Goal: Answer question/provide support: Answer question/provide support

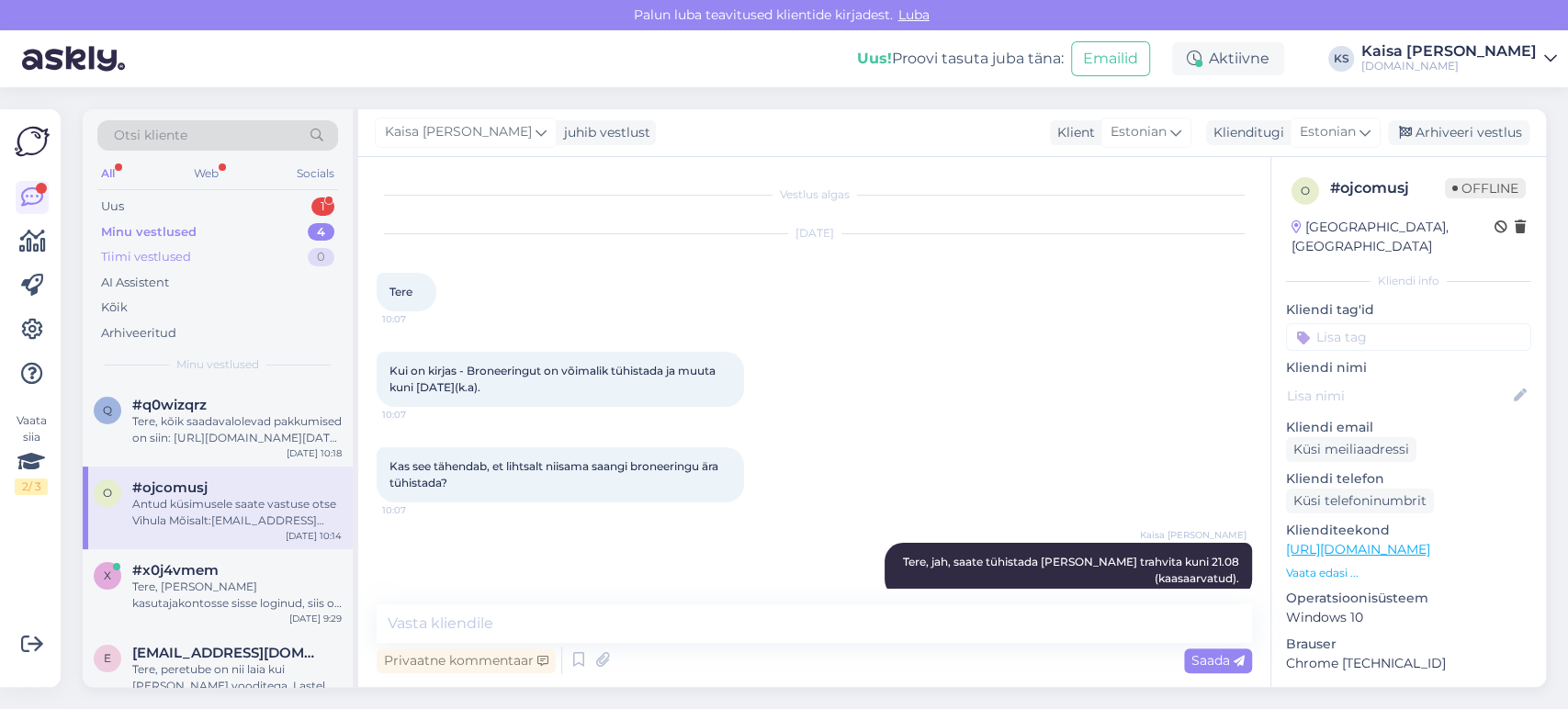
scroll to position [478, 0]
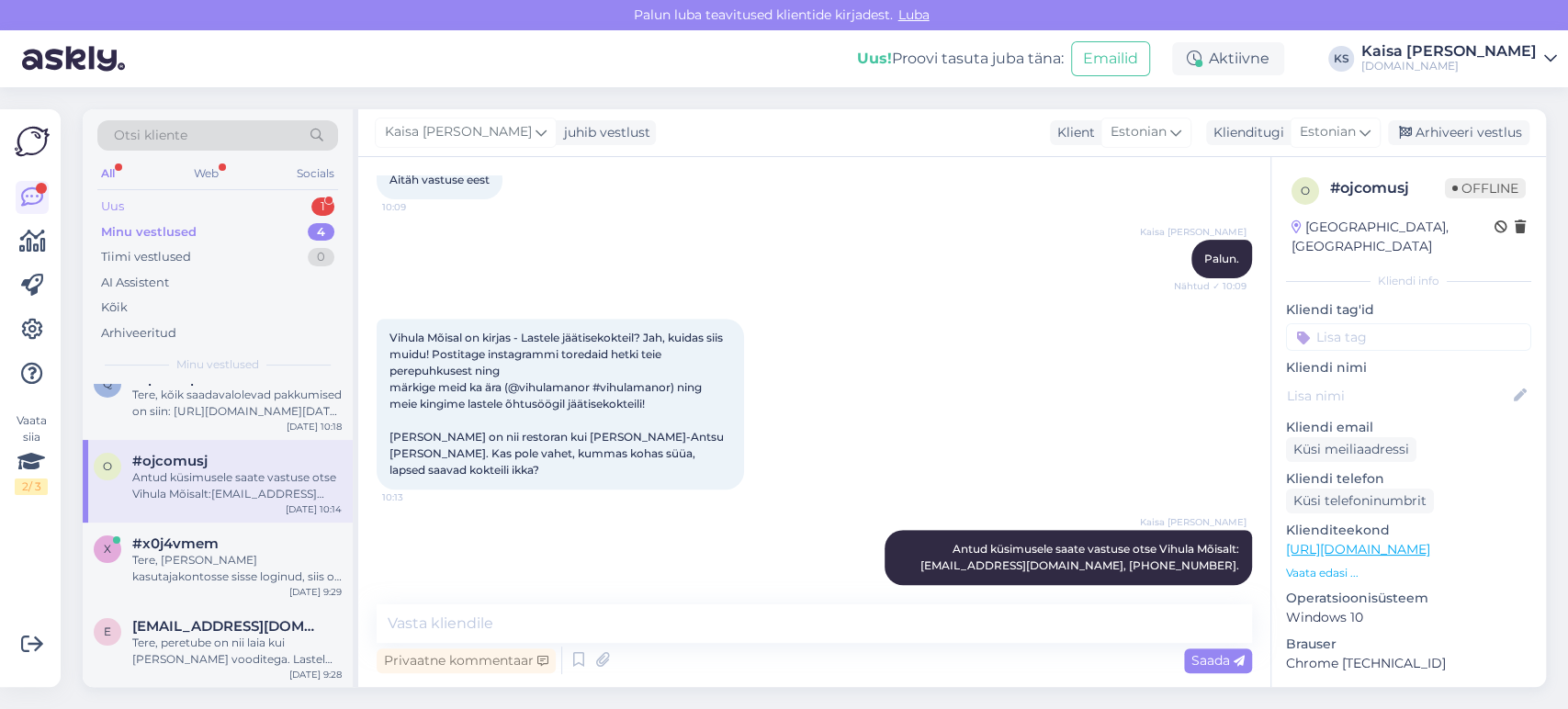
click at [272, 201] on div "Uus 1" at bounding box center [218, 206] width 241 height 26
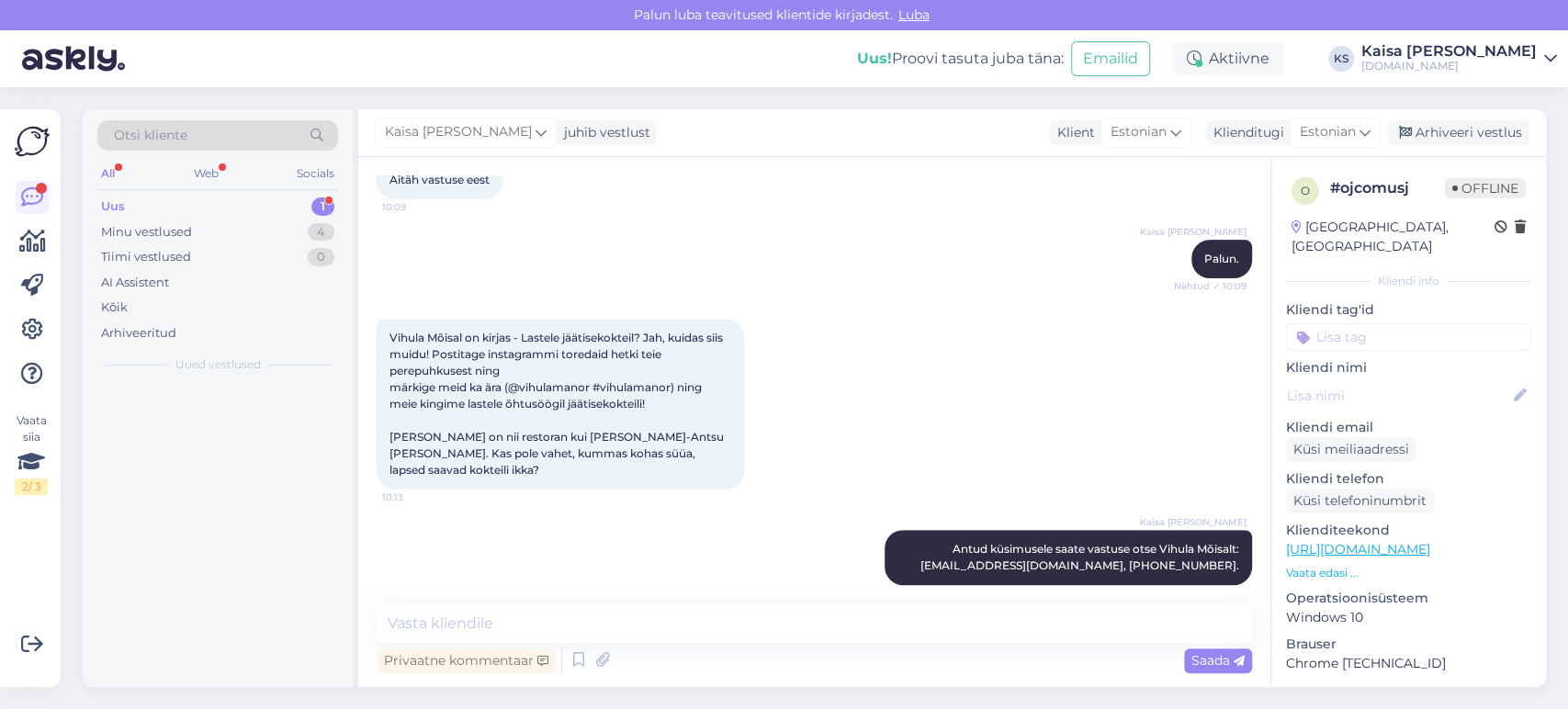
scroll to position [0, 0]
click at [229, 417] on div "Kā iegādāties dāvanu karti?" at bounding box center [237, 421] width 209 height 16
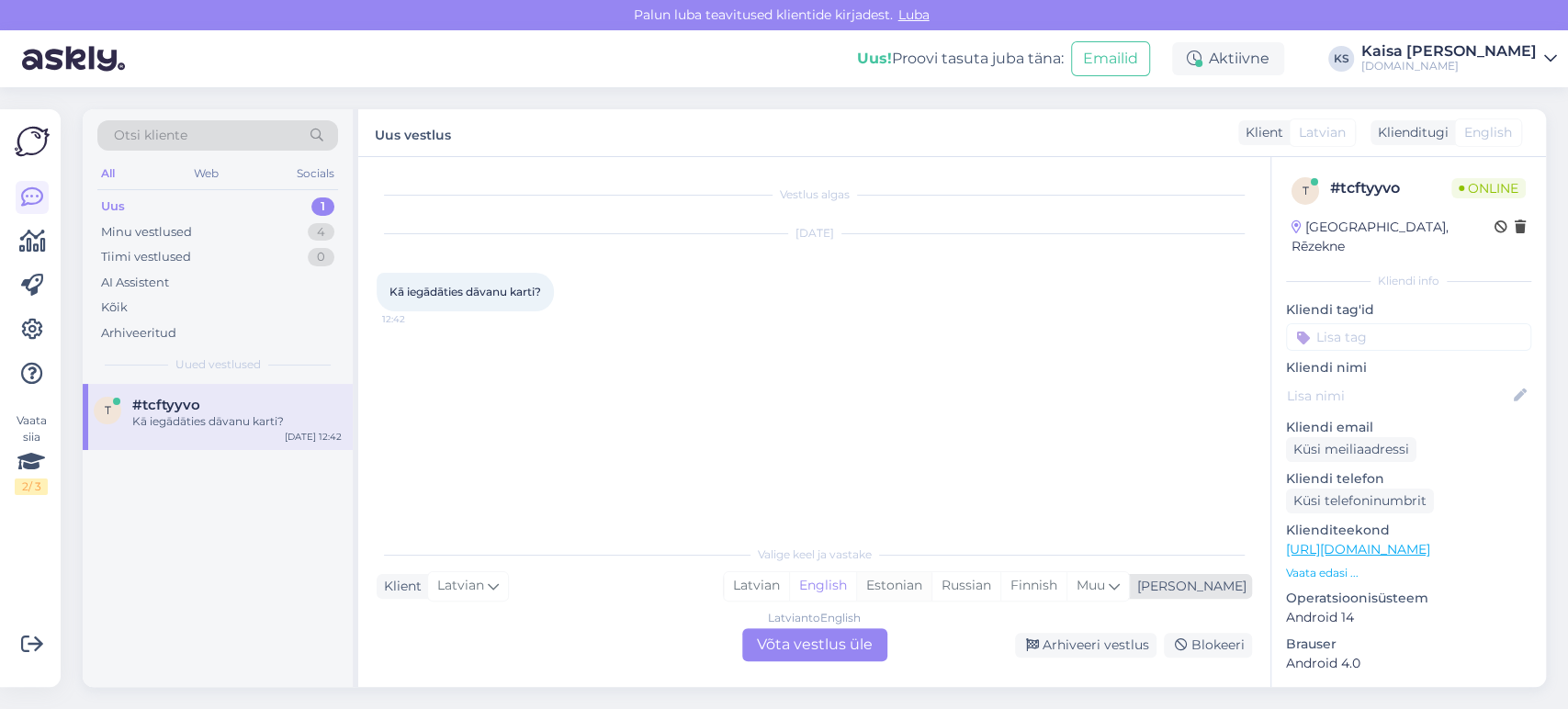
click at [931, 581] on div "Estonian" at bounding box center [894, 586] width 76 height 28
click at [841, 638] on div "Latvian to Estonian Võta vestlus üle" at bounding box center [814, 645] width 145 height 33
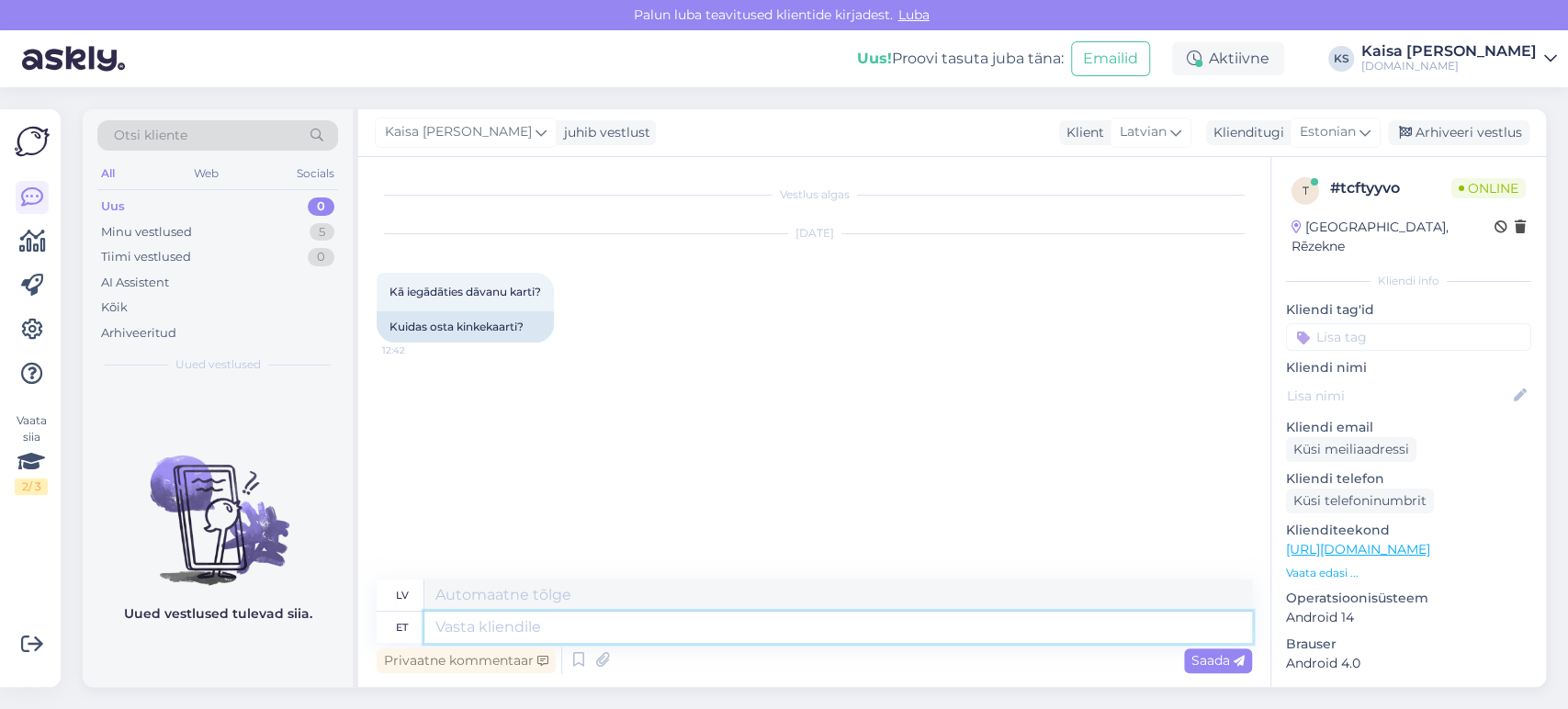
click at [988, 638] on textarea at bounding box center [838, 627] width 828 height 32
type textarea "Tere, k"
type textarea "Sveiki,"
type textarea "Tere, kinkekaardi s"
type textarea "Sveiki, dāvanu karte"
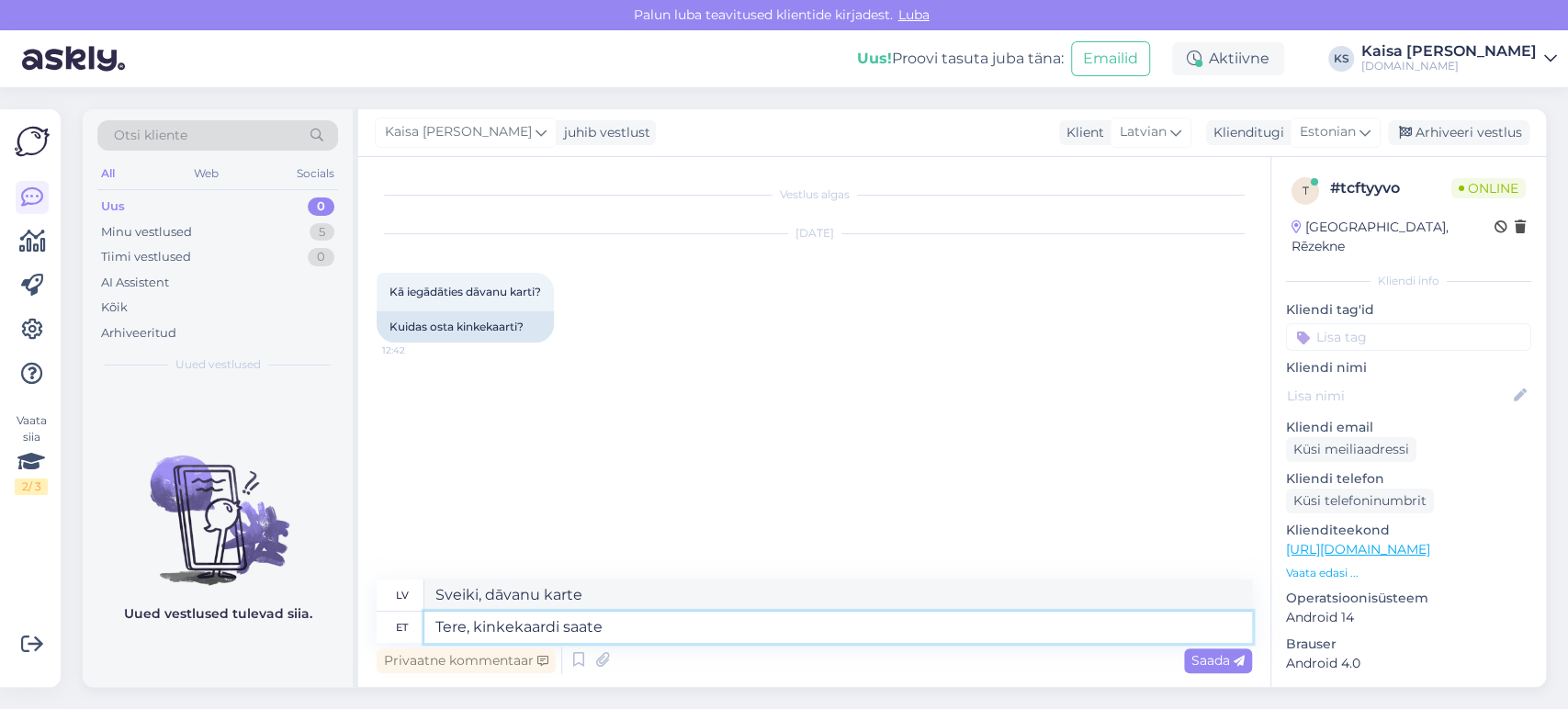
type textarea "Tere, kinkekaardi saate o"
type textarea "Sveiki, jūs varat saņemt dāvanu karti."
type textarea "Tere, kinkekaardi saate osta"
type textarea "Sveiki, var iegādāties dāvanu karti."
type textarea "Tere, kinkekaardi saate osta siit:"
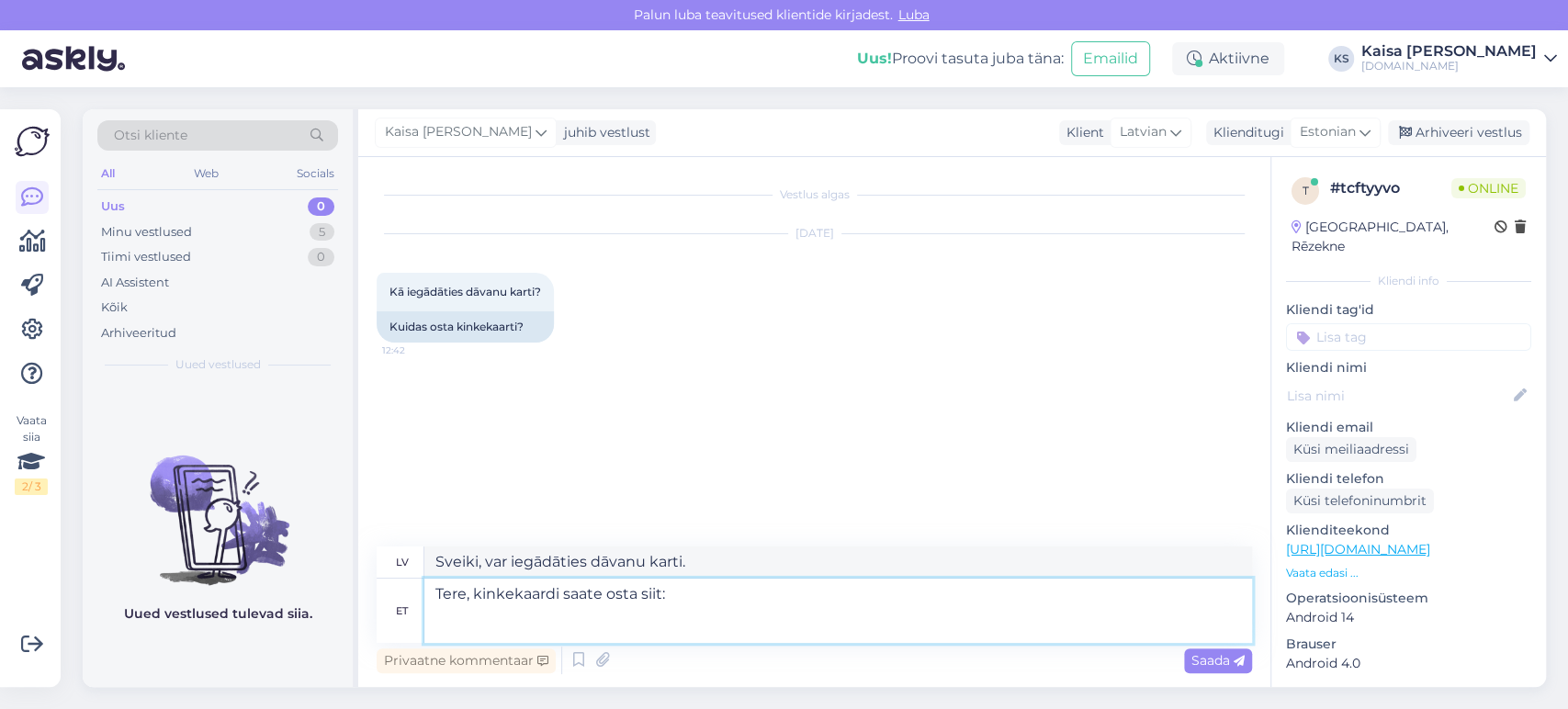
type textarea "Sveiki, dāvanu karti var iegādāties šeit:"
type textarea "Tere, kinkekaardi saate osta siit: [GEOGRAPHIC_DATA]"
type textarea "Sveiki, dāvanu karti varat iegādāties šeit: Pēc"
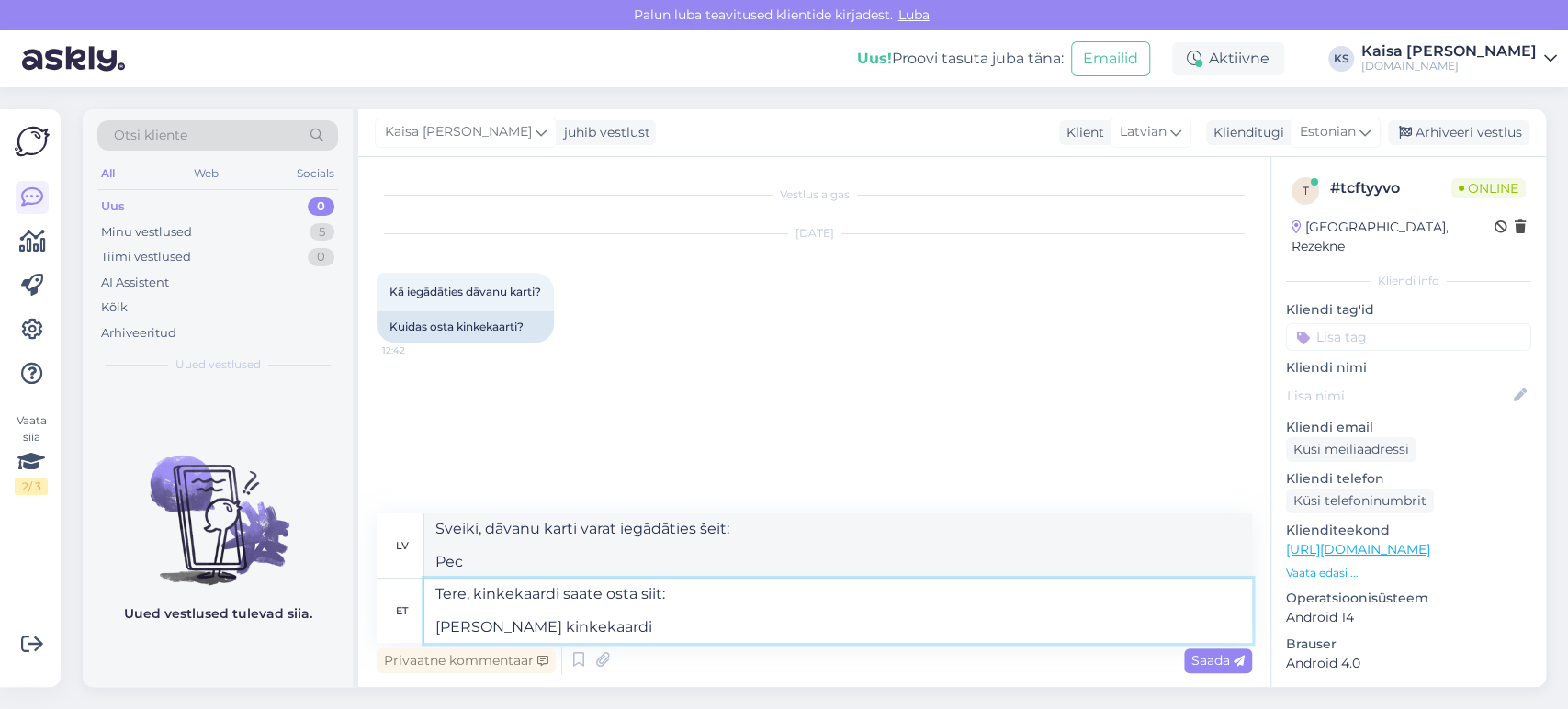
type textarea "Tere, kinkekaardi saate osta siit: [PERSON_NAME] kinkekaardi"
type textarea "Sveiki, dāvanu karti varat iegādāties šeit: Papildus dāvanu kartei"
type textarea "Tere, kinkekaardi saate osta siit: [PERSON_NAME] kinkekaardi kujundamist s"
type textarea "Sveiki, dāvanu karti varat iegādāties šeit: Pēc dāvanu [PERSON_NAME] dizaina iz…"
type textarea "Tere, kinkekaardi saate osta siit: [PERSON_NAME] kinkekaardi kujundamist saate s"
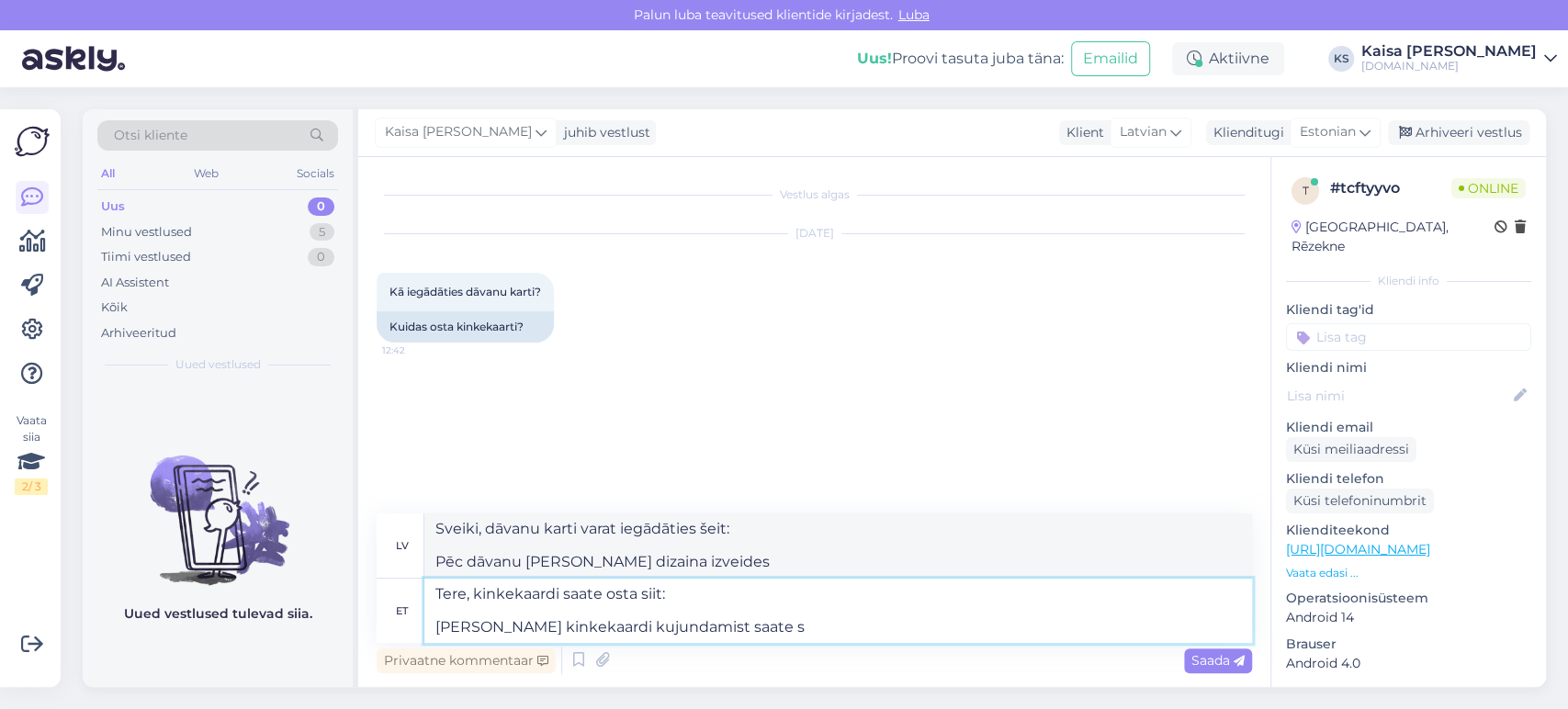
type textarea "Sveiki, dāvanu karti varat iegādāties šeit: Pēc dāvanu [PERSON_NAME] dizaina iz…"
type textarea "Tere, kinkekaardi saate osta siit: [PERSON_NAME] kinkekaardi kujundamist saate …"
type textarea "Sveiki, dāvanu karti varat iegādāties šeit: Pēc dāvanu [PERSON_NAME] noformējum…"
type textarea "Tere, kinkekaardi saate osta siit: [PERSON_NAME] kinkekaardi kujundamist saate …"
type textarea "Sveiki, dāvanu karti varat iegādāties šeit: Pēc dāvanu [PERSON_NAME] noformēšan…"
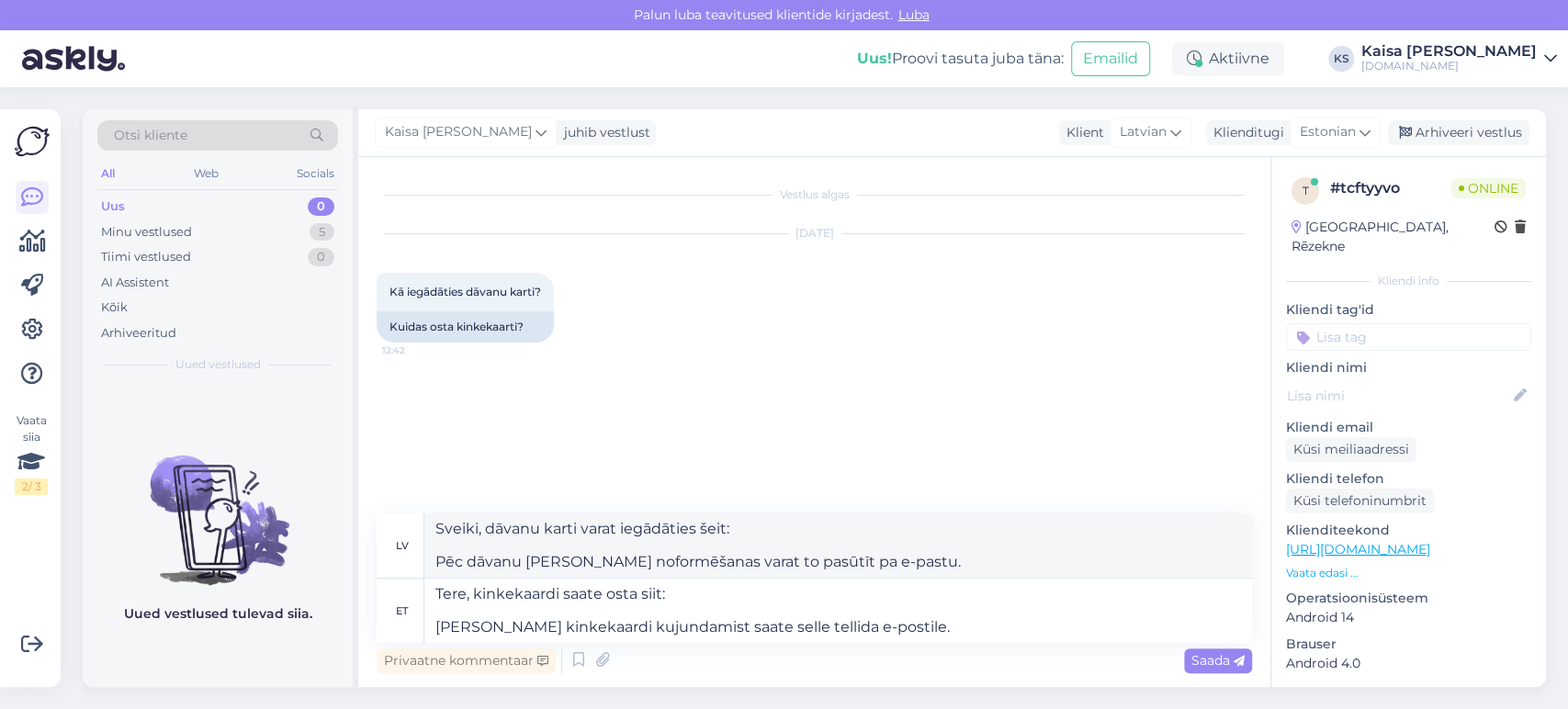
click at [1399, 541] on link "[URL][DOMAIN_NAME]" at bounding box center [1358, 549] width 144 height 16
click at [747, 601] on textarea "Tere, kinkekaardi saate osta siit: [PERSON_NAME] kinkekaardi kujundamist saate …" at bounding box center [838, 610] width 828 height 64
paste textarea "[URL][DOMAIN_NAME]"
type textarea "Tere, kinkekaardi saate osta siit: [URL][DOMAIN_NAME] [PERSON_NAME] kinkekaardi…"
type textarea "Sveiki, dāvanu karti varat iegādāties šeit: [URL][DOMAIN_NAME] Pēc dāvanu [PERS…"
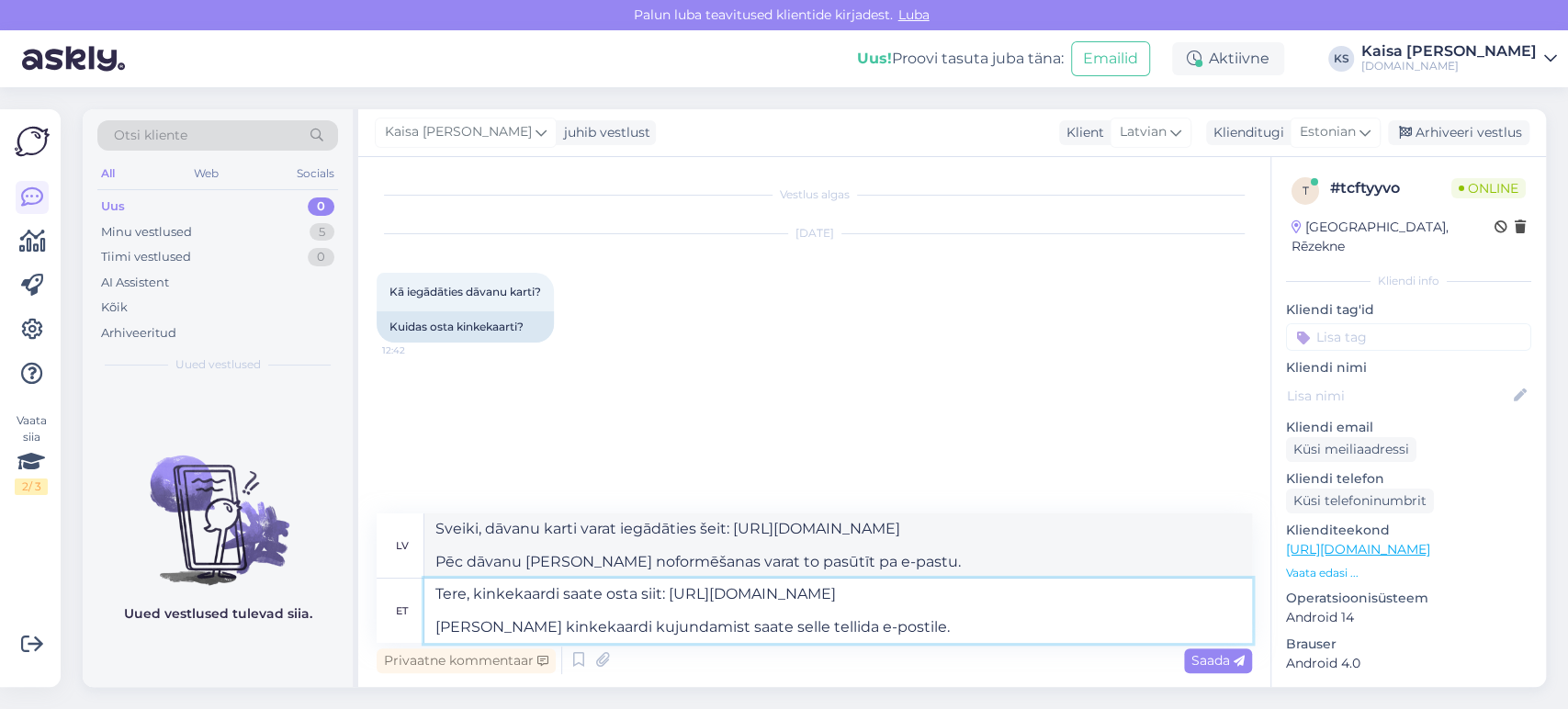
click at [947, 636] on textarea "Tere, kinkekaardi saate osta siit: [URL][DOMAIN_NAME] [PERSON_NAME] kinkekaardi…" at bounding box center [838, 610] width 828 height 64
type textarea "Tere, kinkekaardi saate osta siit: [URL][DOMAIN_NAME] [PERSON_NAME] kinkekaardi…"
click at [1228, 659] on span "Saada" at bounding box center [1218, 660] width 54 height 16
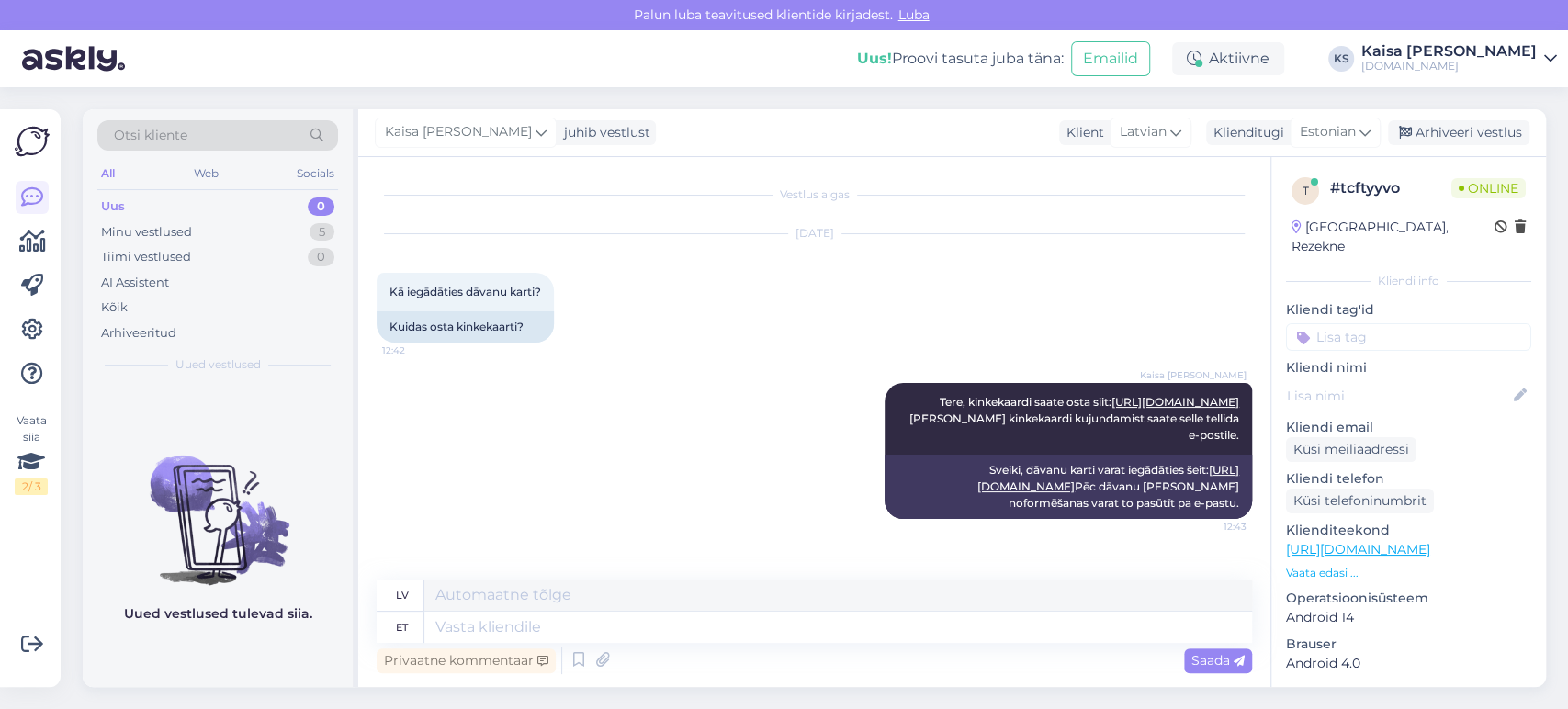
scroll to position [9, 0]
click at [838, 314] on div "[DATE] Kā iegādāties dāvanu karti? 12:42 Kuidas osta kinkekaarti?" at bounding box center [814, 288] width 876 height 149
click at [73, 98] on div "Otsi kliente All Web Socials Uus 0 Minu vestlused 5 Tiimi vestlused 0 AI Assist…" at bounding box center [820, 398] width 1496 height 622
click at [752, 307] on div "[DATE] Kā iegādāties dāvanu karti? 12:42 Kuidas osta kinkekaarti?" at bounding box center [814, 288] width 876 height 149
click at [81, 170] on div "Otsi kliente All Web Socials Uus 0 Minu vestlused 5 Tiimi vestlused 0 AI Assist…" at bounding box center [820, 398] width 1496 height 622
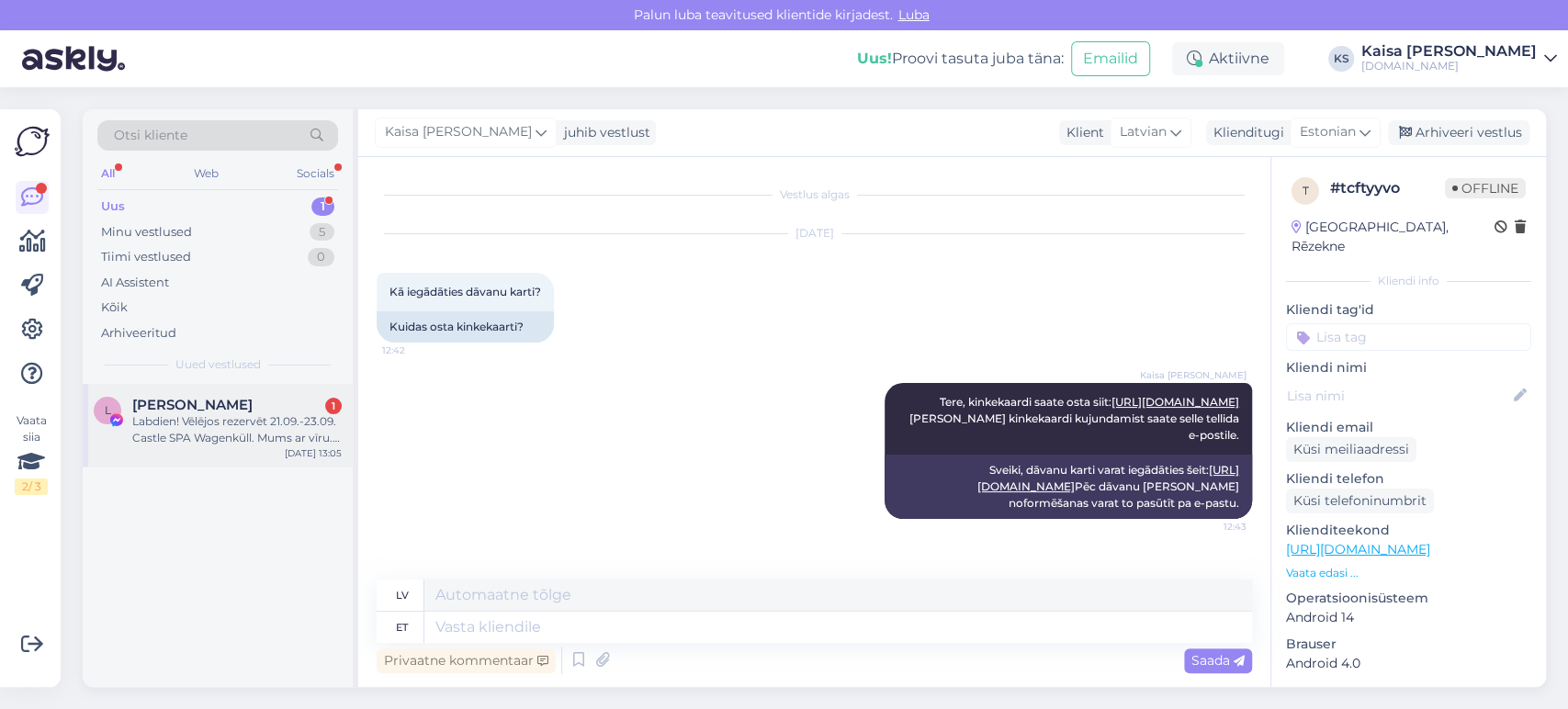
click at [252, 410] on div "[PERSON_NAME] 1" at bounding box center [237, 405] width 209 height 16
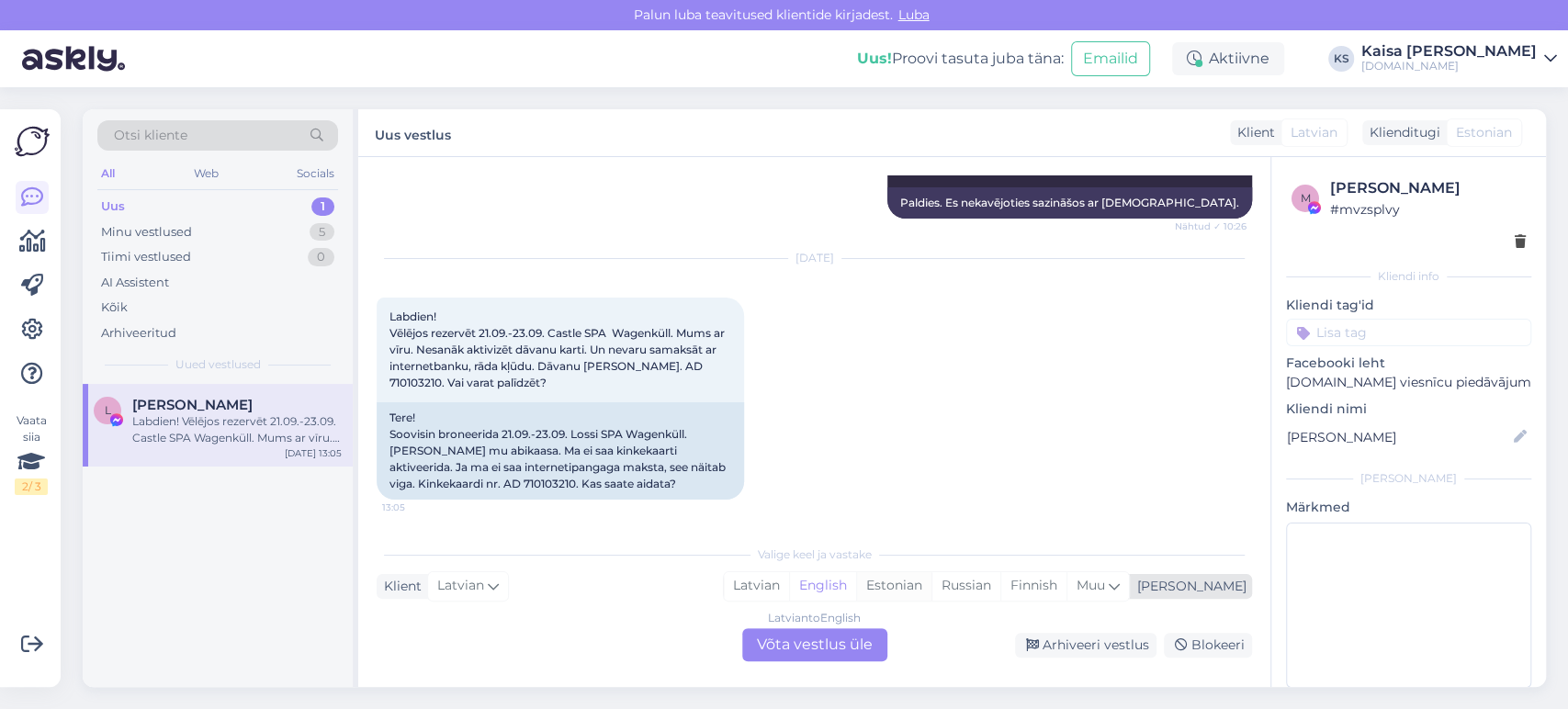
click at [931, 587] on div "Estonian" at bounding box center [894, 586] width 76 height 28
click at [843, 636] on div "Latvian to Estonian Võta vestlus üle" at bounding box center [814, 645] width 145 height 33
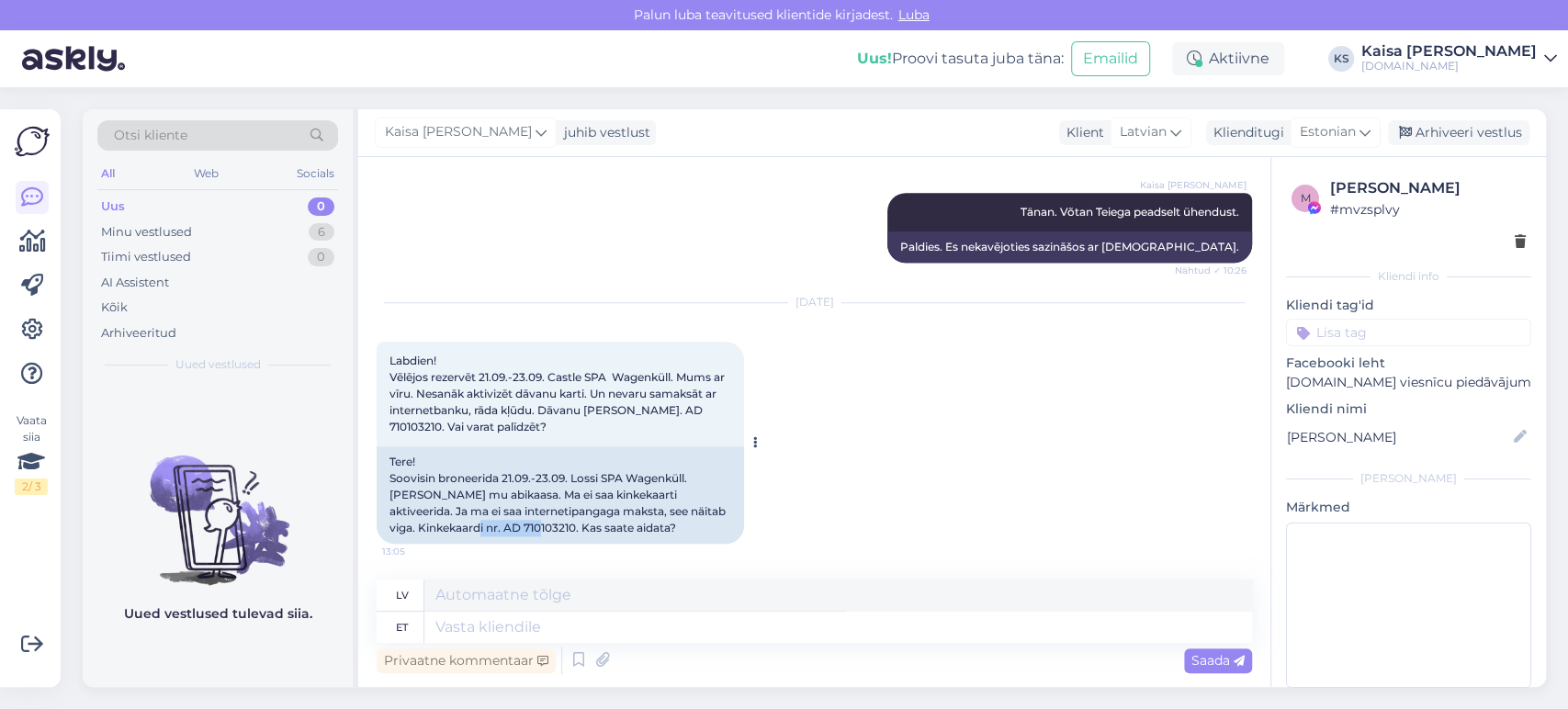
drag, startPoint x: 480, startPoint y: 531, endPoint x: 410, endPoint y: 527, distance: 70.1
click at [410, 527] on div "Tere! Soovisin broneerida 21.09.-23.09. Lossi SPA Wagenküll. [PERSON_NAME] mu a…" at bounding box center [560, 496] width 367 height 98
copy div "AD 710103210"
click at [761, 627] on textarea at bounding box center [838, 627] width 828 height 32
type textarea "Tere,"
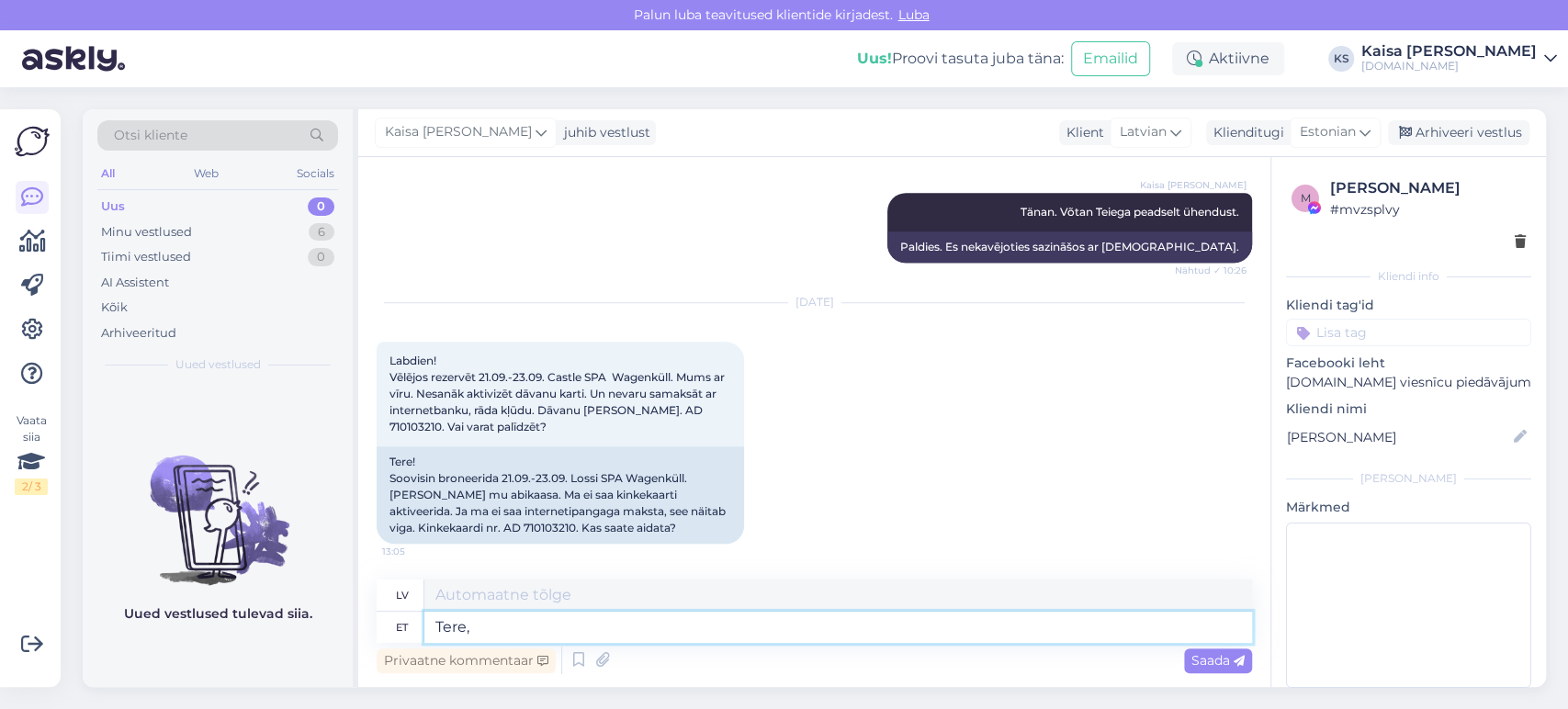
type textarea "Sveiki,"
type textarea "Tere, näen, e"
type textarea "Sveiki, es redzu,"
type textarea "Tere, näen, et ki"
type textarea "Sveiki, es to redzu"
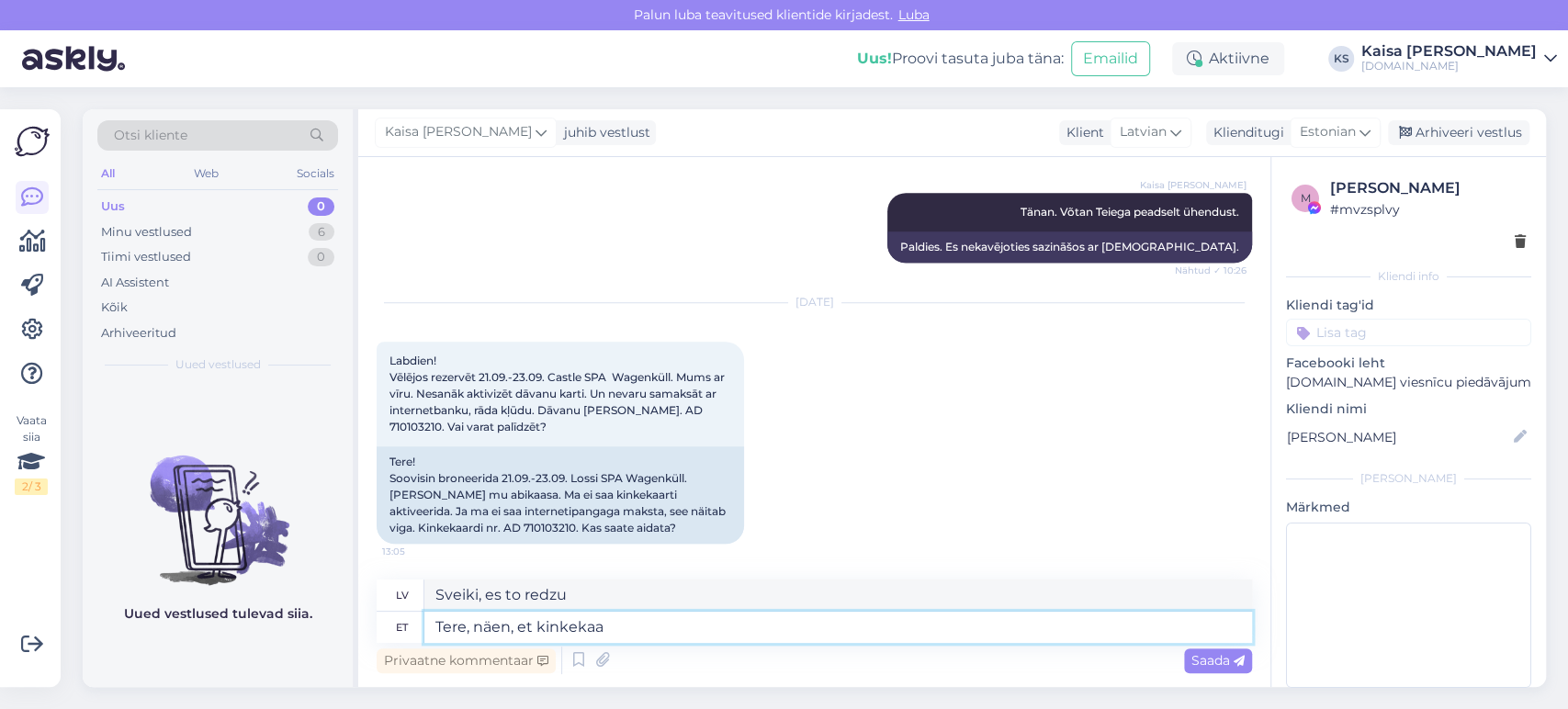
type textarea "Tere, näen, et kinkekaar"
type textarea "Sveiki, redzu, ka jums ir dāvana."
type textarea "Tere, näen, et kinkekaart on"
type textarea "Sveiki, es redzu, ka dāvanu karte"
type textarea "Tere, näen, et kinkekaart on he"
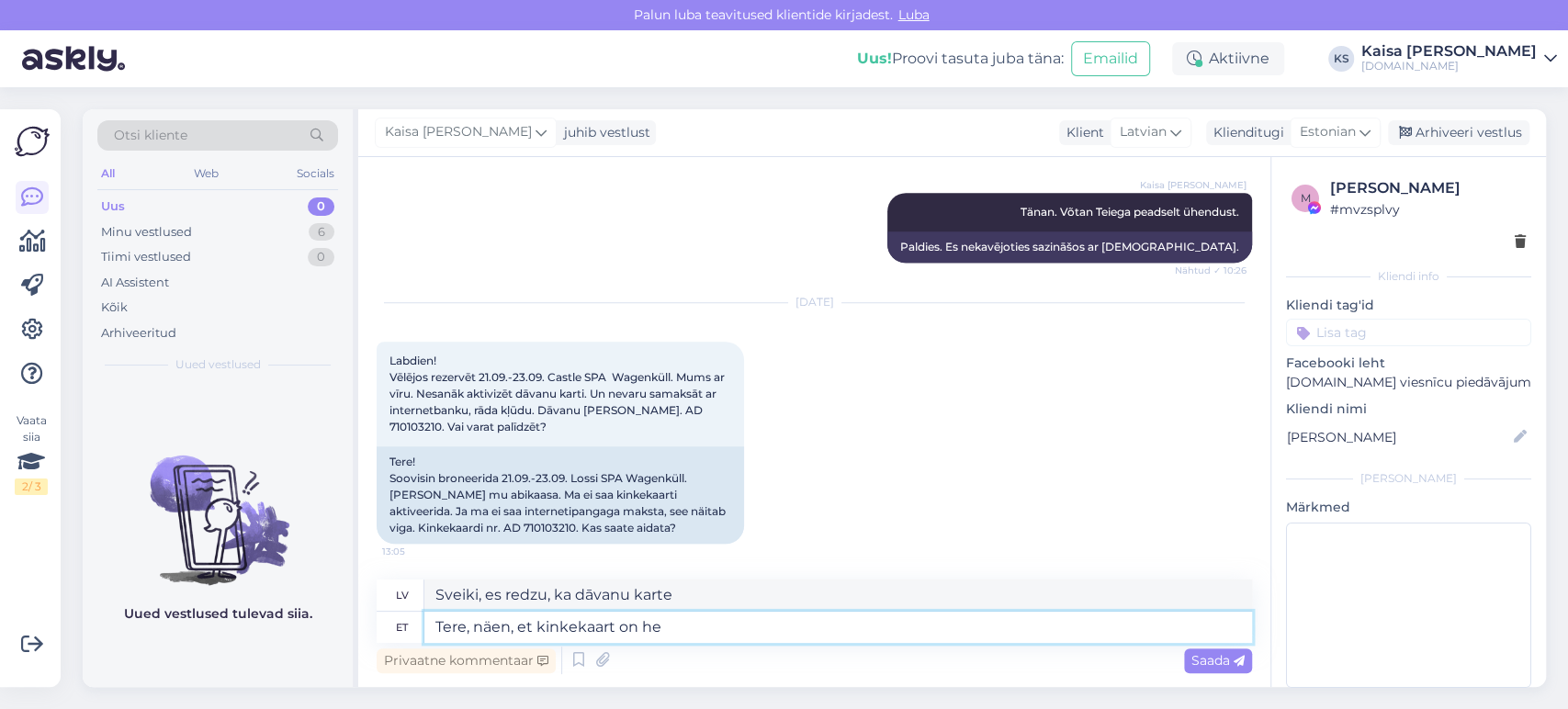
type textarea "Sveiki, es redzu, ka dāvanu karte ir"
type textarea "Tere, näen, et kinkekaart on hetkel l"
type textarea "Sveiki, redzu, ka dāvanu karte pašlaik ir pieejama."
type textarea "Tere, näen, et kinkekaart on hetkel lukus"
type textarea "Sveiki, redzu, ka dāvanu karte pašlaik ir bloķēta."
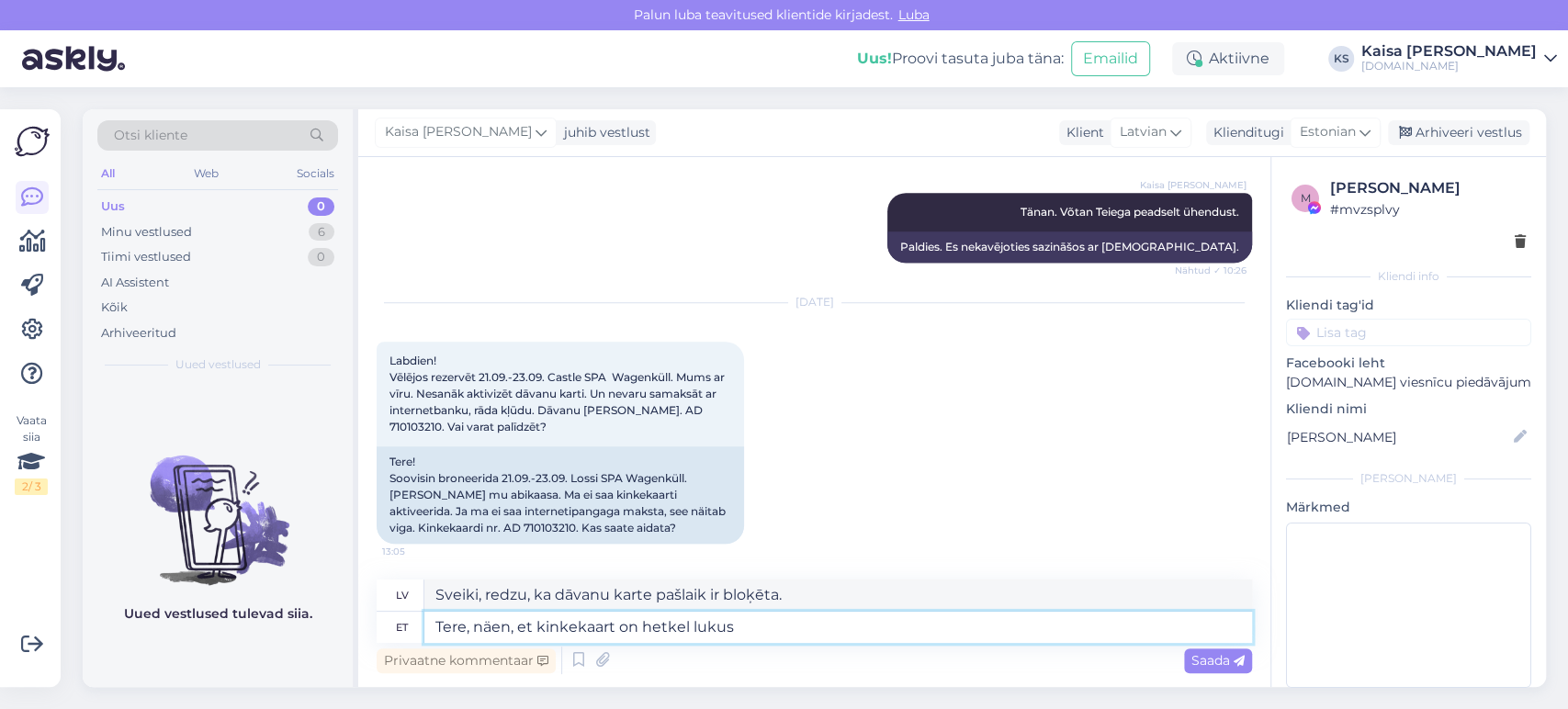
scroll to position [1189, 0]
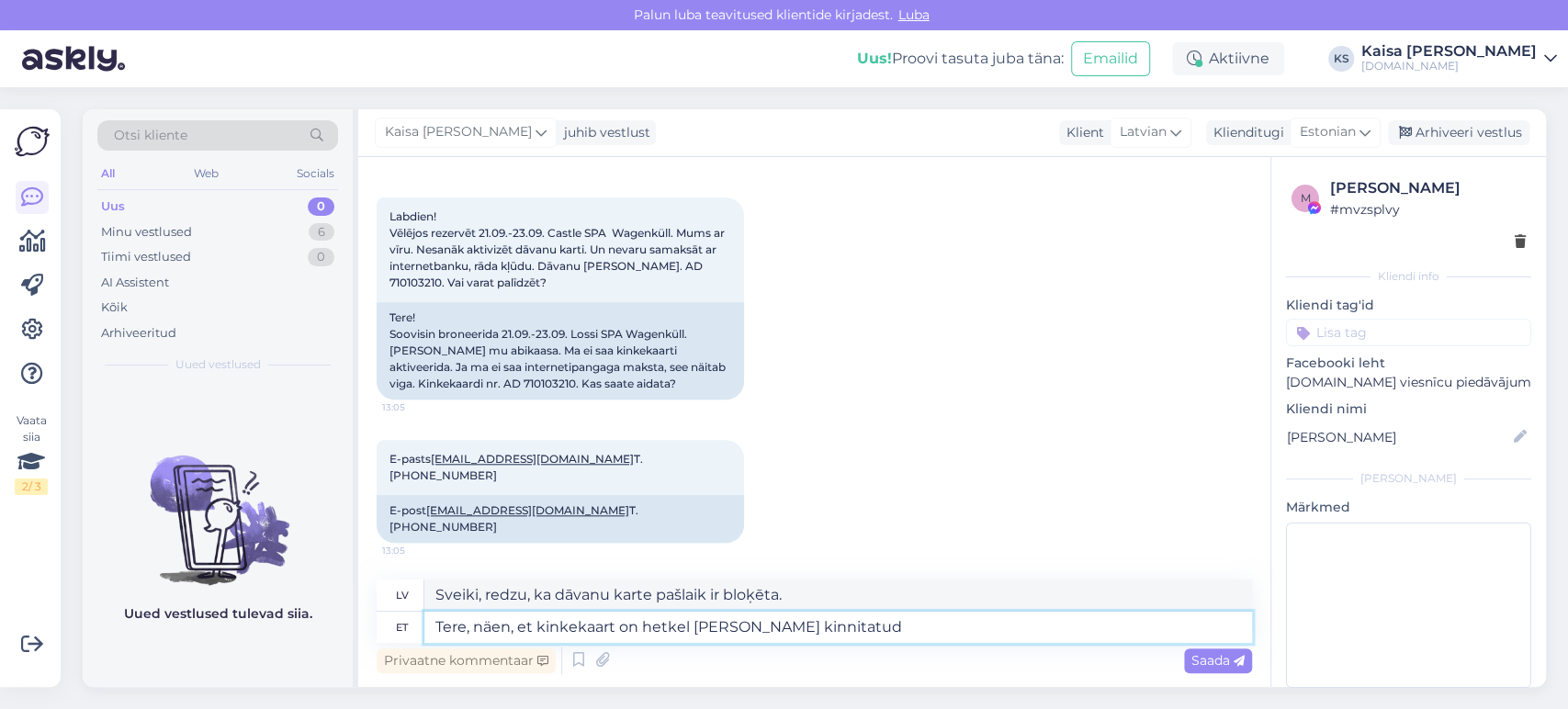
type textarea "Tere, näen, et kinkekaart on hetkel [PERSON_NAME] kinnitatud b"
type textarea "Sveiki! [PERSON_NAME], ka dāvanu karte pašlaik ir bloķēta un nav verificēta."
type textarea "Tere, näen, et kinkekaart on hetkel [PERSON_NAME] kinnitatud bronee"
type textarea "Sveiki! Redzu, ka dāvanu karte pašlaik ir bloķēta un nav apstiprināta rezervāci…"
type textarea "Tere, näen, et kinkekaart on hetkel [PERSON_NAME] kinnitatud broneeringu a"
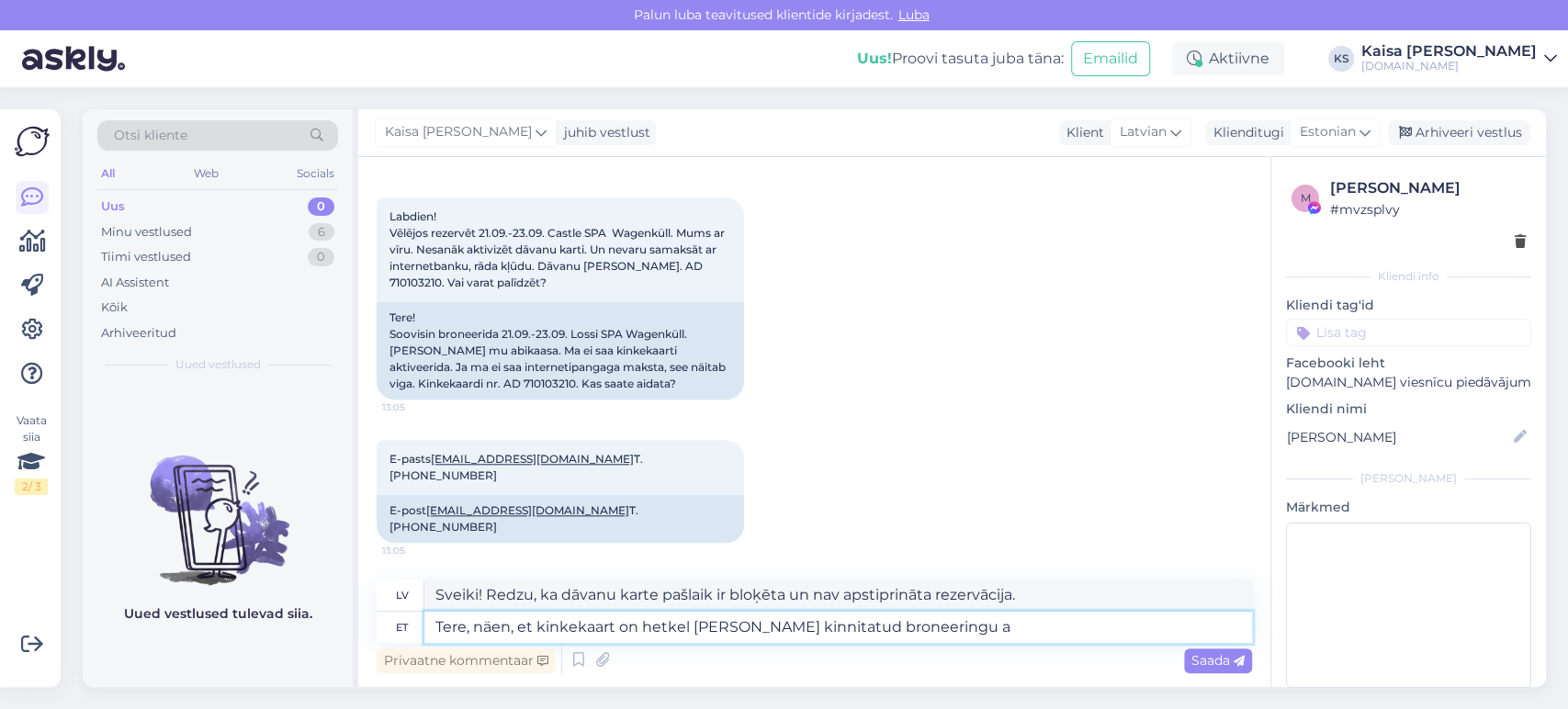
type textarea "Sveiki! Redzu, ka dāvanu karte pašlaik ir bloķēta neapstiprināta rezervācijas d…"
type textarea "Tere, näen, et kinkekaart on hetkel [PERSON_NAME] kinnitatud broneeringu all."
type textarea "Sveiki! Redzu, ka dāvanu karte pašlaik ir bloķēta ar neapstiprinātu rezervāciju."
type textarea "Tere, näen, et kinkekaart on hetkel [PERSON_NAME] kinnitatud broneeringu all. K…"
type textarea "Sveiki! Redzu, ka dāvanu karte pašlaik ir bloķēta ar neapstiprinātu rezervāciju…"
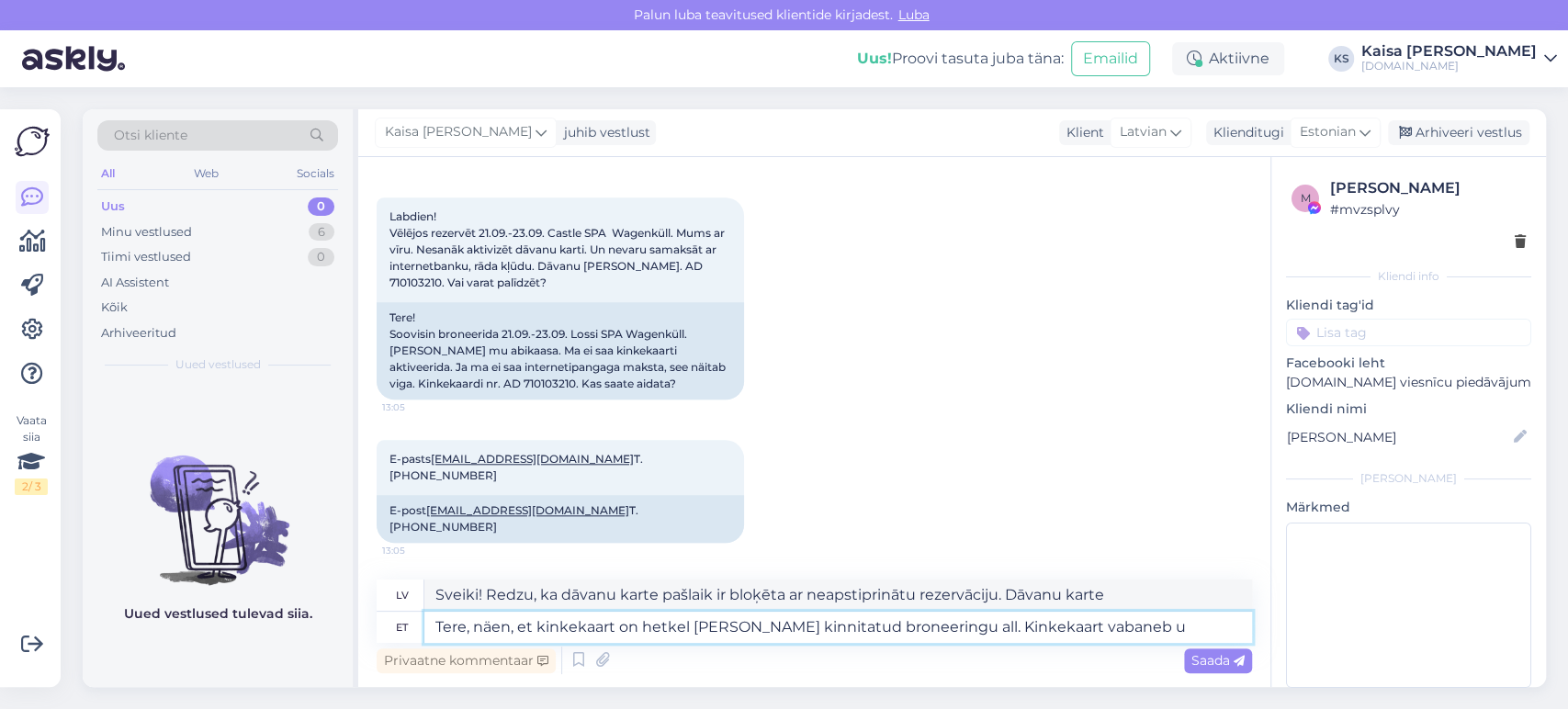
type textarea "Tere, näen, et kinkekaart on hetkel [PERSON_NAME] kinnitatud broneeringu all. K…"
type textarea "Sveiki! Redzu, ka dāvanu karte pašlaik ir bloķēta ar neapstiprinātu rezervāciju…"
type textarea "Tere, näen, et kinkekaart on hetkel [PERSON_NAME] kinnitatud broneeringu all. K…"
type textarea "Sveiki! Redzu, ka dāvanu karte pašlaik ir bloķēta ar neapstiprinātu rezervāciju…"
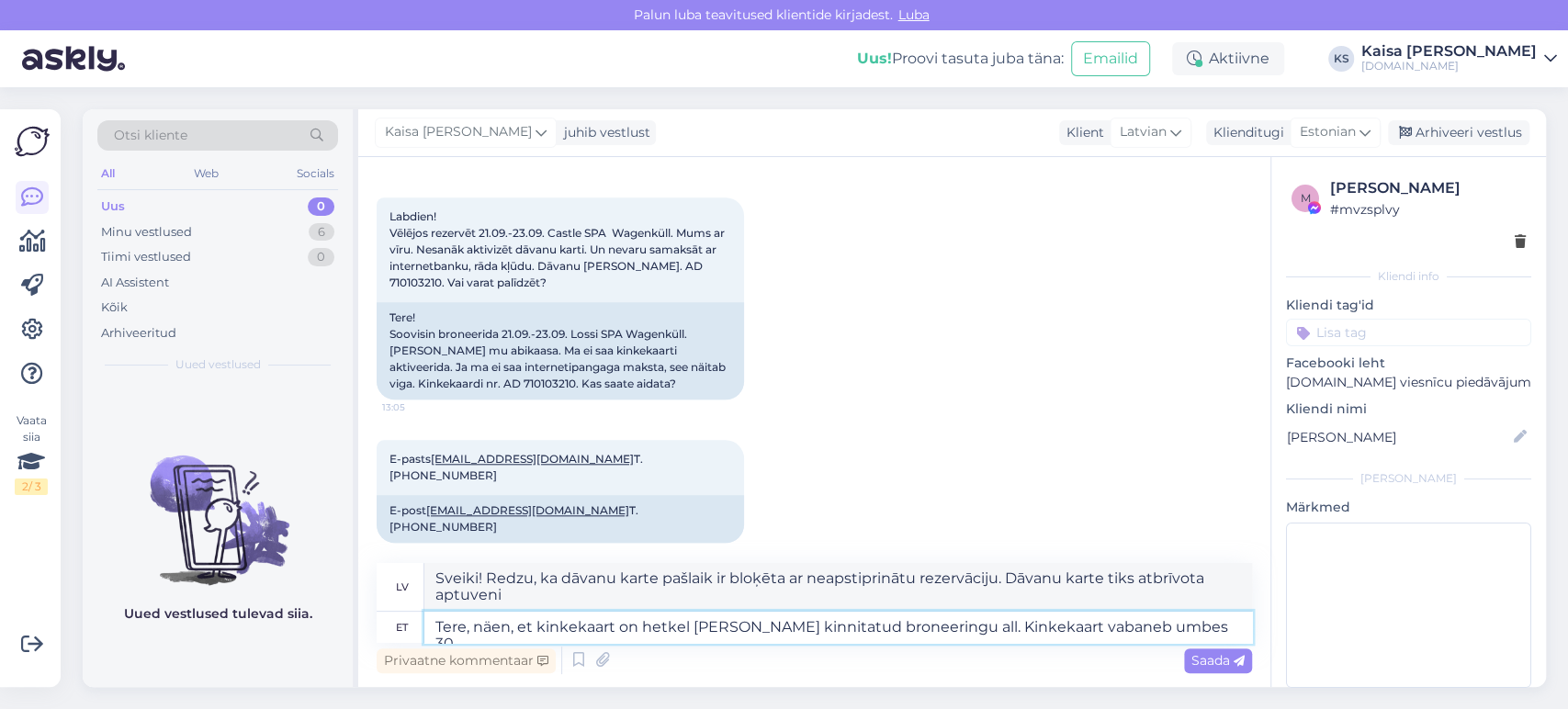
type textarea "Tere, näen, et kinkekaart on hetkel [PERSON_NAME] kinnitatud broneeringu all. K…"
type textarea "Sveiki! Redzu, ka dāvanu karte pašlaik ir bloķēta ar neapstiprinātu rezervāciju…"
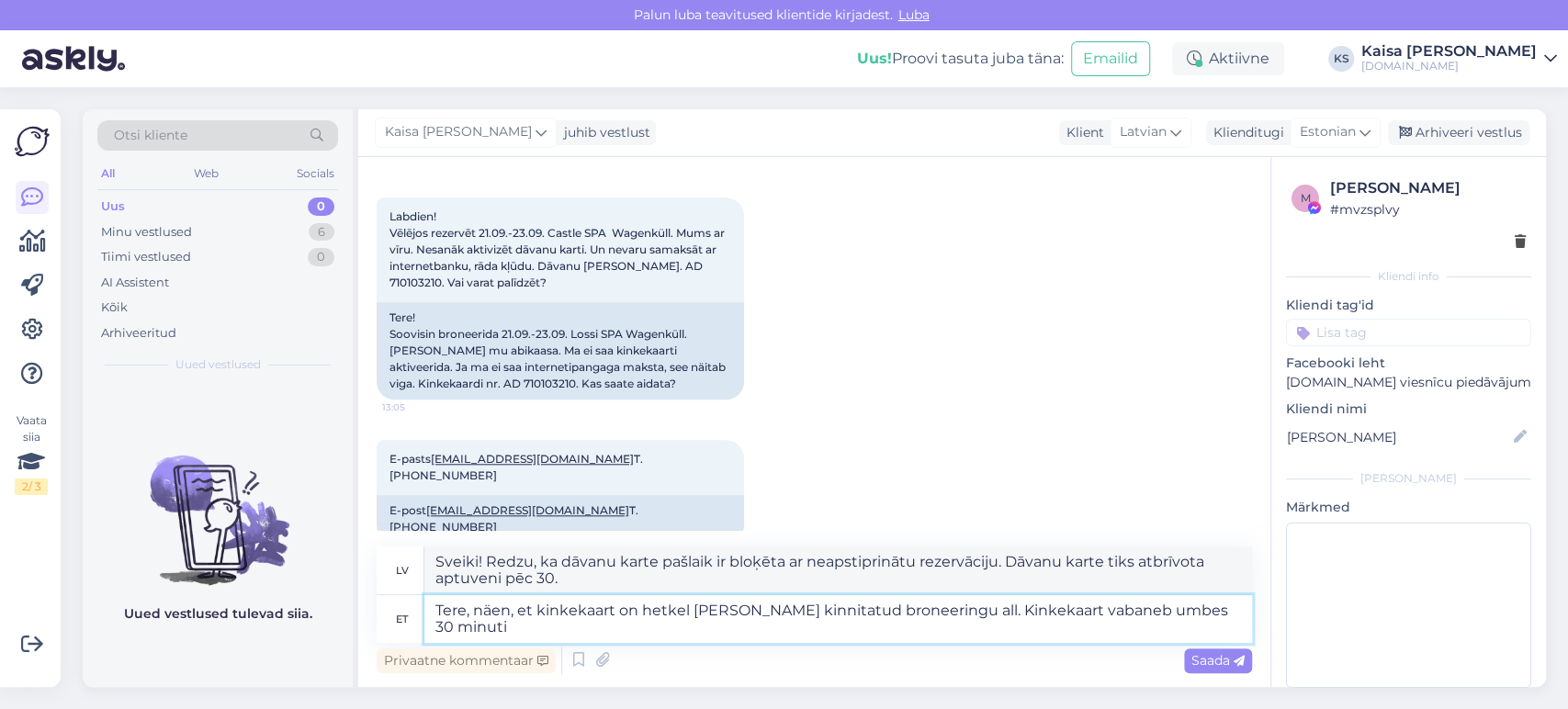
type textarea "Tere, näen, et kinkekaart on hetkel [PERSON_NAME] kinnitatud broneeringu all. K…"
type textarea "Sveiki! Redzu, ka dāvanu karte pašlaik ir bloķēta ar neapstiprinātu rezervāciju…"
type textarea "Tere, näen, et kinkekaart on hetkel [PERSON_NAME] kinnitatud broneeringu all. […"
type textarea "Sveiki! Redzu, ka dāvanu karte pašlaik ir bloķēta ar neapstiprinātu rezervāciju…"
type textarea "Tere, näen, et kinkekaart on hetkel [PERSON_NAME] kinnitatud broneeringu all. K…"
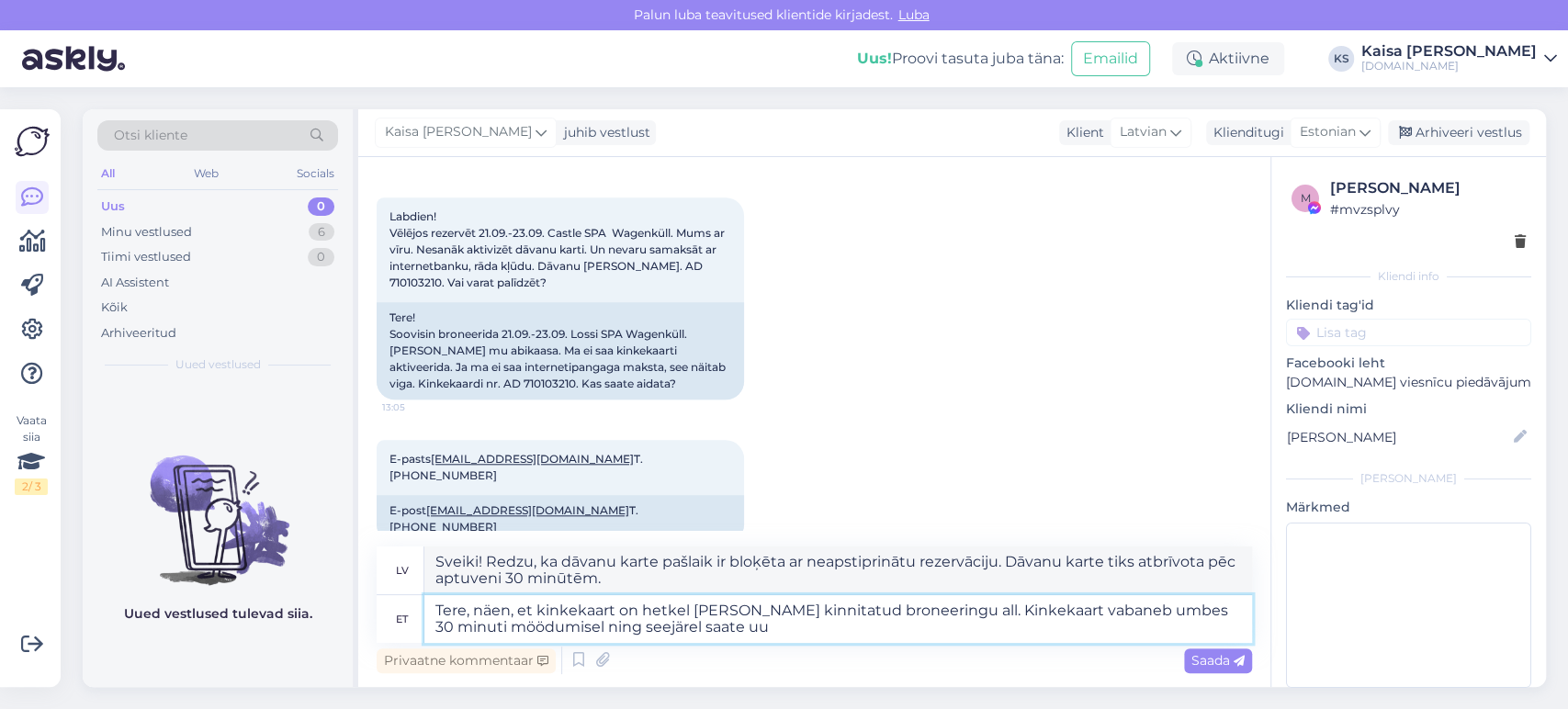
type textarea "Sveiki! Redzu, ka dāvanu karte pašlaik ir bloķēta ar neapstiprinātu rezervāciju…"
type textarea "Tere, näen, et kinkekaart on hetkel [PERSON_NAME] kinnitatud broneeringu all. K…"
type textarea "Sveiki! Redzu, ka dāvanu karte pašlaik ir bloķēta ar neapstiprinātu rezervāciju…"
type textarea "Tere, näen, et kinkekaart on hetkel [PERSON_NAME] kinnitatud broneeringu all. K…"
type textarea "Sveiki! Redzu, ka dāvanu karte pašlaik ir bloķēta ar neapstiprinātu rezervāciju…"
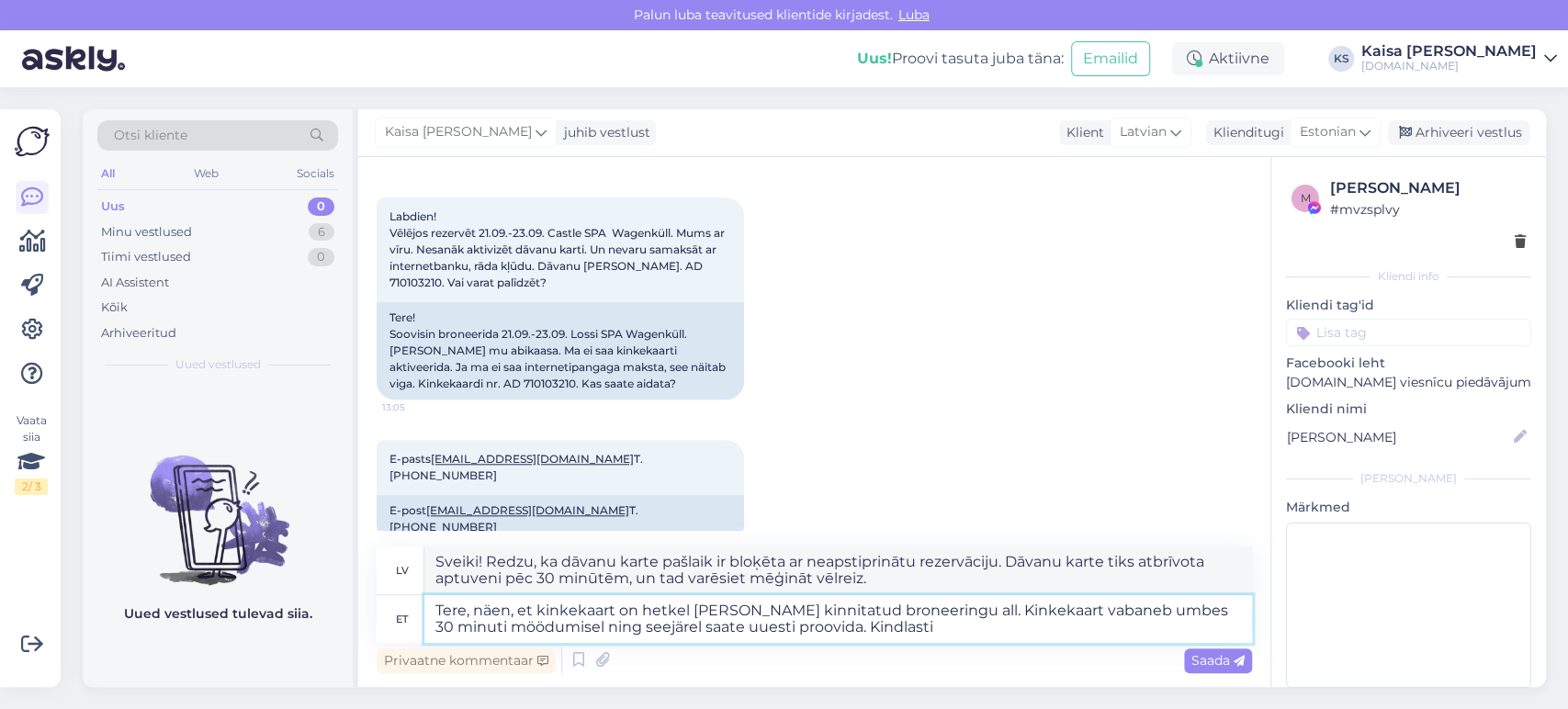
type textarea "Tere, näen, et kinkekaart on hetkel [PERSON_NAME] kinnitatud broneeringu all. K…"
type textarea "Sveiki! Redzu, ka dāvanu karte pašlaik ir bloķēta ar neapstiprinātu rezervāciju…"
type textarea "Tere, näen, et kinkekaart on hetkel [PERSON_NAME] kinnitatud broneeringu all. K…"
type textarea "Sveiki! Redzu, ka dāvanu karte pašlaik ir bloķēta ar neapstiprinātu rezervāciju…"
type textarea "Tere, näen, et kinkekaart on hetkel [PERSON_NAME] kinnitatud broneeringu all. K…"
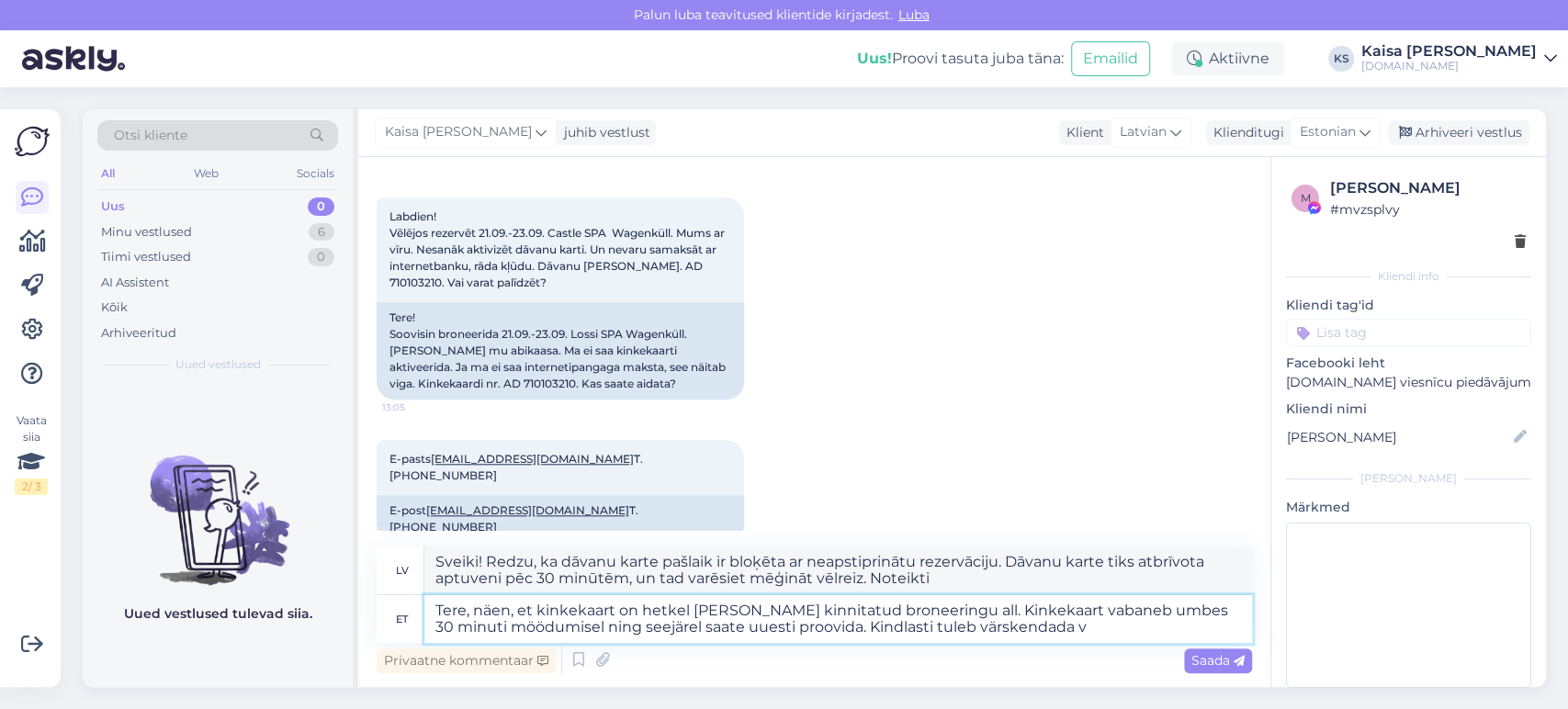
type textarea "Sveiki! Redzu, ka dāvanu karte pašlaik ir bloķēta ar neapstiprinātu rezervāciju…"
type textarea "Tere, näen, et kinkekaart on hetkel [PERSON_NAME] kinnitatud broneeringu all. K…"
type textarea "Sveiki! Redzu, ka dāvanu karte pašlaik ir bloķēta ar neapstiprinātu rezervāciju…"
type textarea "Tere, näen, et kinkekaart on hetkel [PERSON_NAME] kinnitatud broneeringu all. K…"
type textarea "Sveiki! Redzu, ka dāvanu karte pašlaik ir bloķēta ar neapstiprinātu rezervāciju…"
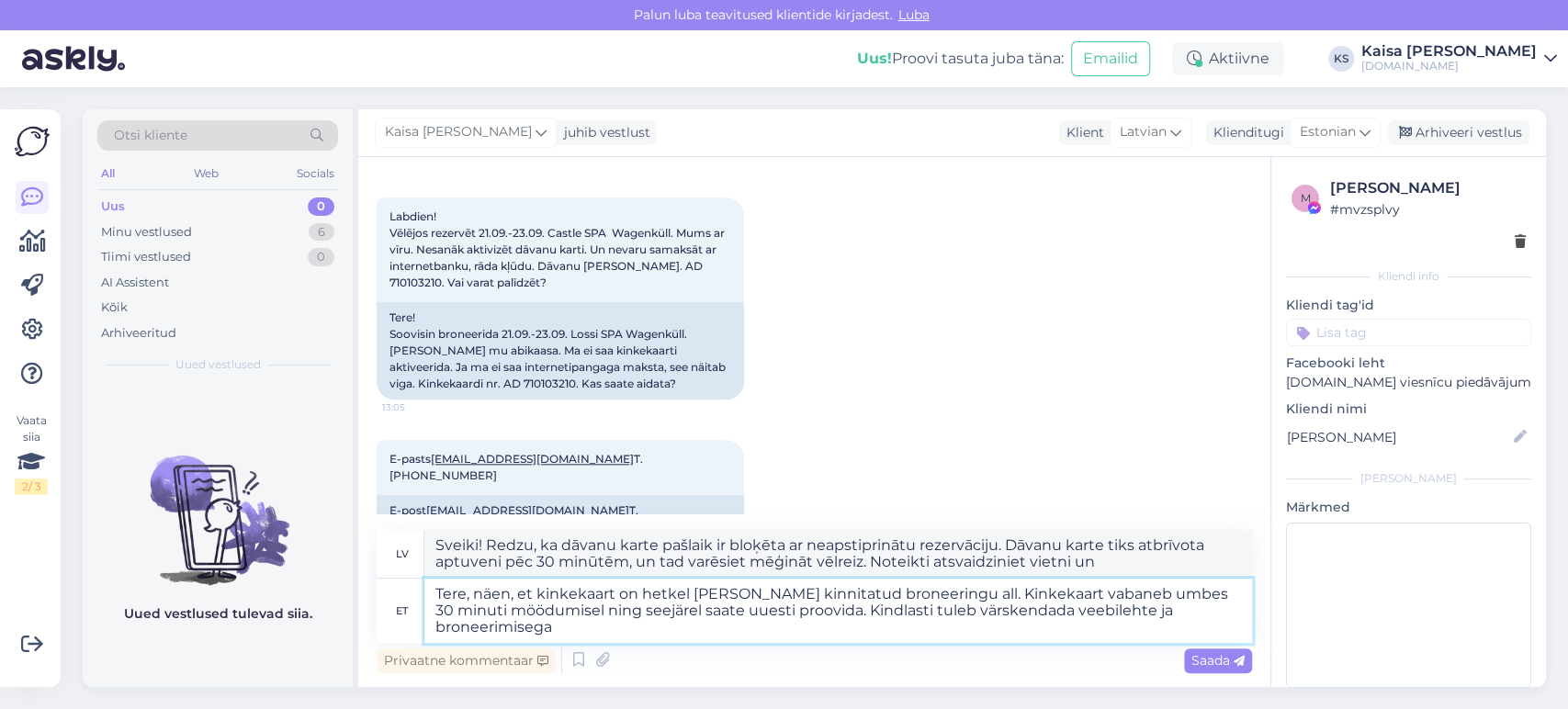
type textarea "Tere, näen, et kinkekaart on hetkel [PERSON_NAME] kinnitatud broneeringu all. K…"
type textarea "Sveiki! Redzu, ka dāvanu karte pašlaik ir bloķēta ar neapstiprinātu rezervāciju…"
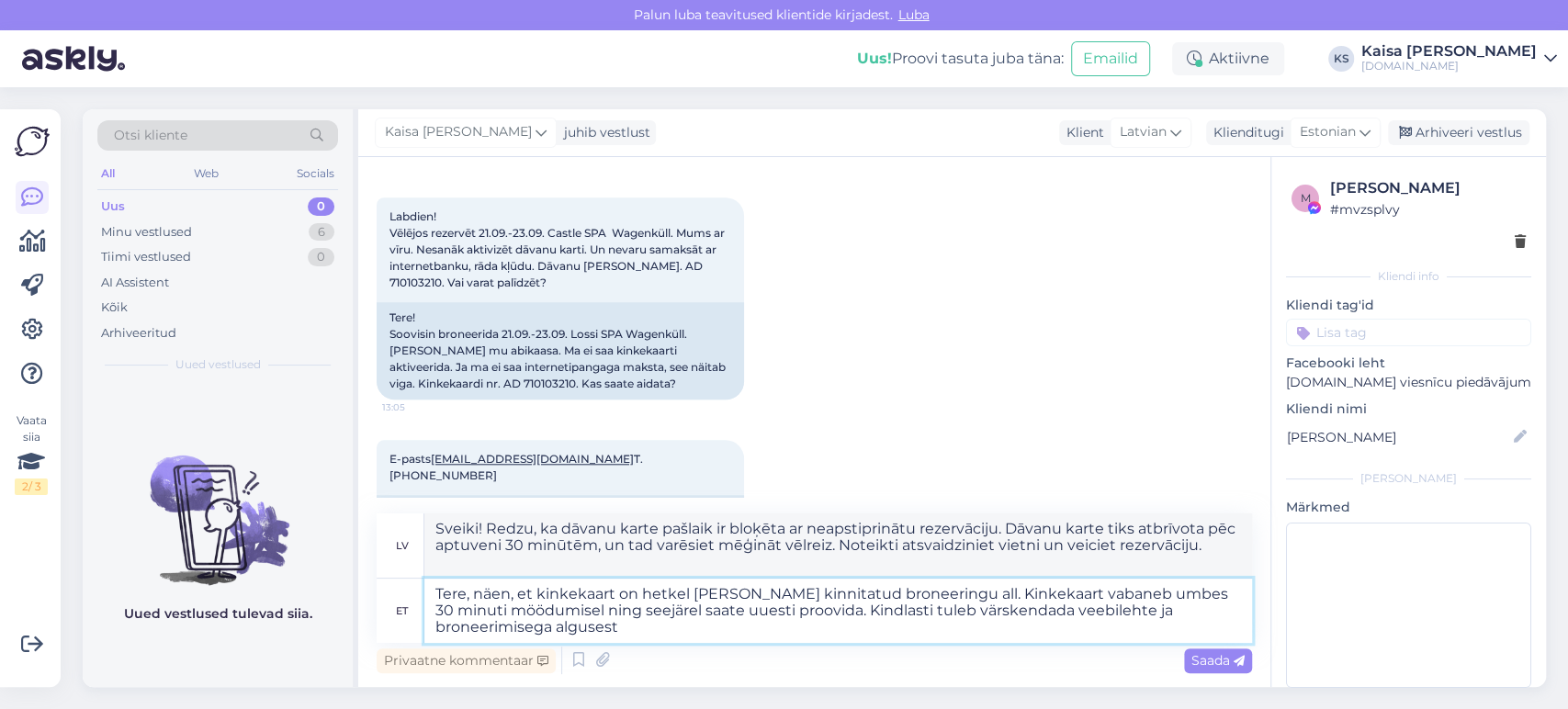
type textarea "Tere, näen, et kinkekaart on hetkel [PERSON_NAME] kinnitatud broneeringu all. K…"
type textarea "Sveiki! Redzu, ka dāvanu karte pašlaik ir bloķēta ar neapstiprinātu rezervāciju…"
type textarea "Tere, näen, et kinkekaart on hetkel [PERSON_NAME] kinnitatud broneeringu all. K…"
type textarea "Sveiki! Redzu, ka dāvanu karte pašlaik ir bloķēta ar neapstiprinātu rezervāciju…"
paste textarea "AD 710103210"
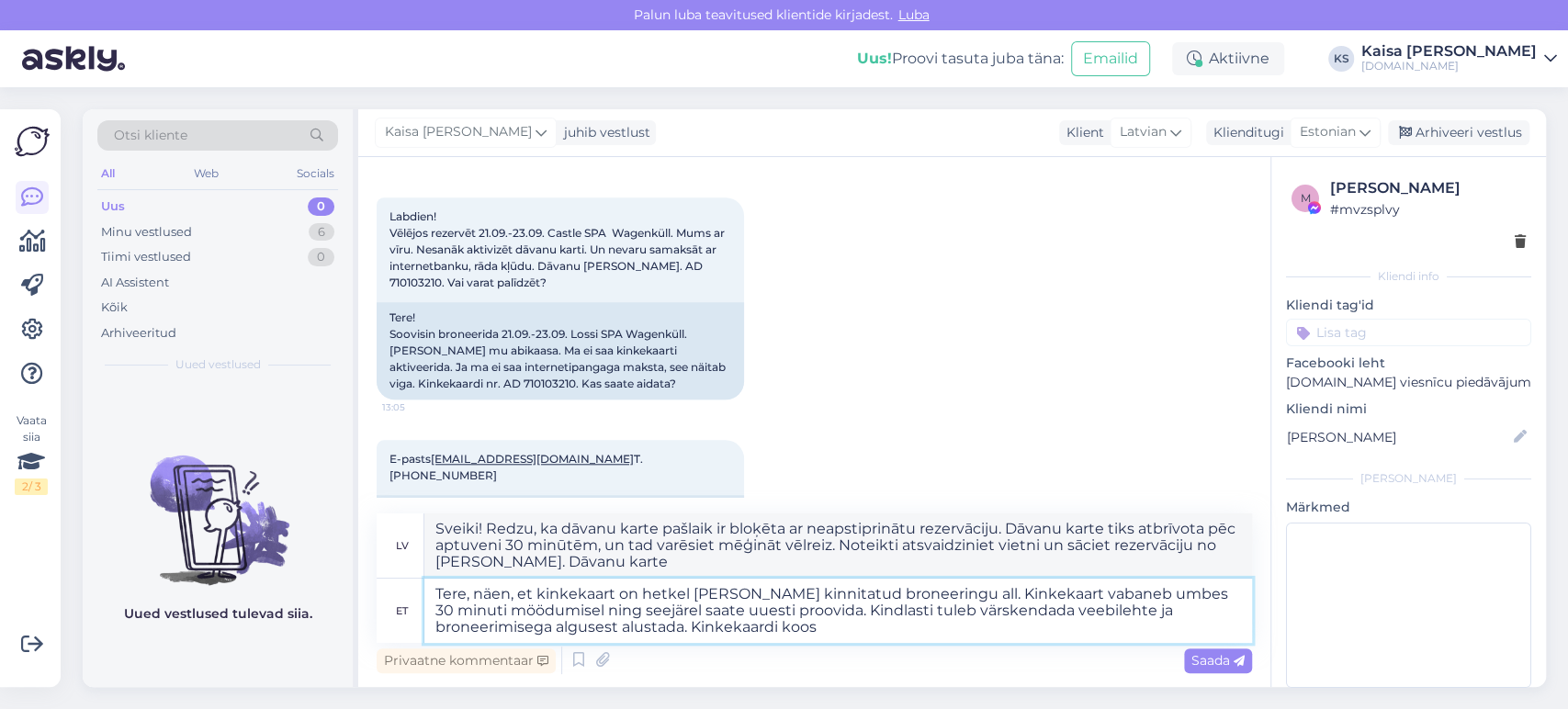
type textarea "Tere, näen, et kinkekaart on hetkel [PERSON_NAME] kinnitatud broneeringu all. K…"
type textarea "Sveiki! Redzu, ka dāvanu karte pašlaik ir bloķēta ar neapstiprinātu rezervāciju…"
click at [847, 630] on textarea "Tere, näen, et kinkekaart on hetkel [PERSON_NAME] kinnitatud broneeringu all. K…" at bounding box center [838, 610] width 828 height 64
type textarea "Tere, näen, et kinkekaart on hetkel [PERSON_NAME] kinnitatud broneeringu all. K…"
type textarea "Sveiki! Redzu, ka dāvanu karte pašlaik ir bloķēta ar neapstiprinātu rezervāciju…"
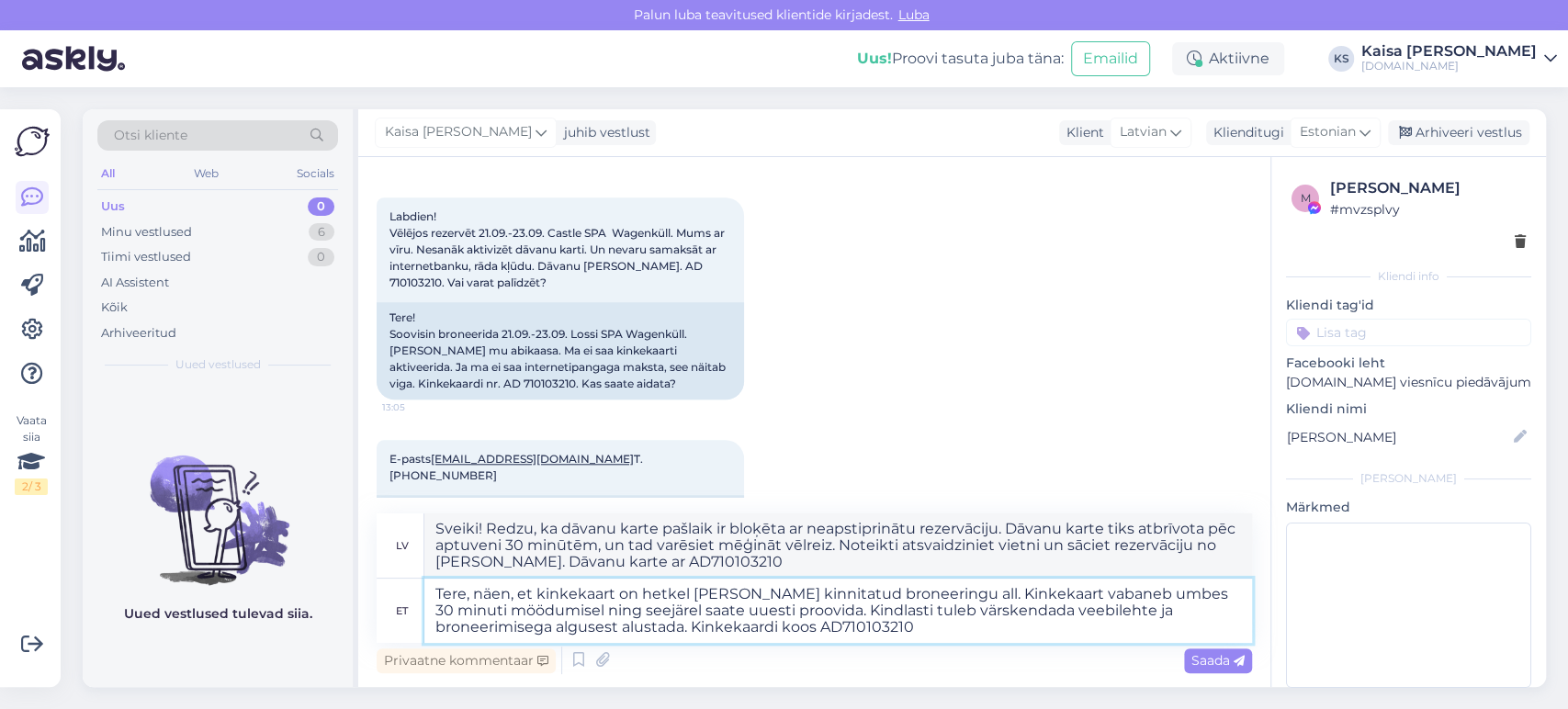
click at [818, 630] on textarea "Tere, näen, et kinkekaart on hetkel [PERSON_NAME] kinnitatud broneeringu all. K…" at bounding box center [838, 610] width 828 height 64
type textarea "Tere, näen, et kinkekaart on hetkel [PERSON_NAME] kinnitatud broneeringu all. K…"
click at [939, 629] on textarea "Tere, näen, et kinkekaart on hetkel [PERSON_NAME] kinnitatud broneeringu all. K…" at bounding box center [838, 610] width 828 height 64
type textarea "Sveiki! Redzu, ka dāvanu karte pašlaik ir bloķēta ar neapstiprinātu rezervāciju…"
type textarea "Tere, näen, et kinkekaart on hetkel [PERSON_NAME] kinnitatud broneeringu all. K…"
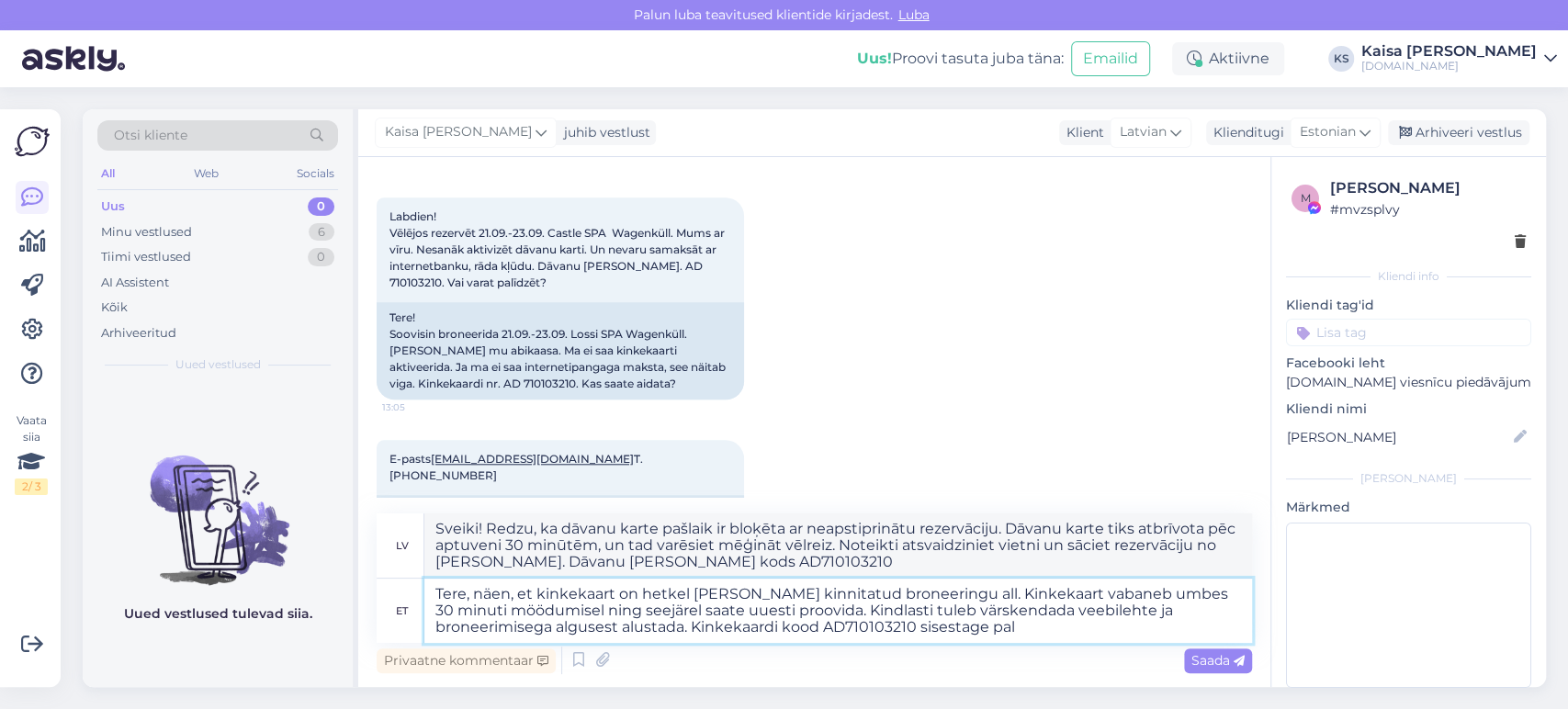
type textarea "Sveiki! Redzu, ka dāvanu karte pašlaik ir bloķēta ar neapstiprinātu rezervāciju…"
type textarea "Tere, näen, et kinkekaart on hetkel [PERSON_NAME] kinnitatud broneeringu all. K…"
type textarea "Sveiki! Redzu, ka dāvanu karte pašlaik ir bloķēta ar neapstiprinātu rezervāciju…"
type textarea "Tere, näen, et kinkekaart on hetkel [PERSON_NAME] kinnitatud broneeringu all. K…"
type textarea "Sveiki! Redzu, ka dāvanu karte pašlaik ir bloķēta ar neapstiprinātu rezervāciju…"
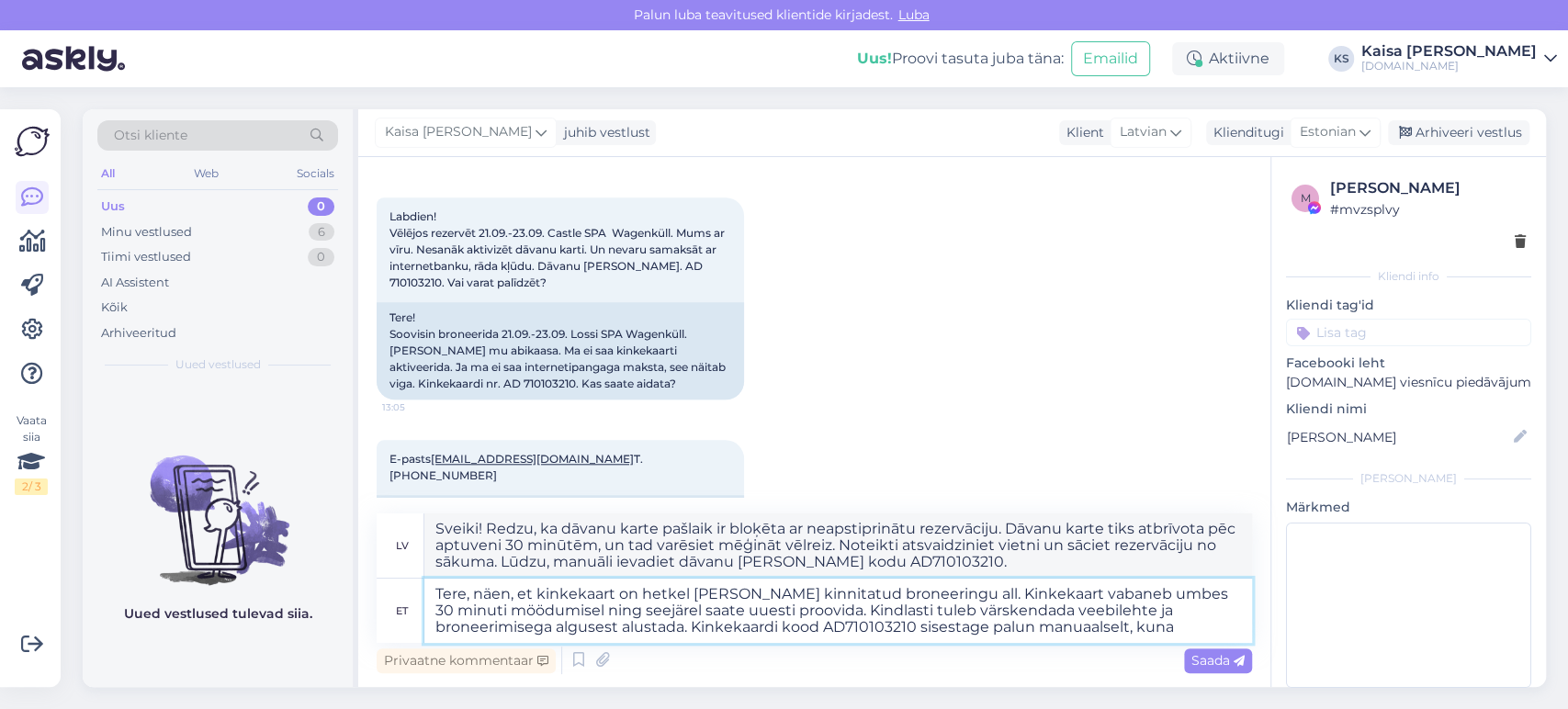
type textarea "Tere, näen, et kinkekaart on hetkel [PERSON_NAME] kinnitatud broneeringu all. K…"
type textarea "Sveiki! Redzu, ka dāvanu karte pašlaik ir bloķēta ar neapstiprinātu rezervāciju…"
type textarea "Tere, näen, et kinkekaart on hetkel [PERSON_NAME] kinnitatud broneeringu all. K…"
type textarea "Sveiki! Redzu, ka dāvanu karte pašlaik ir bloķēta ar neapstiprinātu rezervāciju…"
type textarea "Tere, näen, et kinkekaart on hetkel [PERSON_NAME] kinnitatud broneeringu all. K…"
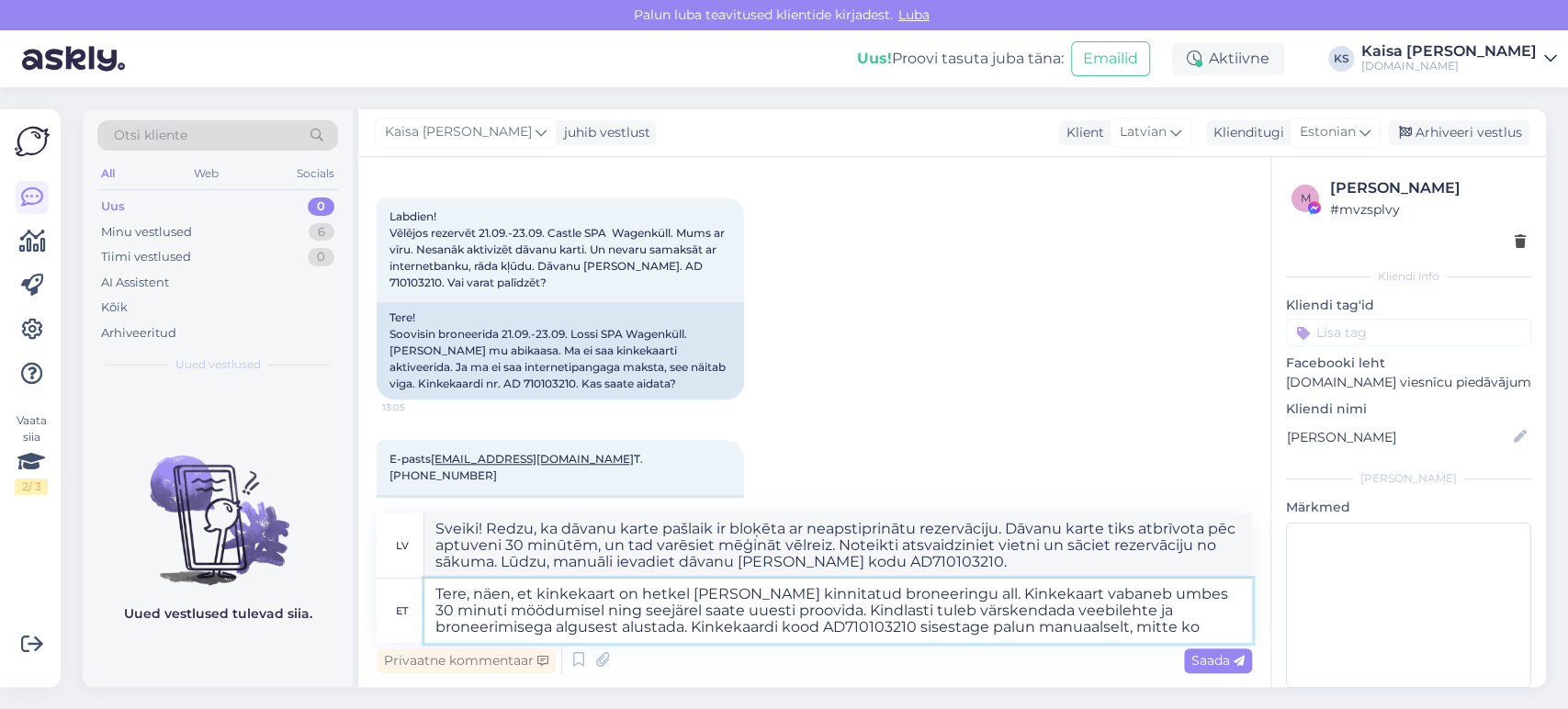
type textarea "Sveiki! Redzu, ka dāvanu karte pašlaik ir bloķēta ar neapstiprinātu rezervāciju…"
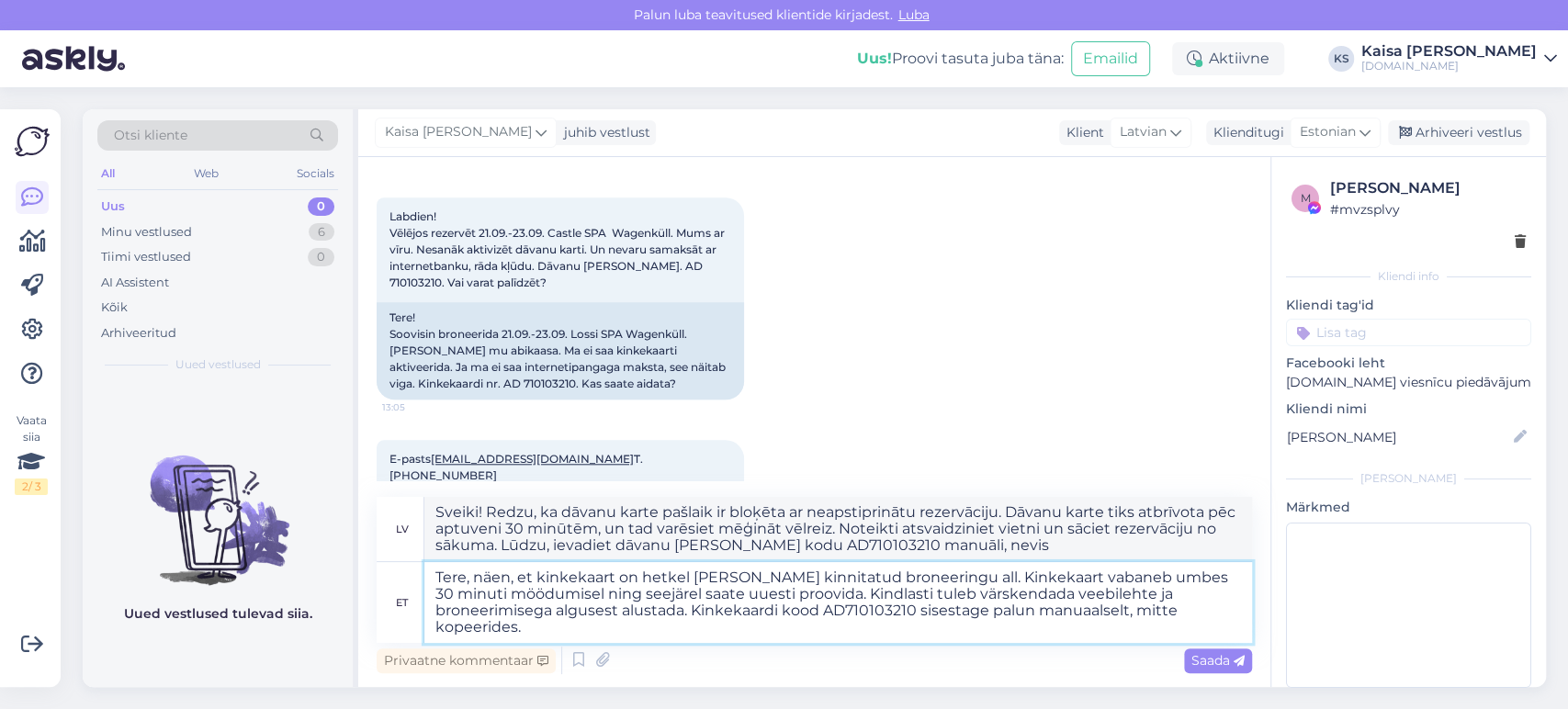
type textarea "Tere, näen, et kinkekaart on hetkel [PERSON_NAME] kinnitatud broneeringu all. K…"
type textarea "Sveiki! Redzu, ka dāvanu karte pašlaik ir bloķēta ar neapstiprinātu rezervāciju…"
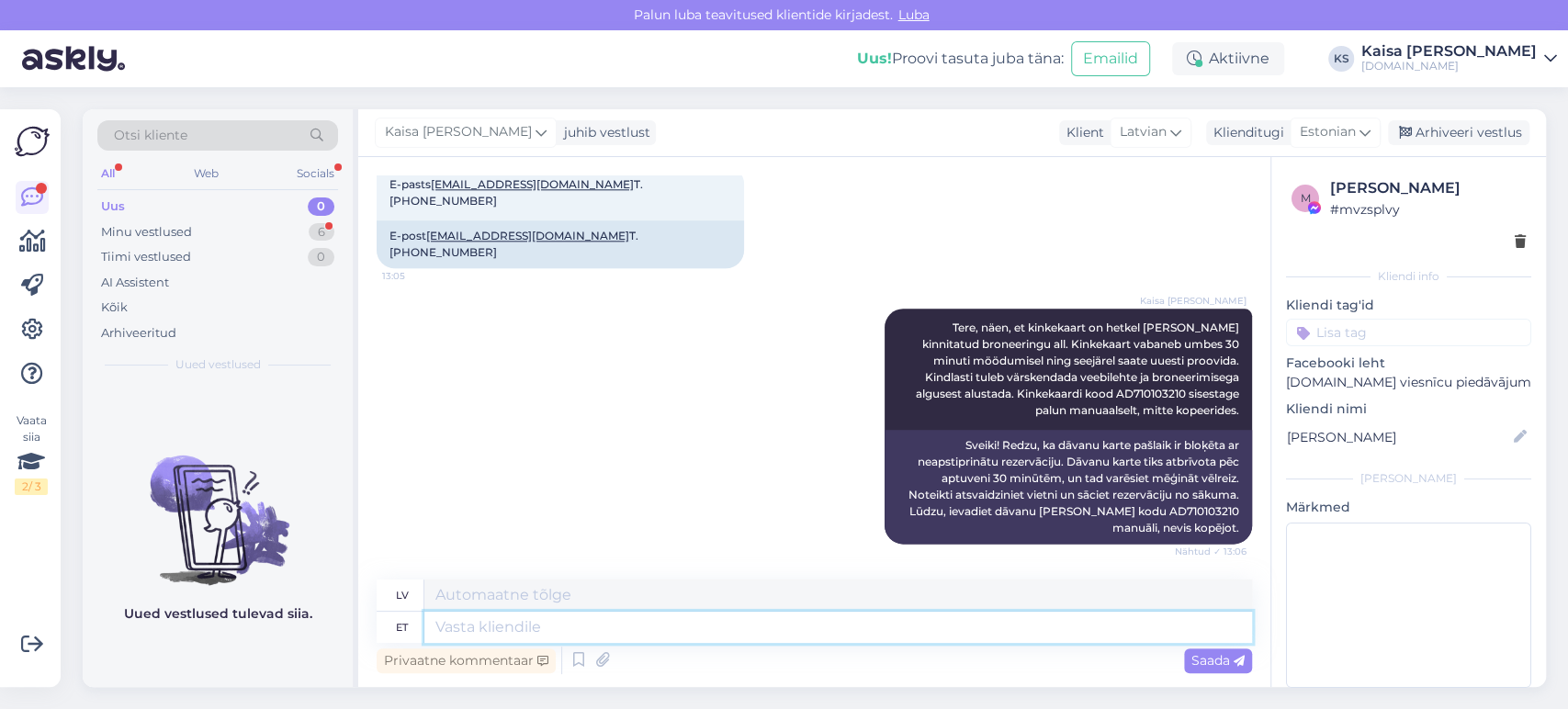
scroll to position [1608, 0]
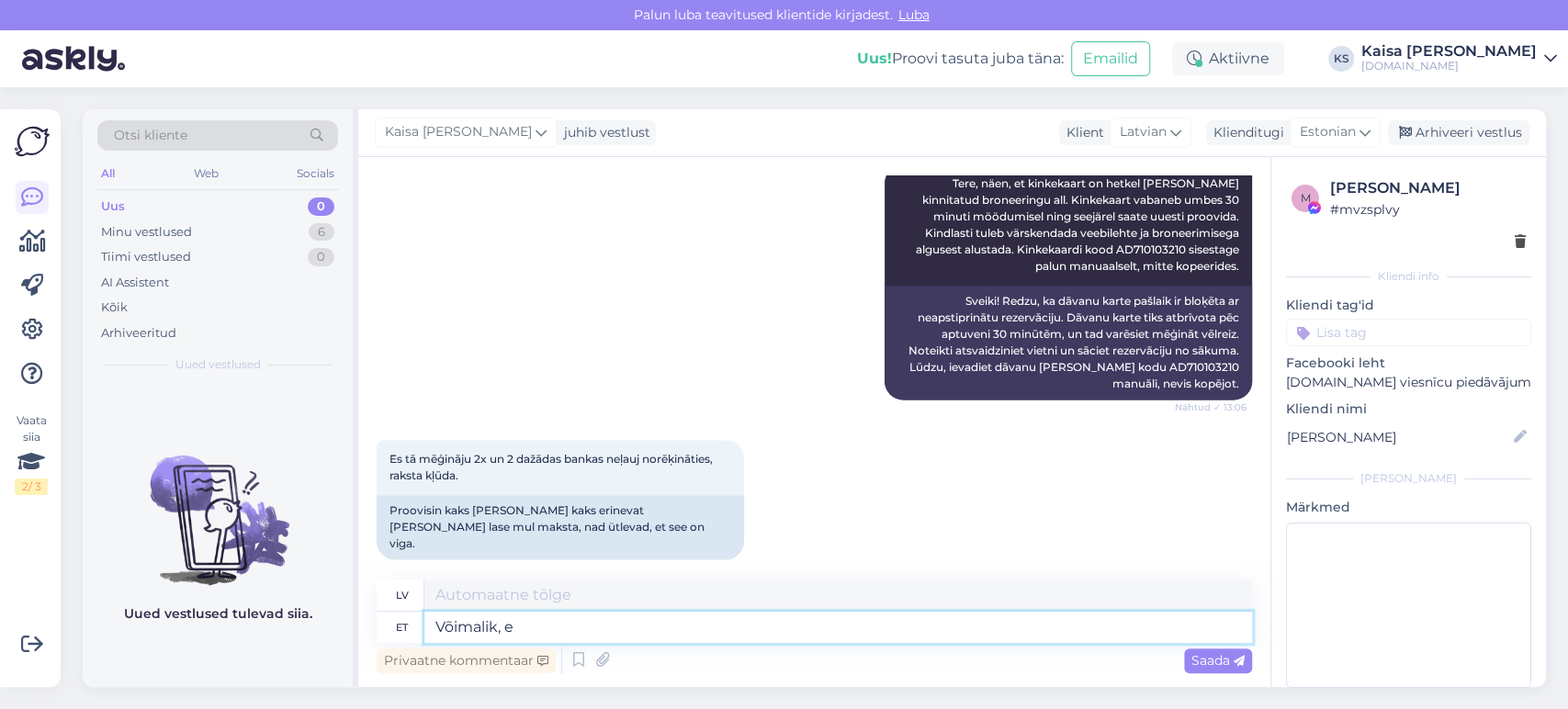
type textarea "Võimalik, et"
type textarea "Iespējams,"
type textarea "Võimalik, et p"
type textarea "Iespējams, ka"
type textarea "Võimalik, et pangas o"
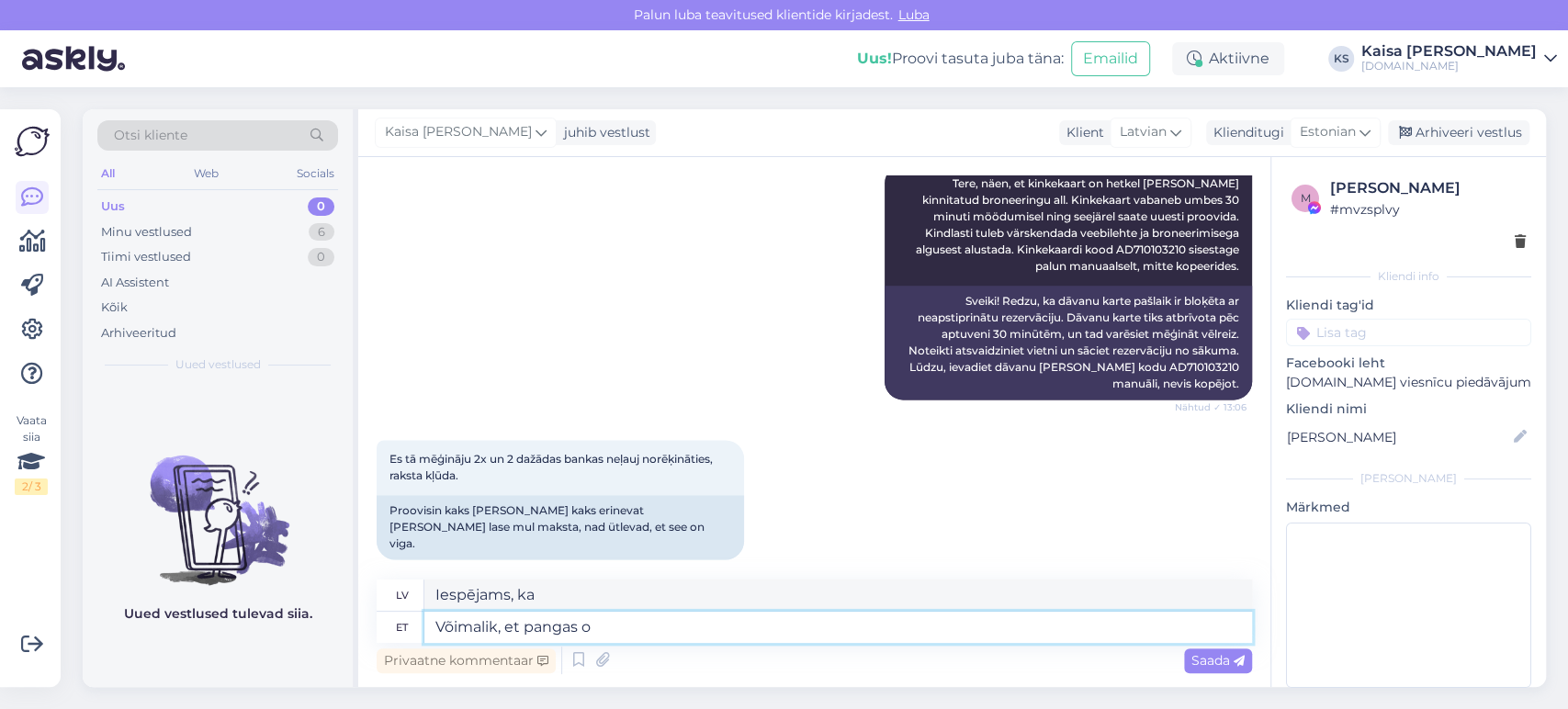
type textarea "Iespējams, bankā"
type textarea "Võimalik, et pangas on h"
type textarea "Iespējams, ka bankai ir"
type textarea "Võimalik, et pangas on hooldustööd"
type textarea "Bankā, iespējams, notiek apkope."
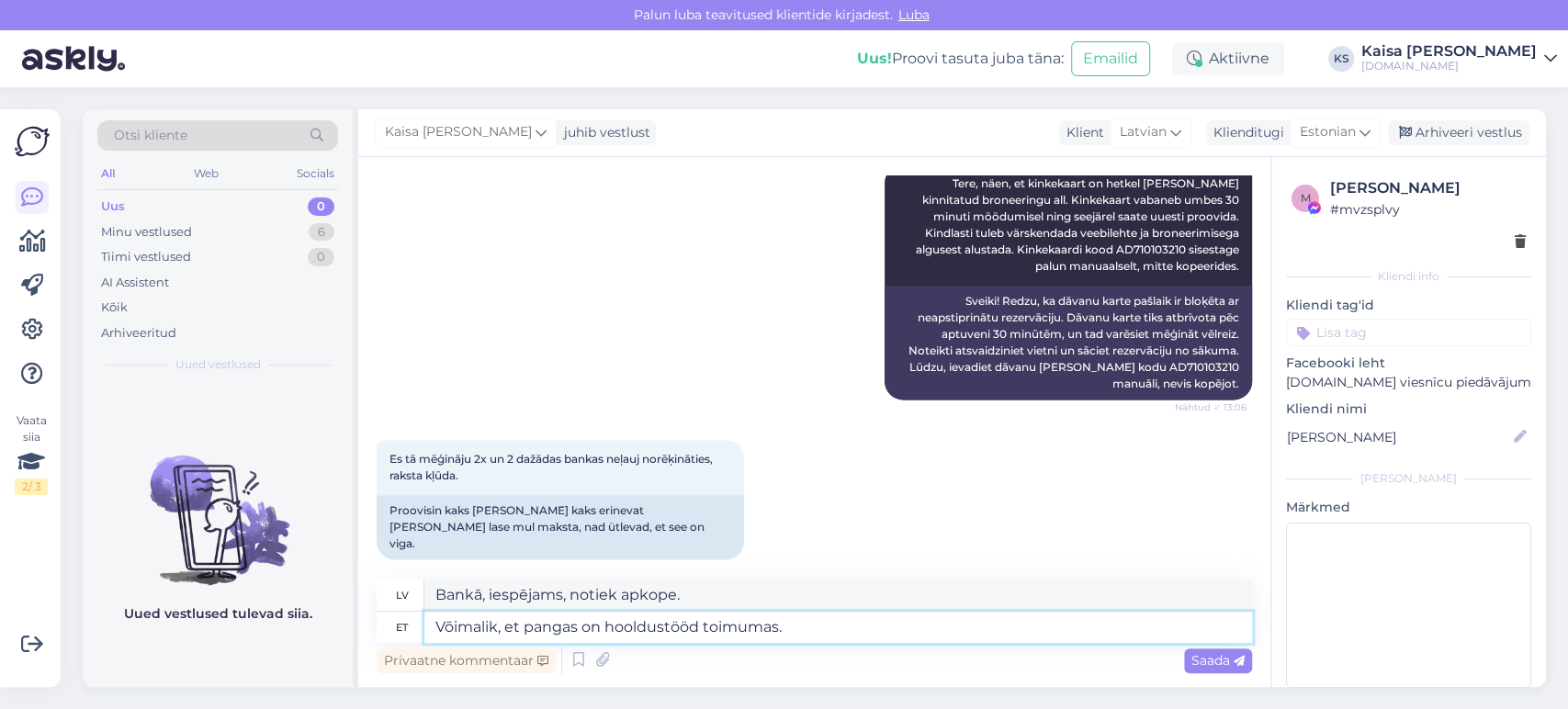
type textarea "Võimalik, et pangas on hooldustööd toimumas. K"
type textarea "Iespējams, [PERSON_NAME] notiek apkopes darbi."
type textarea "Võimalik, et pangas on hooldustööd toimumas. Kahjuks ei"
type textarea "Iespējams, [PERSON_NAME] notiek apkope. [GEOGRAPHIC_DATA]"
type textarea "Võimalik, et pangas on hooldustööd toimumas. Kahjuks ei o"
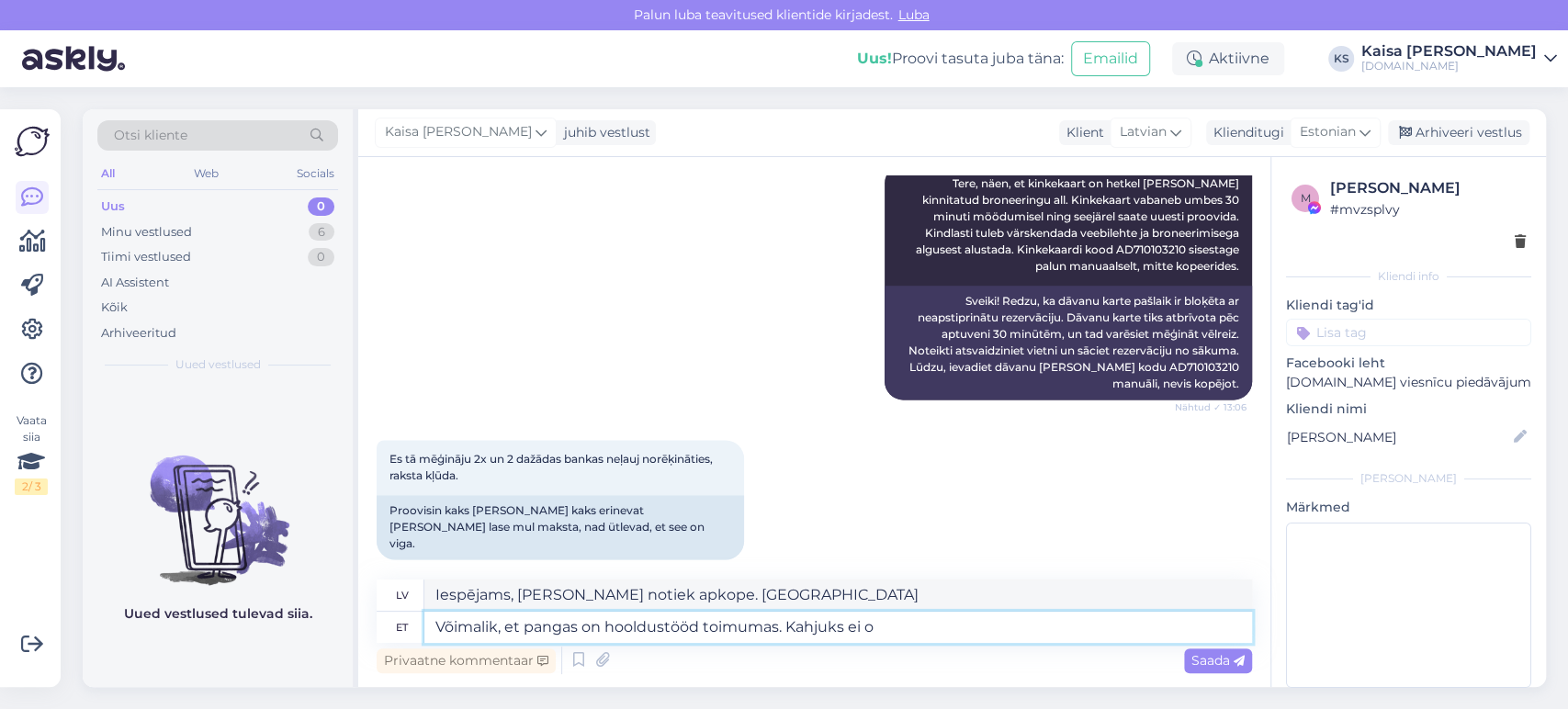
type textarea "Iespējams, [PERSON_NAME] notiek apkope. Diemžēl nē."
type textarea "Võimalik, et pangas on hooldustööd toimumas. Kahjuks ei oska ko"
type textarea "Iespējams, [PERSON_NAME] notiek apkope. Diemžēl mēs nevaram"
type textarea "Võimalik, et pangas on hooldustööd toimumas. Kahjuks ei oska olukorda"
type textarea "Iespējams, [PERSON_NAME] notiek apkope. Diemžēl mēs nezinām, kāda ir situācija."
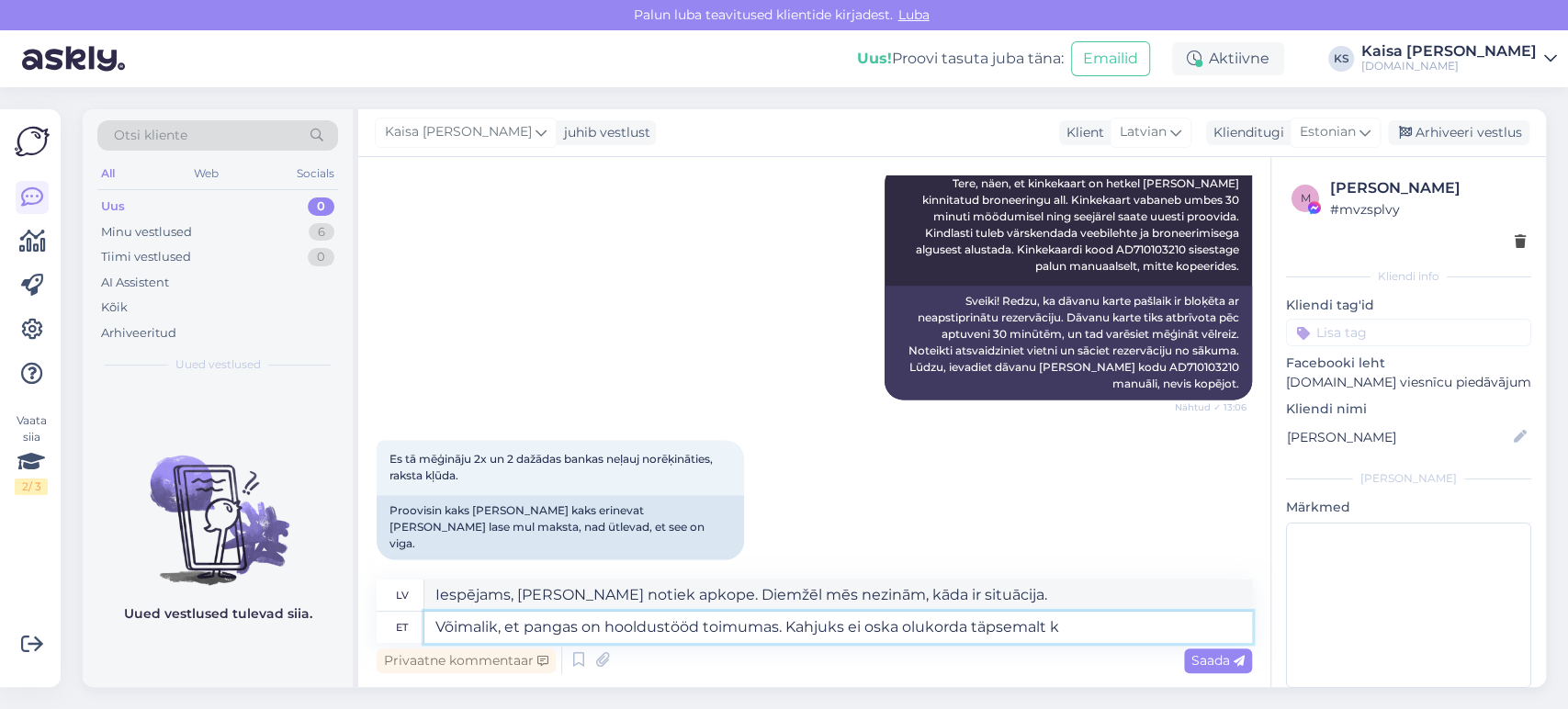
type textarea "Võimalik, et pangas on hooldustööd toimumas. Kahjuks ei oska olukorda täpsemalt…"
type textarea "Iespējams, [PERSON_NAME] notiek apkopes darbi. Diemžēl es nezinu precīzu situāc…"
type textarea "Võimalik, et pangas on hooldustööd toimumas. Kahjuks ei oska olukorda täpsemalt…"
type textarea "Iespējams, [PERSON_NAME] notiek apkopes darbi. Diemžēl es nevaru sīkāk komentēt…"
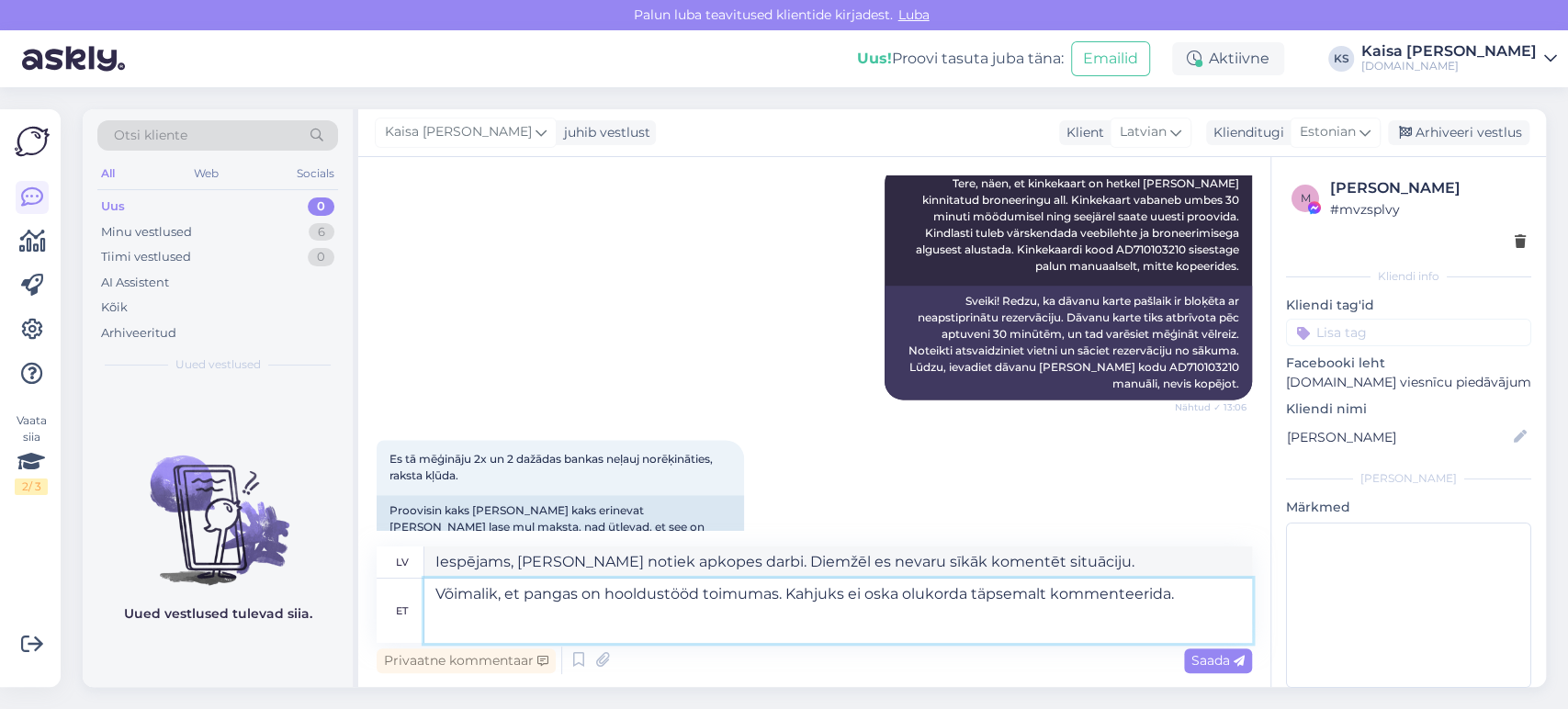
type textarea "Võimalik, et pangas on hooldustööd toimumas. Kahjuks ei oska olukorda täpsemalt…"
type textarea "Iespējams, [PERSON_NAME] notiek apkopes darbi. Diemžēl es nevaru sīkāk komentēt…"
type textarea "Võimalik, et pangas on hooldustööd toimumas. Kahjuks ei oska olukorda täpsemalt…"
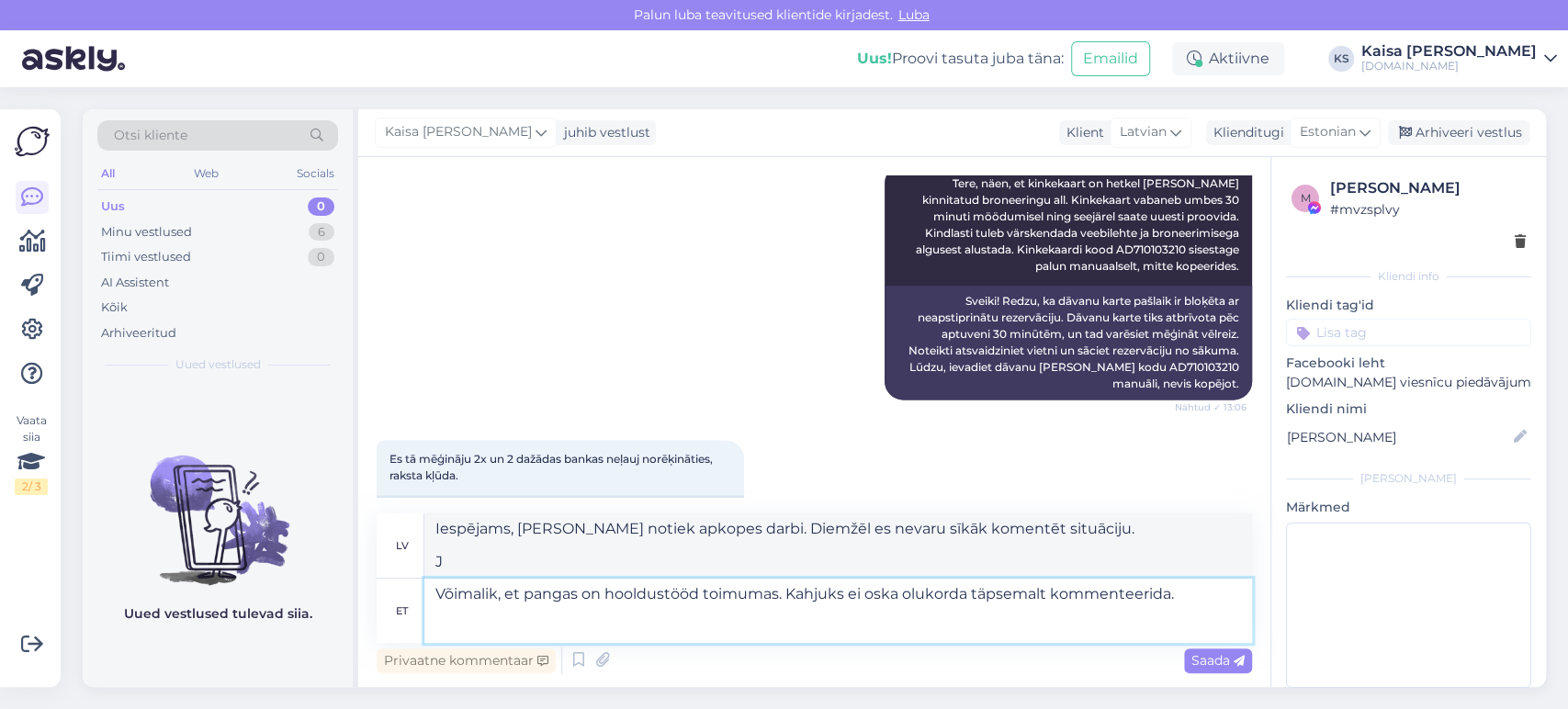
type textarea "Iespējams, [PERSON_NAME] notiek apkopes darbi. Diemžēl es nevaru sīkāk komentēt…"
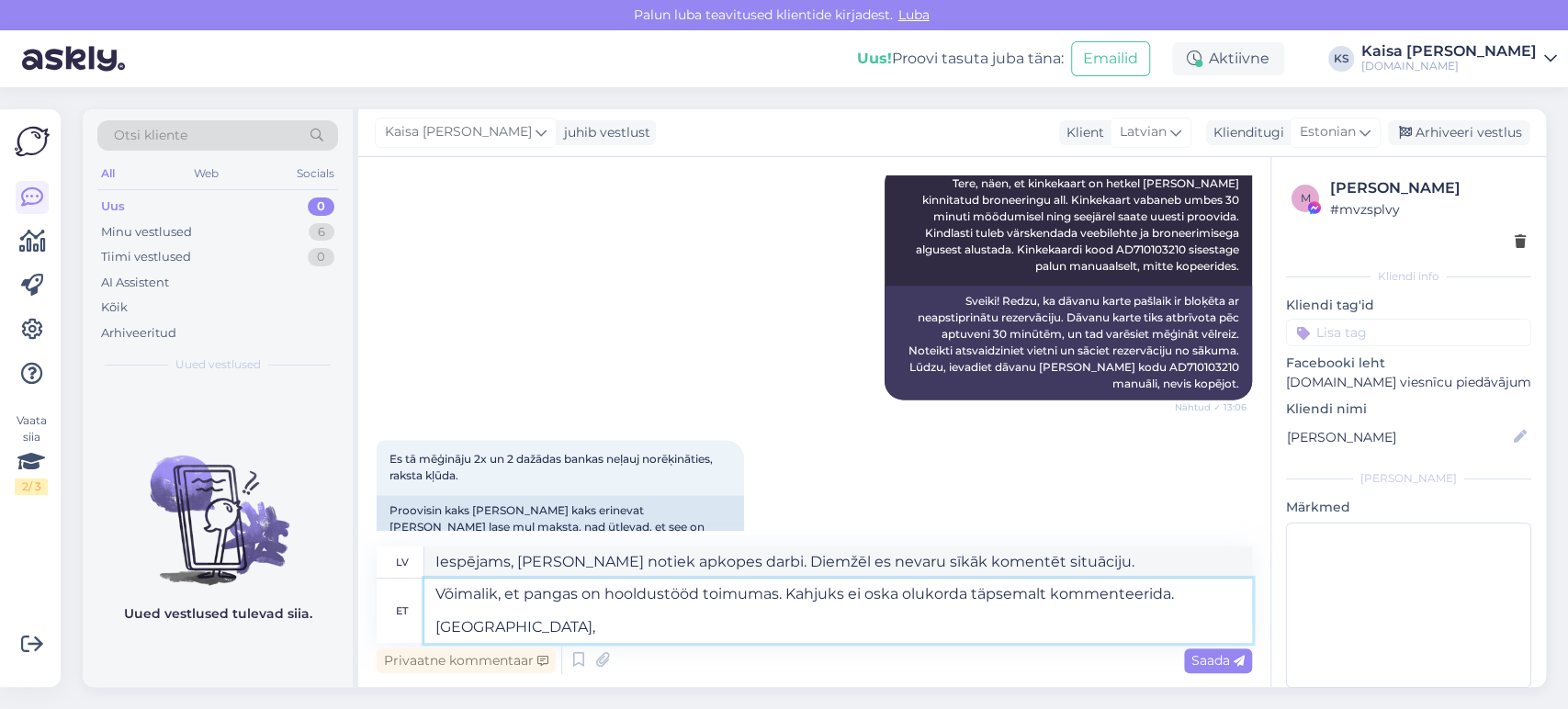
type textarea "Võimalik, et pangas on hooldustööd toimumas. Kahjuks ei oska olukorda täpsemalt…"
type textarea "Iespējams, [PERSON_NAME] notiek apkopes darbi. Diemžēl es nevaru sīkāk komentēt…"
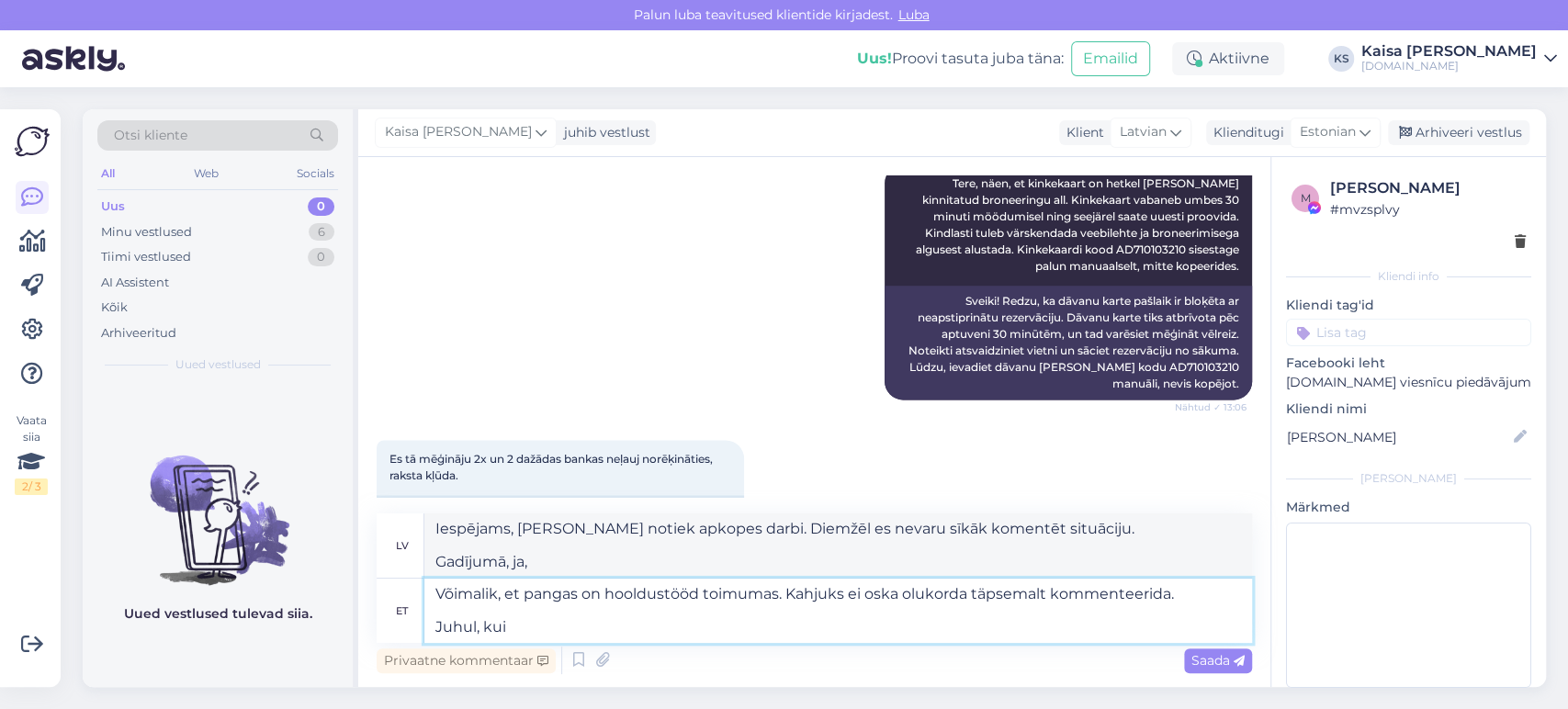
type textarea "Võimalik, et pangas on hooldustööd toimumas. Kahjuks ei oska olukorda täpsemalt…"
type textarea "Iespējams, [PERSON_NAME] notiek apkopes darbi. Diemžēl es nevaru sniegt sīkāku …"
type textarea "Võimalik, et pangas on hooldustööd toimumas. Kahjuks ei oska olukorda täpsemalt…"
type textarea "Iespējams, [PERSON_NAME] notiek apkopes darbi. Diemžēl es nevaru sniegt sīkāku …"
type textarea "Võimalik, et pangas on hooldustööd toimumas. Kahjuks ei oska olukorda täpsemalt…"
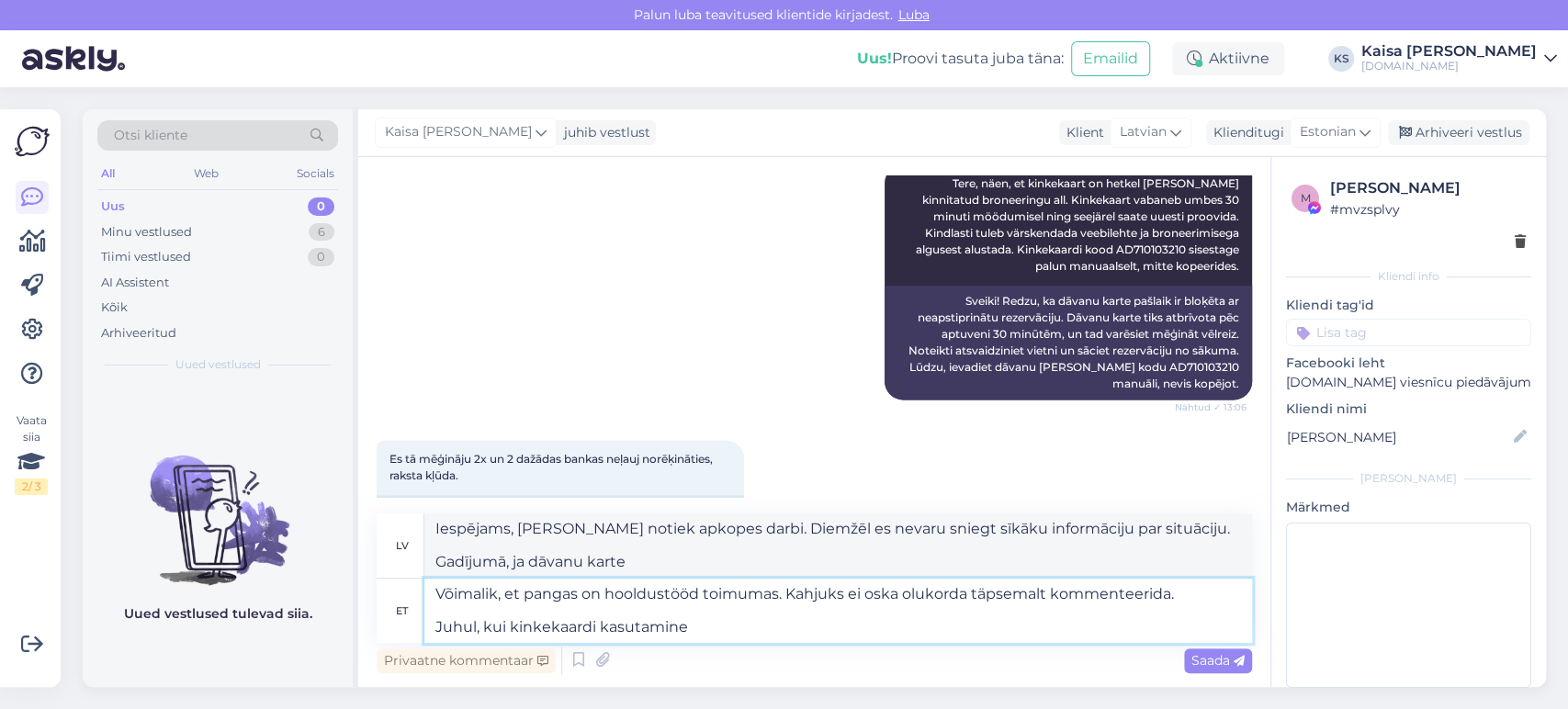
type textarea "Iespējams, [PERSON_NAME] notiek apkopes darbi. Diemžēl es nevaru sniegt sīkāku …"
type textarea "Võimalik, et pangas on hooldustööd toimumas. Kahjuks ei oska olukorda täpsemalt…"
type textarea "Iespējams, [PERSON_NAME] notiek apkopes darbi. Diemžēl es nevaru sīkāk komentēt…"
type textarea "Võimalik, et pangas on hooldustööd toimumas. Kahjuks ei oska olukorda täpsemalt…"
type textarea "Iespējams, [PERSON_NAME] notiek apkopes darbi. Diemžēl es nevaru sīkāk komentēt…"
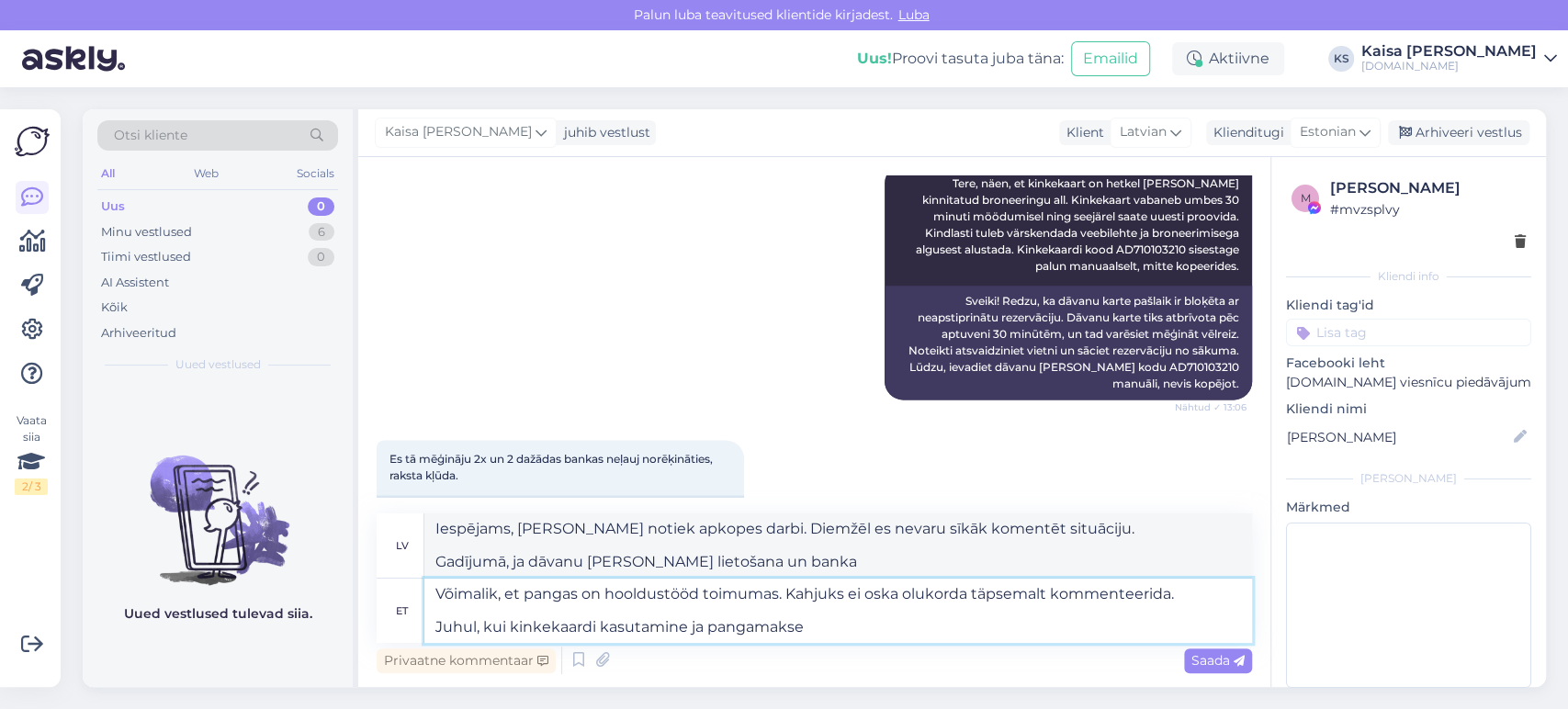
type textarea "Võimalik, et pangas on hooldustööd toimumas. Kahjuks ei oska olukorda täpsemalt…"
type textarea "Iespējams, [PERSON_NAME] notiek apkopes darbi. Diemžēl es nevaru sniegt sīkāku …"
type textarea "Võimalik, et pangas on hooldustööd toimumas. Kahjuks ei oska olukorda täpsemalt…"
type textarea "Iespējams, [PERSON_NAME] notiek apkopes darbi. Diemžēl es nevaru sīkāk komentēt…"
type textarea "Võimalik, et pangas on hooldustööd toimumas. Kahjuks ei oska olukorda täpsemalt…"
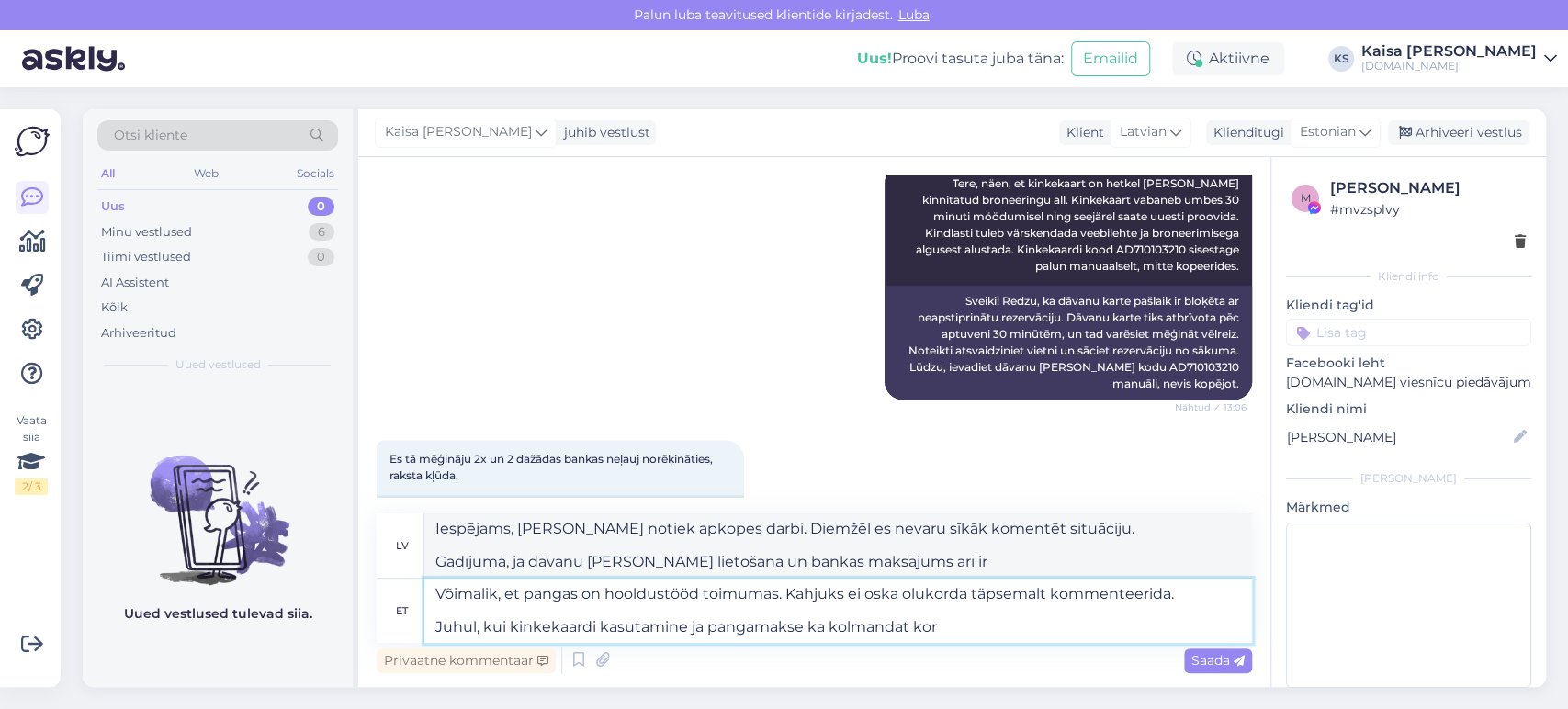
type textarea "Iespējams, [PERSON_NAME] notiek apkopes darbi. Diemžēl es nevaru sīkāk komentēt…"
type textarea "Võimalik, et pangas on hooldustööd toimumas. Kahjuks ei oska olukorda täpsemalt…"
type textarea "Iespējams, [PERSON_NAME] notiek apkopes darbi. Diemžēl es nevaru sīkāk komentēt…"
type textarea "Võimalik, et pangas on hooldustööd toimumas. Kahjuks ei oska olukorda täpsemalt…"
type textarea "Iespējams, [PERSON_NAME] notiek apkopes darbi. Diemžēl es nevaru sīkāk komentēt…"
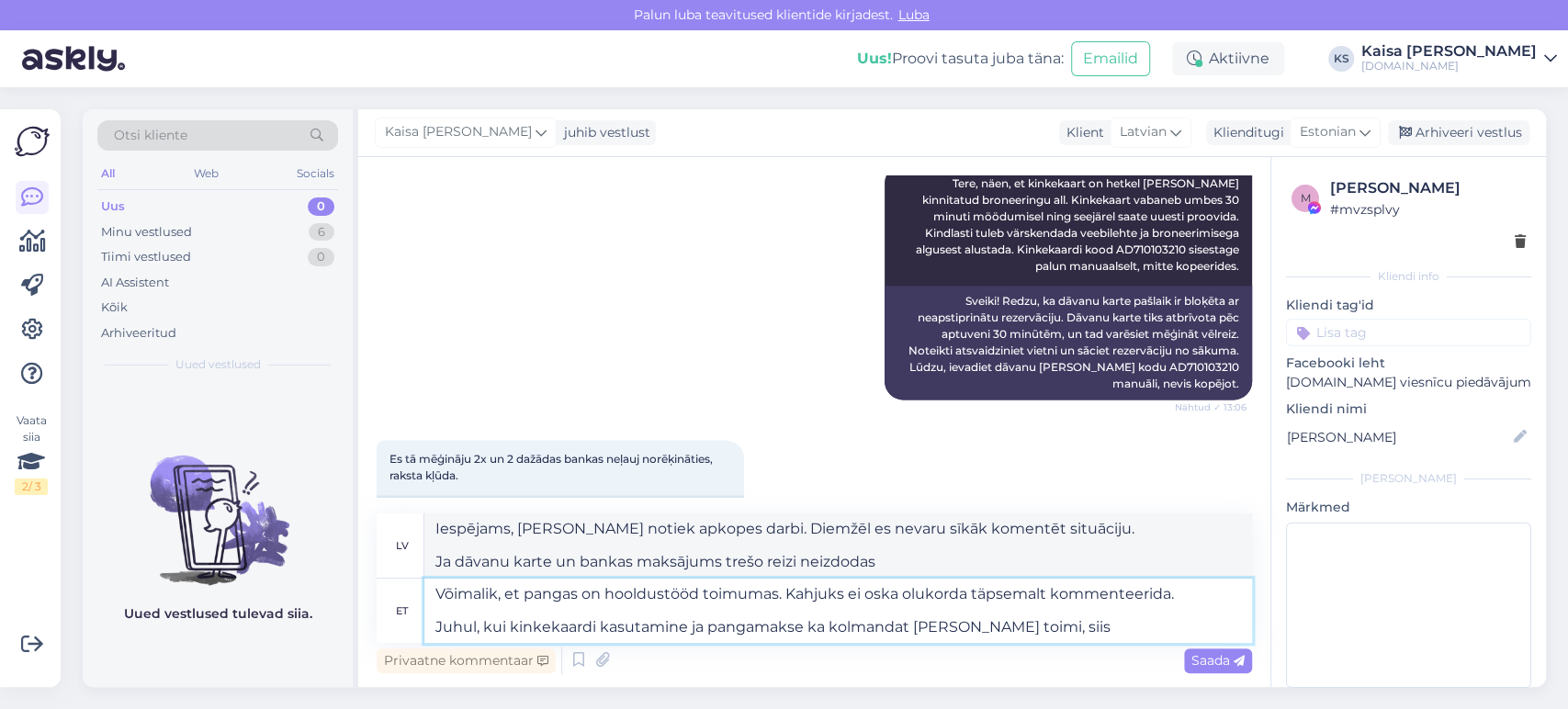
type textarea "Võimalik, et pangas on hooldustööd toimumas. Kahjuks ei oska olukorda täpsemalt…"
type textarea "Iespējams, [PERSON_NAME] notiek apkopes darbi. Diemžēl es nevaru sīkāk komentēt…"
type textarea "Võimalik, et pangas on hooldustööd toimumas. Kahjuks ei oska olukorda täpsemalt…"
type textarea "Iespējams, [PERSON_NAME] notiek apkopes darbi. Diemžēl es nevaru sīkāk komentēt…"
type textarea "Võimalik, et pangas on hooldustööd toimumas. Kahjuks ei oska olukorda täpsemalt…"
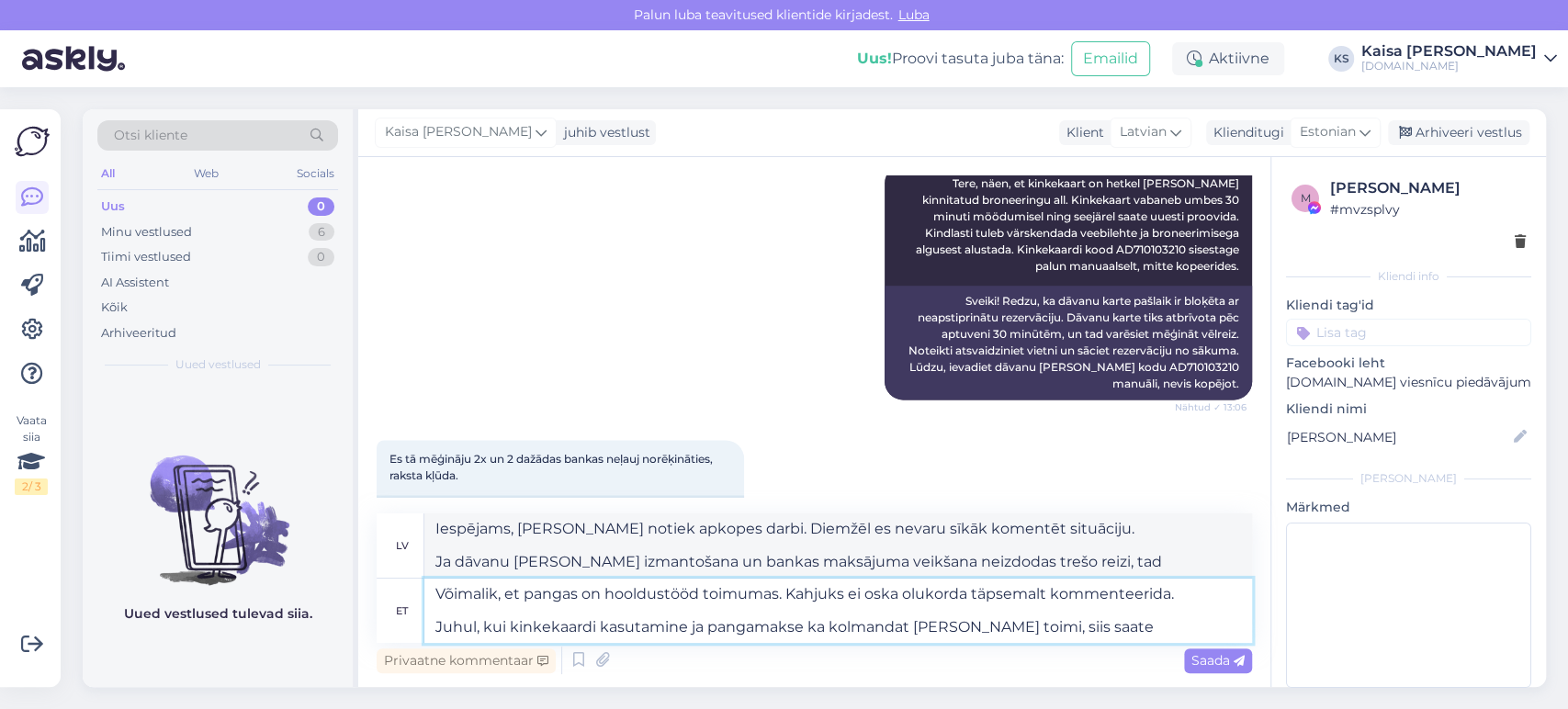
type textarea "Iespējams, [PERSON_NAME] notiek apkopes darbi. Diemžēl es nevaru sīkāk komentēt…"
type textarea "Võimalik, et pangas on hooldustööd toimumas. Kahjuks ei oska olukorda täpsemalt…"
type textarea "Iespējams, [PERSON_NAME] notiek apkopes darbi. Diemžēl es nevaru sīkāk komentēt…"
type textarea "Võimalik, et pangas on hooldustööd toimumas. Kahjuks ei oska olukorda täpsemalt…"
type textarea "Iespējams, [PERSON_NAME] notiek apkopes darbi. Diemžēl es nevaru sīkāk komentēt…"
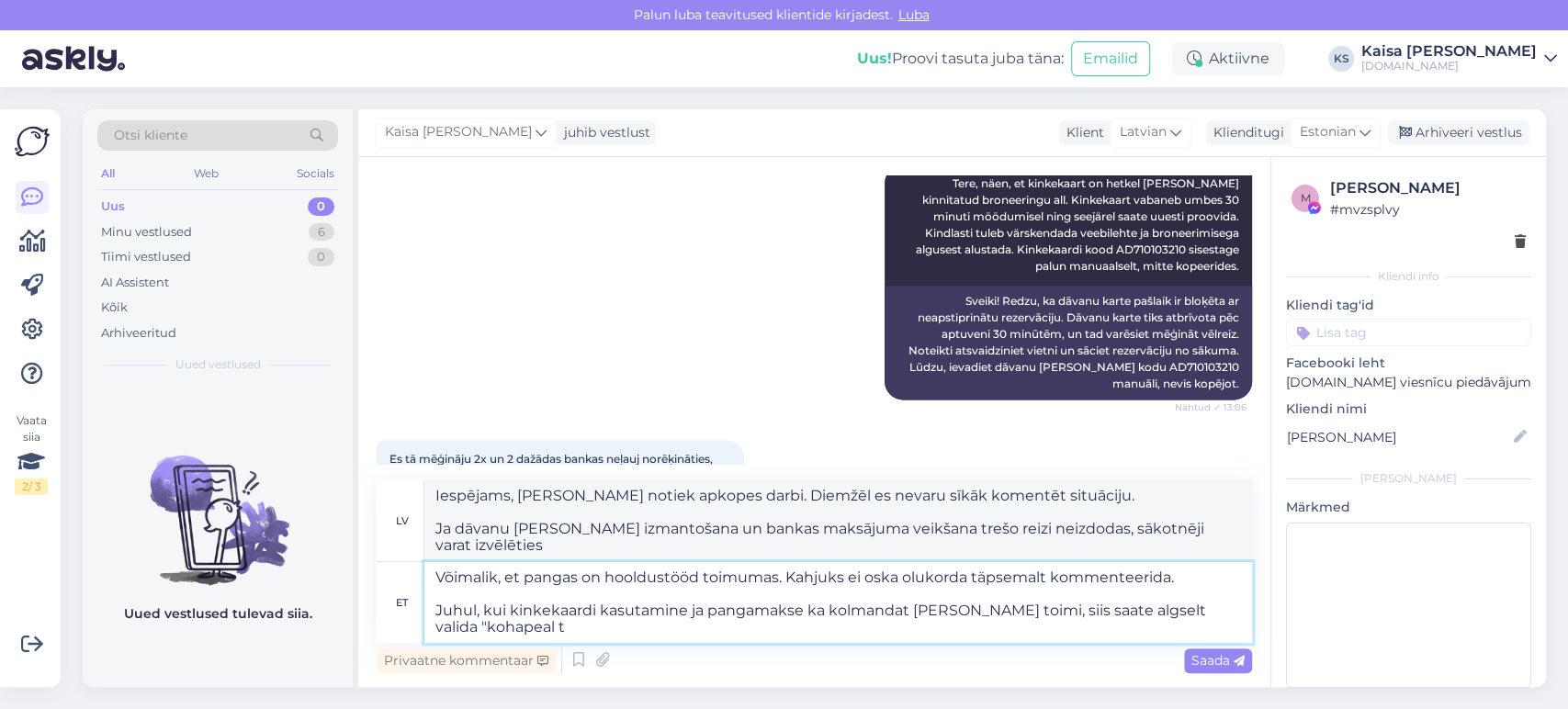
type textarea "Võimalik, et pangas on hooldustööd toimumas. Kahjuks ei oska olukorda täpsemalt…"
type textarea "Iespējams, [PERSON_NAME] notiek apkopes darbi. Diemžēl es nevaru sīkāk komentēt…"
type textarea "Võimalik, et pangas on hooldustööd toimumas. Kahjuks ei oska olukorda täpsemalt…"
type textarea "Iespējams, [PERSON_NAME] notiek apkopes darbi. Diemžēl es nevaru sīkāk komentēt…"
type textarea "Võimalik, et pangas on hooldustööd toimumas. Kahjuks ei oska olukorda täpsemalt…"
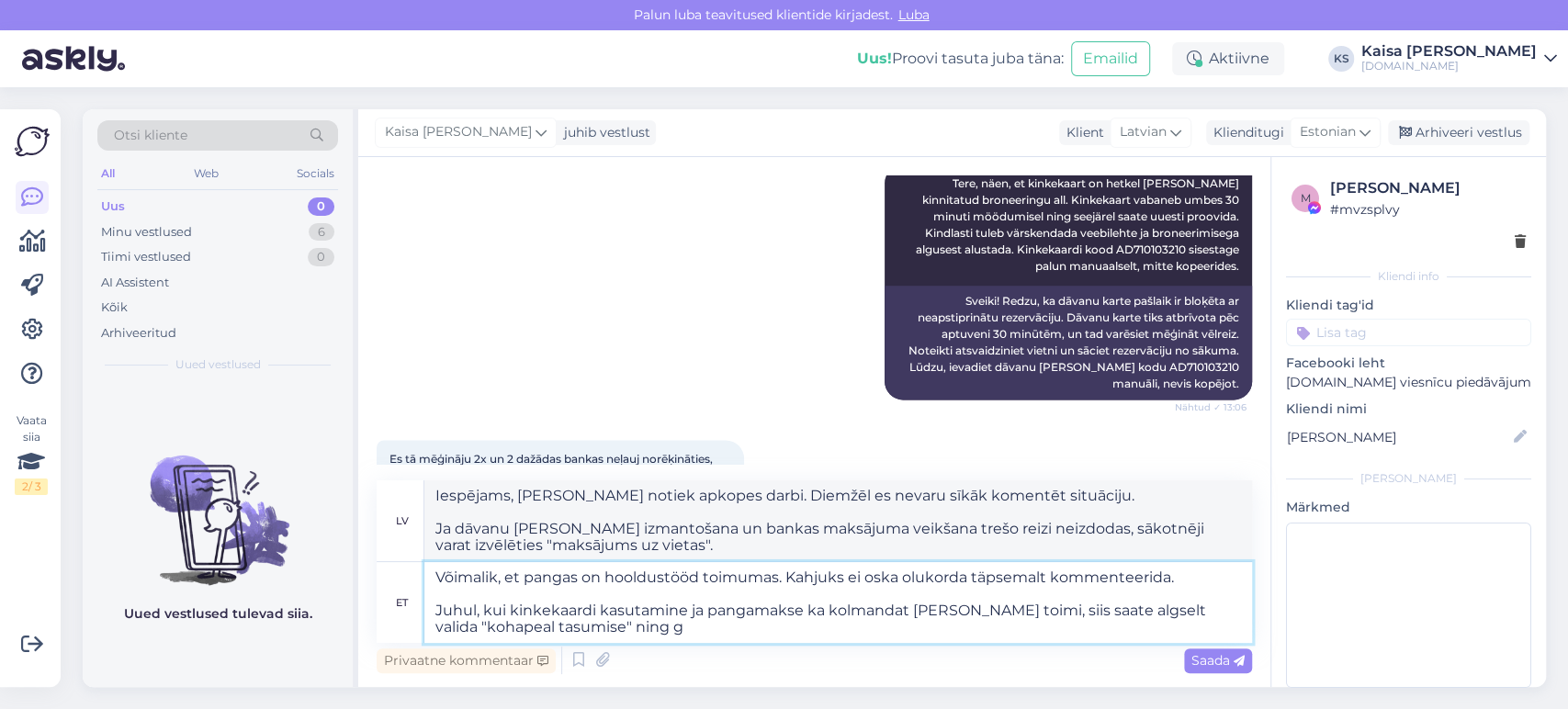
type textarea "Iespējams, [PERSON_NAME] notiek apkopes darbi. Diemžēl es nevaru sīkāk komentēt…"
type textarea "Võimalik, et pangas on hooldustööd toimumas. Kahjuks ei oska olukorda täpsemalt…"
type textarea "Iespējams, [PERSON_NAME] notiek apkopes darbi. Diemžēl es nevaru sīkāk komentēt…"
type textarea "Võimalik, et pangas on hooldustööd toimumas. Kahjuks ei oska olukorda täpsemalt…"
type textarea "Iespējams, [PERSON_NAME] notiek apkope. Diemžēl es nevaru sīkāk komentēt situāc…"
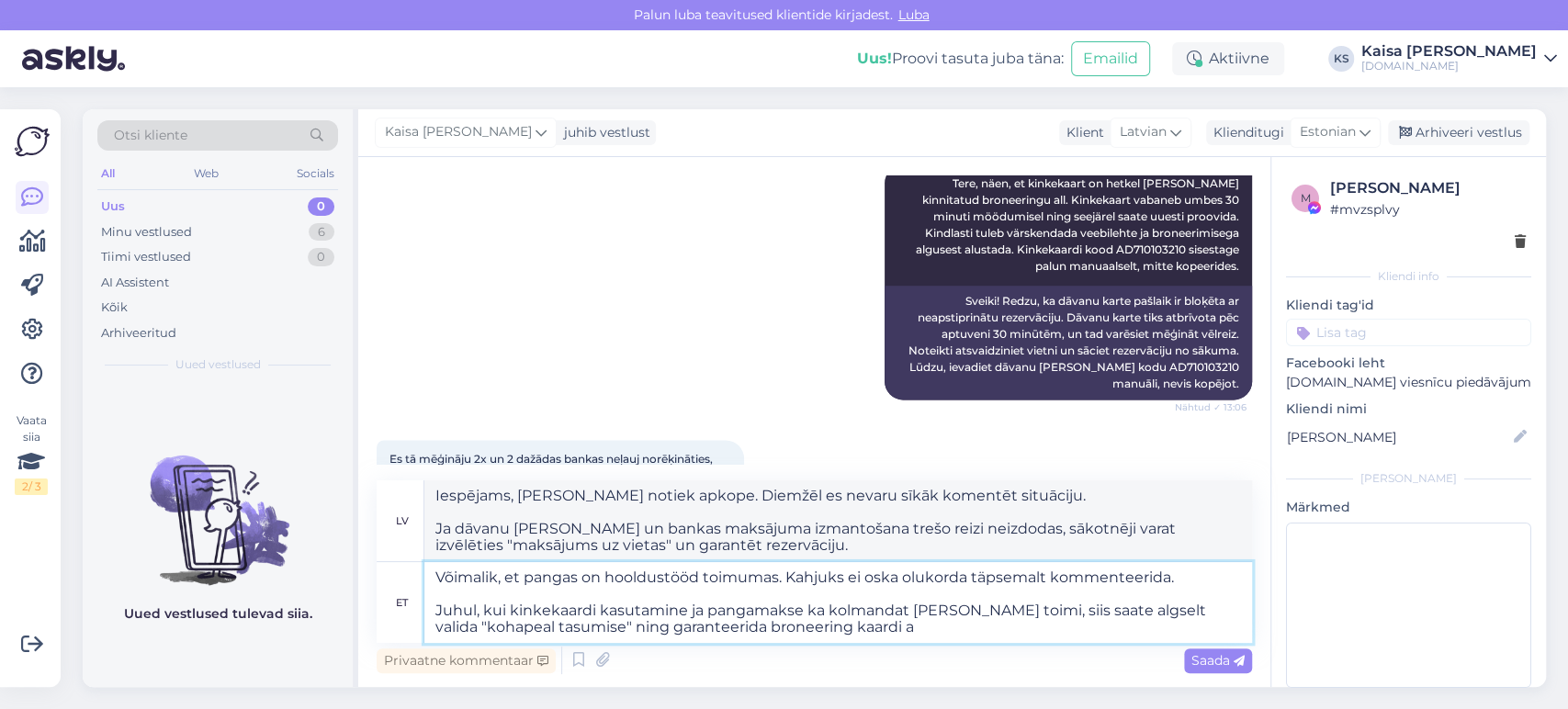
type textarea "Võimalik, et pangas on hooldustööd toimumas. Kahjuks ei oska olukorda täpsemalt…"
type textarea "Iespējams, [PERSON_NAME] notiek apkopes darbi. Diemžēl es nevaru sīkāk komentēt…"
type textarea "Võimalik, et pangas on hooldustööd toimumas. Kahjuks ei oska olukorda täpsemalt…"
type textarea "Iespējams, [PERSON_NAME] notiek apkope. Diemžēl es nevaru sīkāk komentēt situāc…"
type textarea "Võimalik, et pangas on hooldustööd toimumas. Kahjuks ei oska olukorda täpsemalt…"
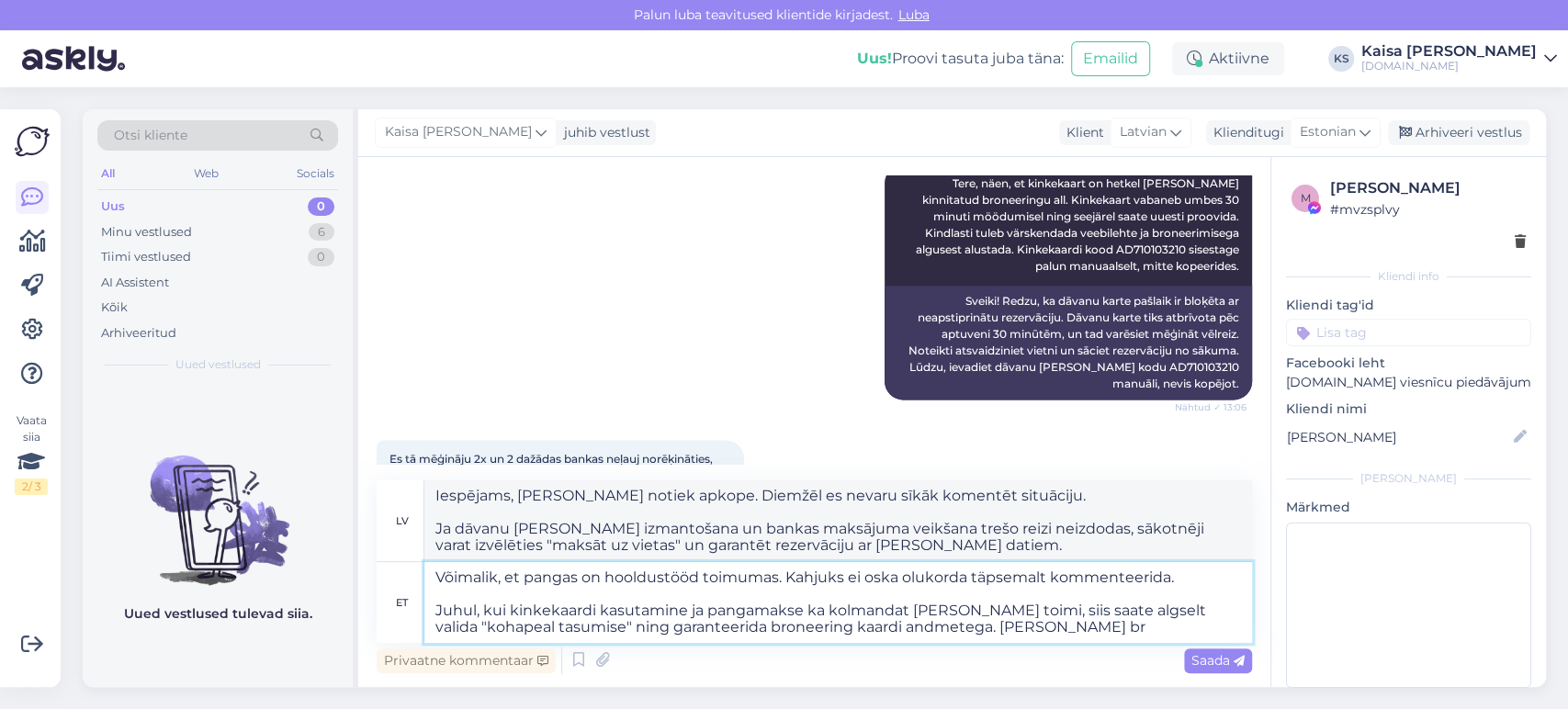
type textarea "Iespējams, [PERSON_NAME] notiek apkopes darbi. Diemžēl es nevaru sīkāk komentēt…"
type textarea "Võimalik, et pangas on hooldustööd toimumas. Kahjuks ei oska olukorda täpsemalt…"
type textarea "Iespējams, [PERSON_NAME] notiek apkopes darbi. Diemžēl es nevaru sīkāk komentēt…"
type textarea "Võimalik, et pangas on hooldustööd toimumas. Kahjuks ei oska olukorda täpsemalt…"
type textarea "Iespējams, [PERSON_NAME] notiek apkopes darbi. Diemžēl es nevaru sīkāk komentēt…"
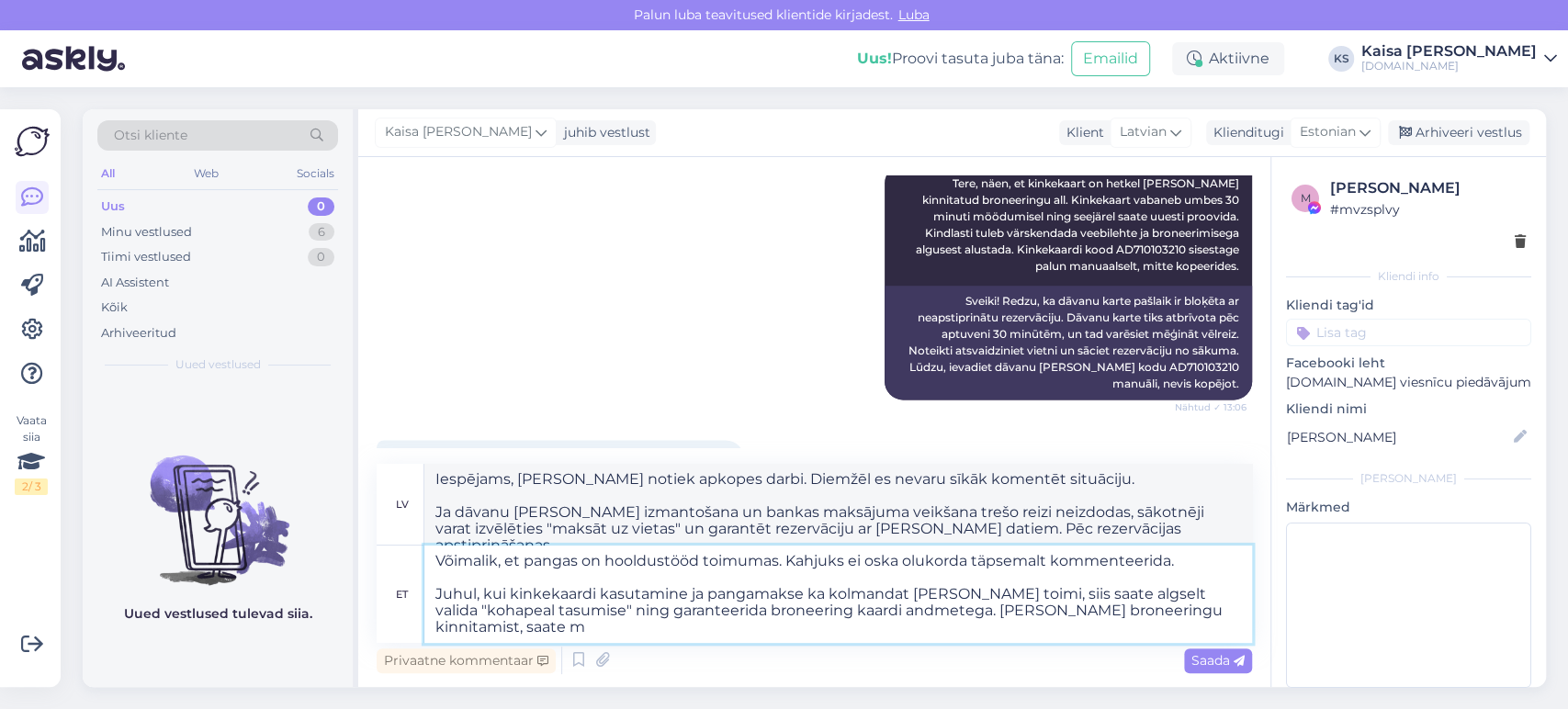
type textarea "Võimalik, et pangas on hooldustööd toimumas. Kahjuks ei oska olukorda täpsemalt…"
type textarea "Iespējams, [PERSON_NAME] notiek apkopes darbi. Diemžēl es nevaru sīkāk komentēt…"
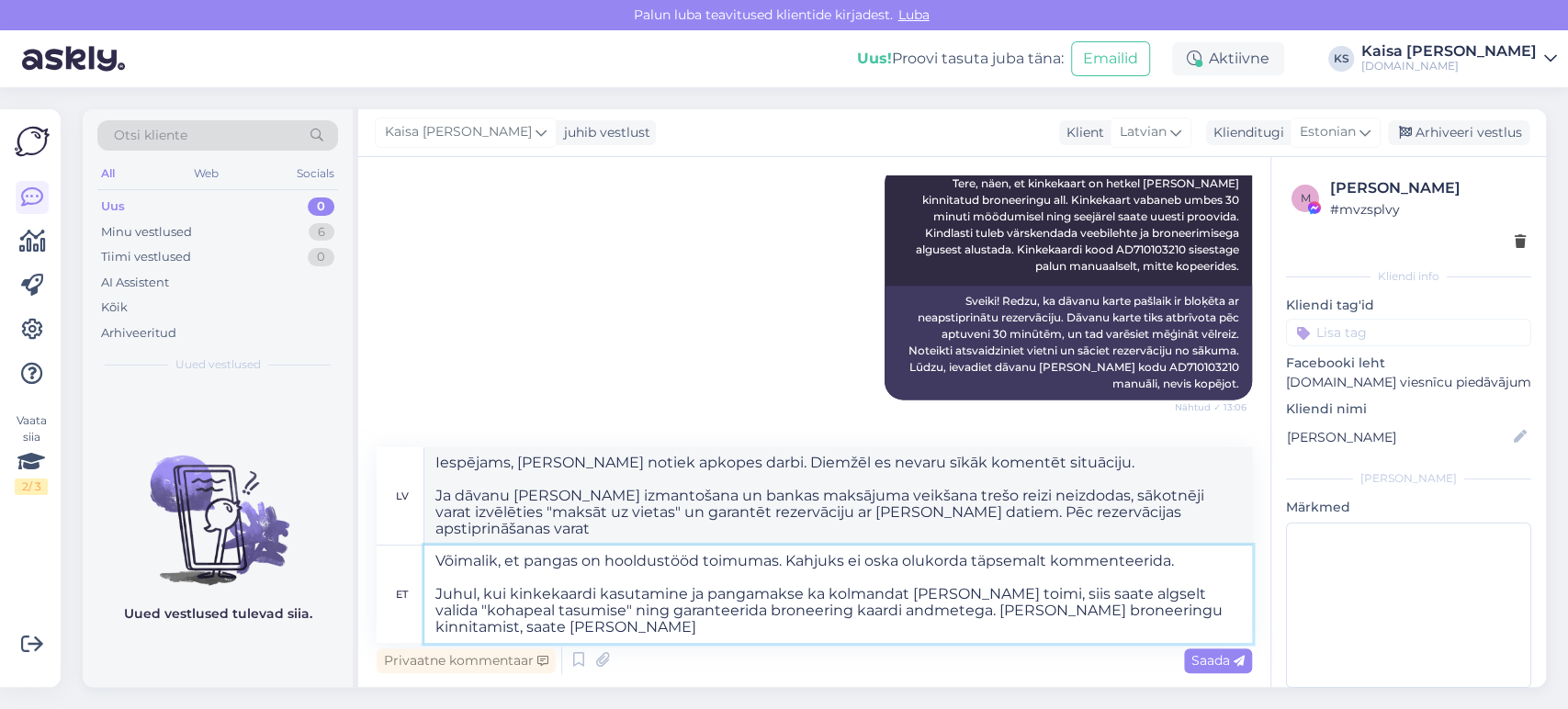
type textarea "Võimalik, et pangas on hooldustööd toimumas. Kahjuks ei oska olukorda täpsemalt…"
type textarea "Iespējams, [PERSON_NAME] notiek apkopes darbi. Diemžēl es nevaru sīkāk komentēt…"
type textarea "Võimalik, et pangas on hooldustööd toimumas. Kahjuks ei oska olukorda täpsemalt…"
type textarea "Iespējams, [PERSON_NAME] notiek apkope. Diemžēl es nevaru sīkāk komentēt situāc…"
type textarea "Võimalik, et pangas on hooldustööd toimumas. Kahjuks ei oska olukorda täpsemalt…"
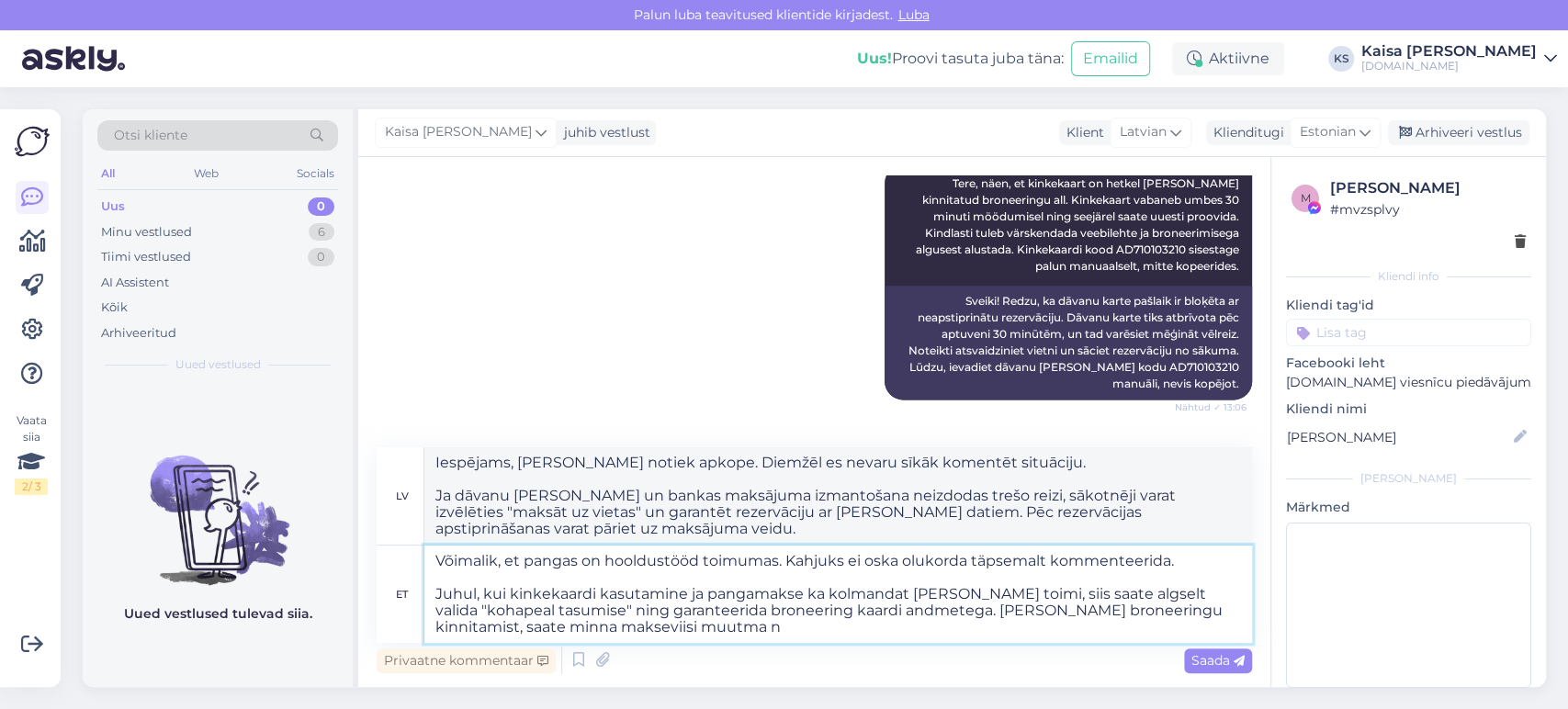
type textarea "Iespējams, [PERSON_NAME] notiek apkope. Diemžēl es nevaru sīkāk komentēt situāc…"
type textarea "Võimalik, et pangas on hooldustööd toimumas. Kahjuks ei oska olukorda täpsemalt…"
type textarea "Iespējams, [PERSON_NAME] notiek apkope. Diemžēl es nevaru sīkāk komentēt situāc…"
type textarea "Võimalik, et pangas on hooldustööd toimumas. Kahjuks ei oska olukorda täpsemalt…"
type textarea "Iespējams, [PERSON_NAME] notiek apkope. Diemžēl es nevaru sīkāk komentēt situāc…"
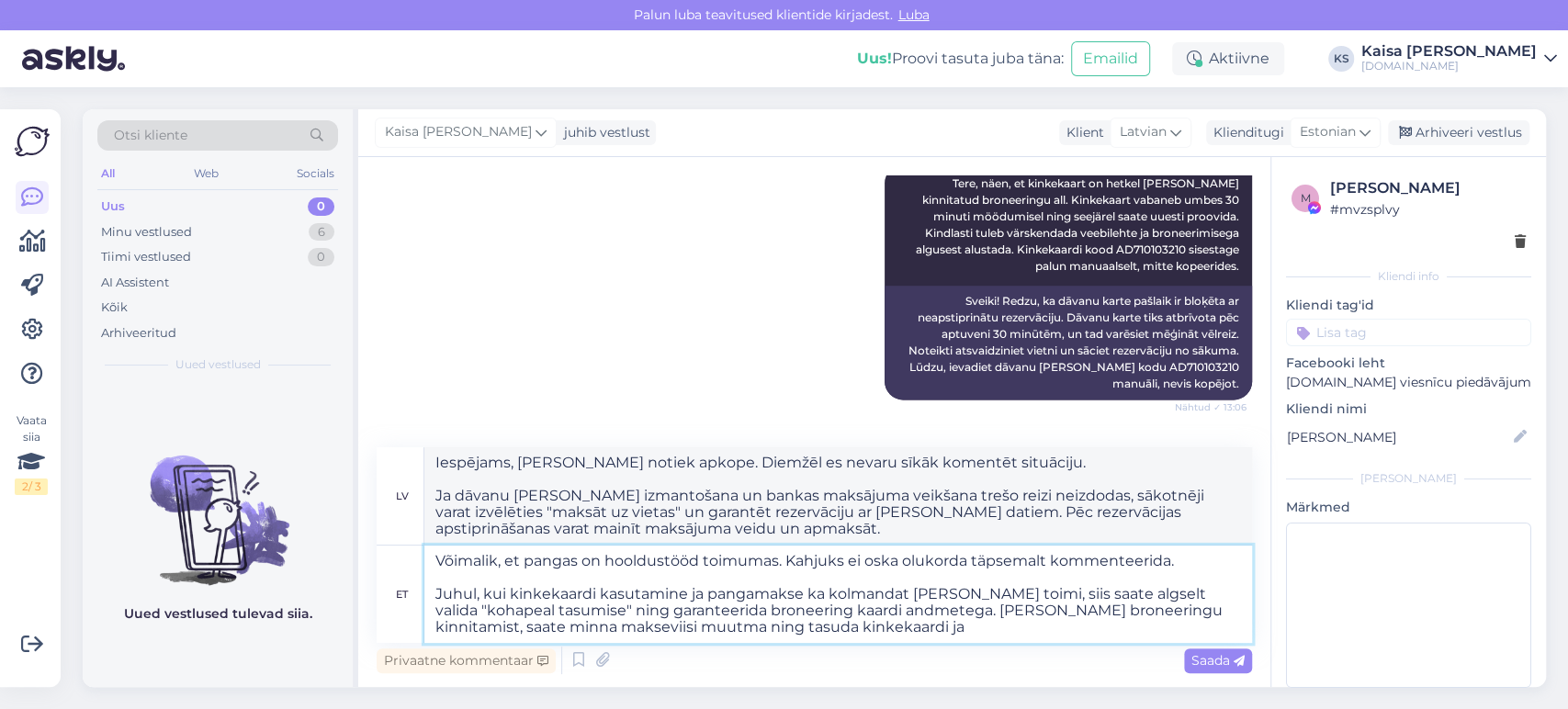
type textarea "Võimalik, et pangas on hooldustööd toimumas. Kahjuks ei oska olukorda täpsemalt…"
type textarea "Iespējams, [PERSON_NAME] notiek apkope. Diemžēl es nevaru sīkāk komentēt situāc…"
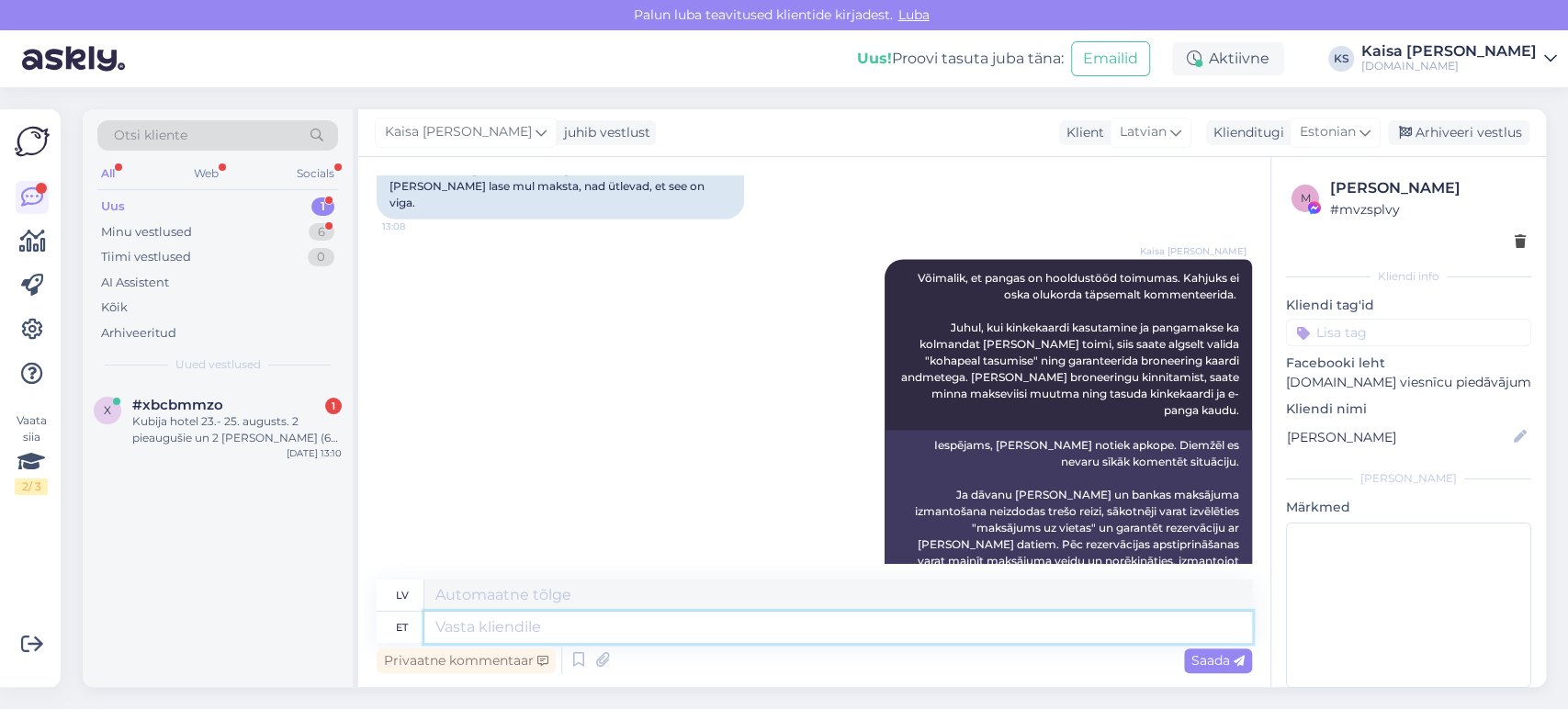
scroll to position [2066, 0]
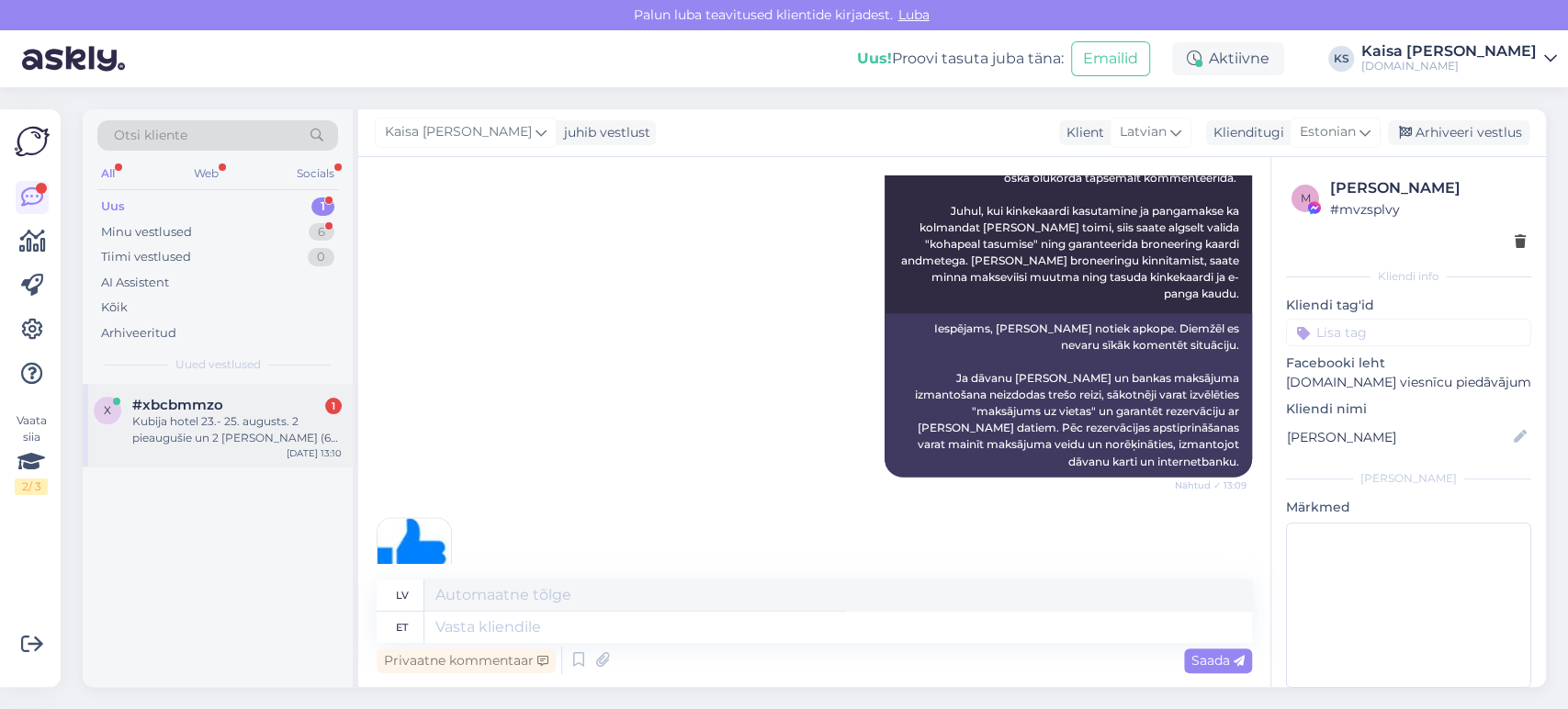
click at [241, 425] on div "Kubija hotel 23.- 25. augusts. 2 pieaugušie un 2 [PERSON_NAME] (6 gadi) Kādas i…" at bounding box center [237, 430] width 209 height 33
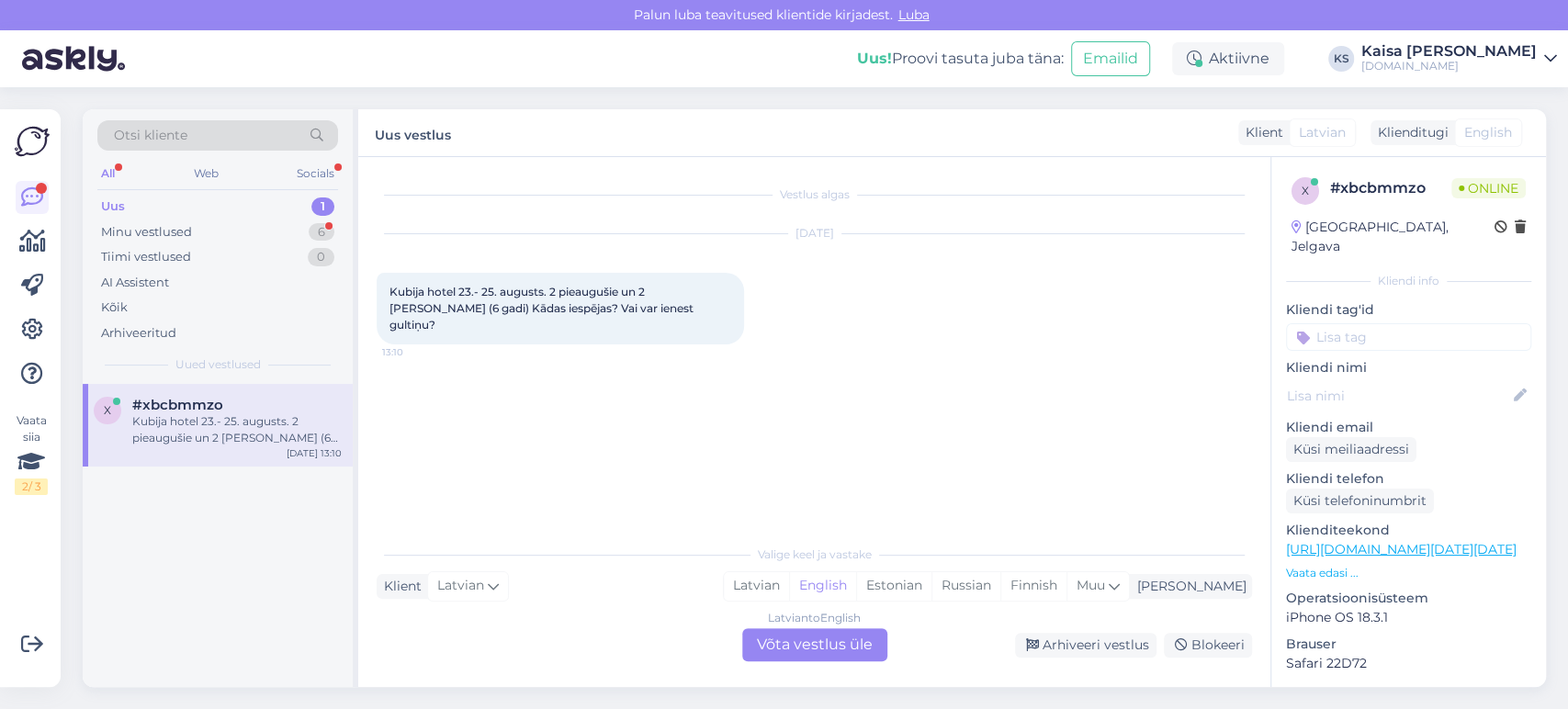
scroll to position [0, 0]
click at [931, 583] on div "Estonian" at bounding box center [894, 586] width 76 height 28
click at [854, 643] on div "Latvian to Estonian Võta vestlus üle" at bounding box center [814, 645] width 145 height 33
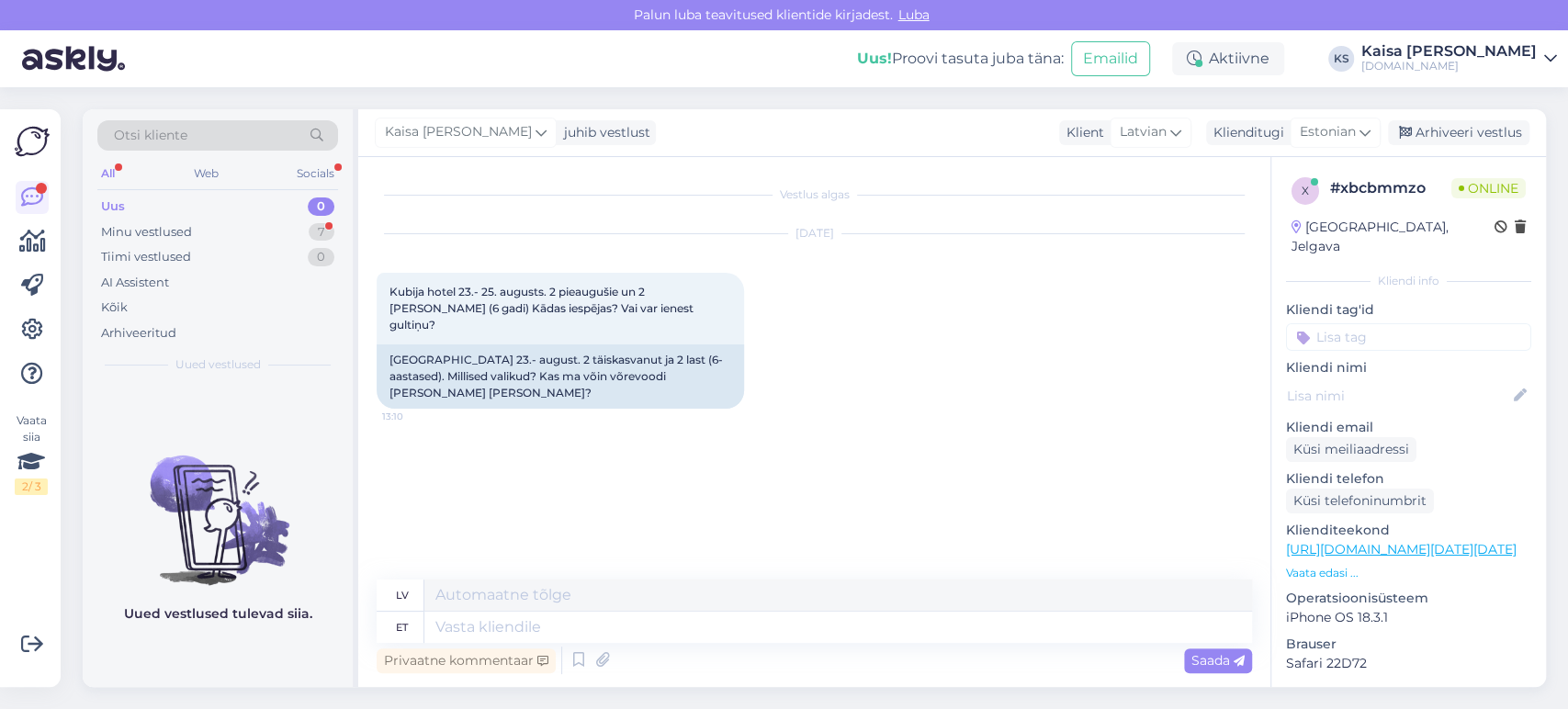
click at [1334, 565] on p "Vaata edasi ..." at bounding box center [1409, 573] width 246 height 16
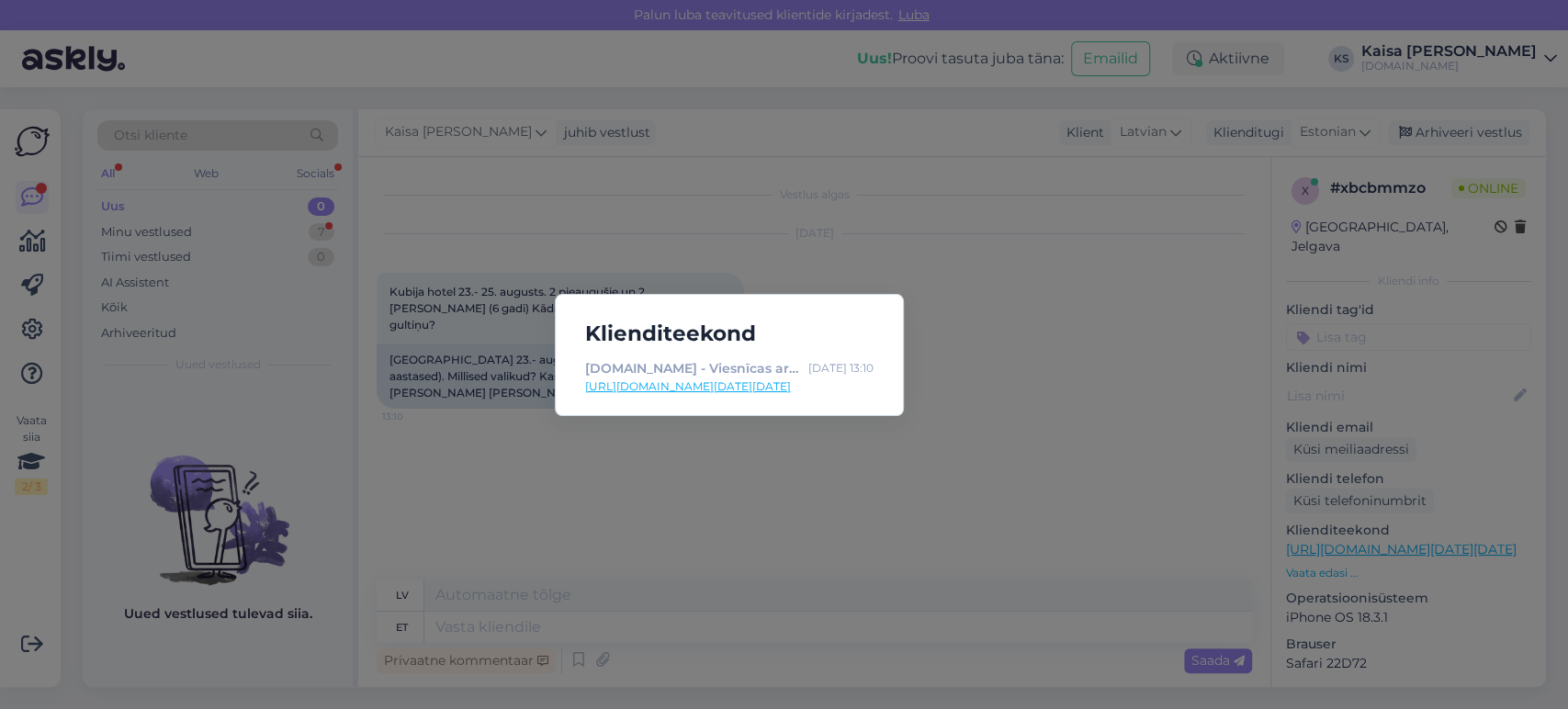
click at [843, 379] on link "[URL][DOMAIN_NAME][DATE][DATE]" at bounding box center [729, 387] width 289 height 16
click at [555, 147] on div "Klienditeekond [DOMAIN_NAME] - Viesnīcas ar īpašu maģiju [DATE] 13:10 [URL][DOM…" at bounding box center [784, 354] width 1568 height 709
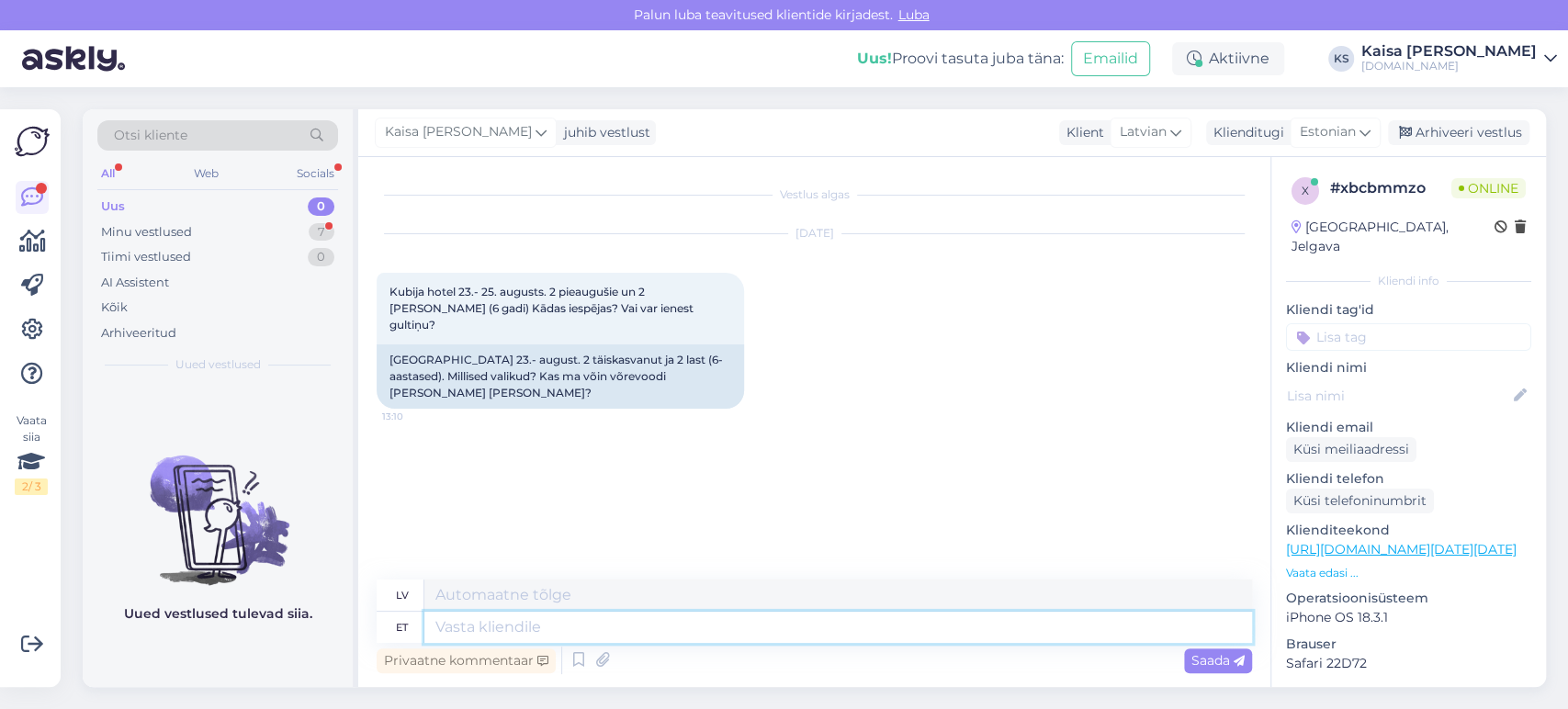
click at [764, 622] on textarea at bounding box center [838, 627] width 828 height 32
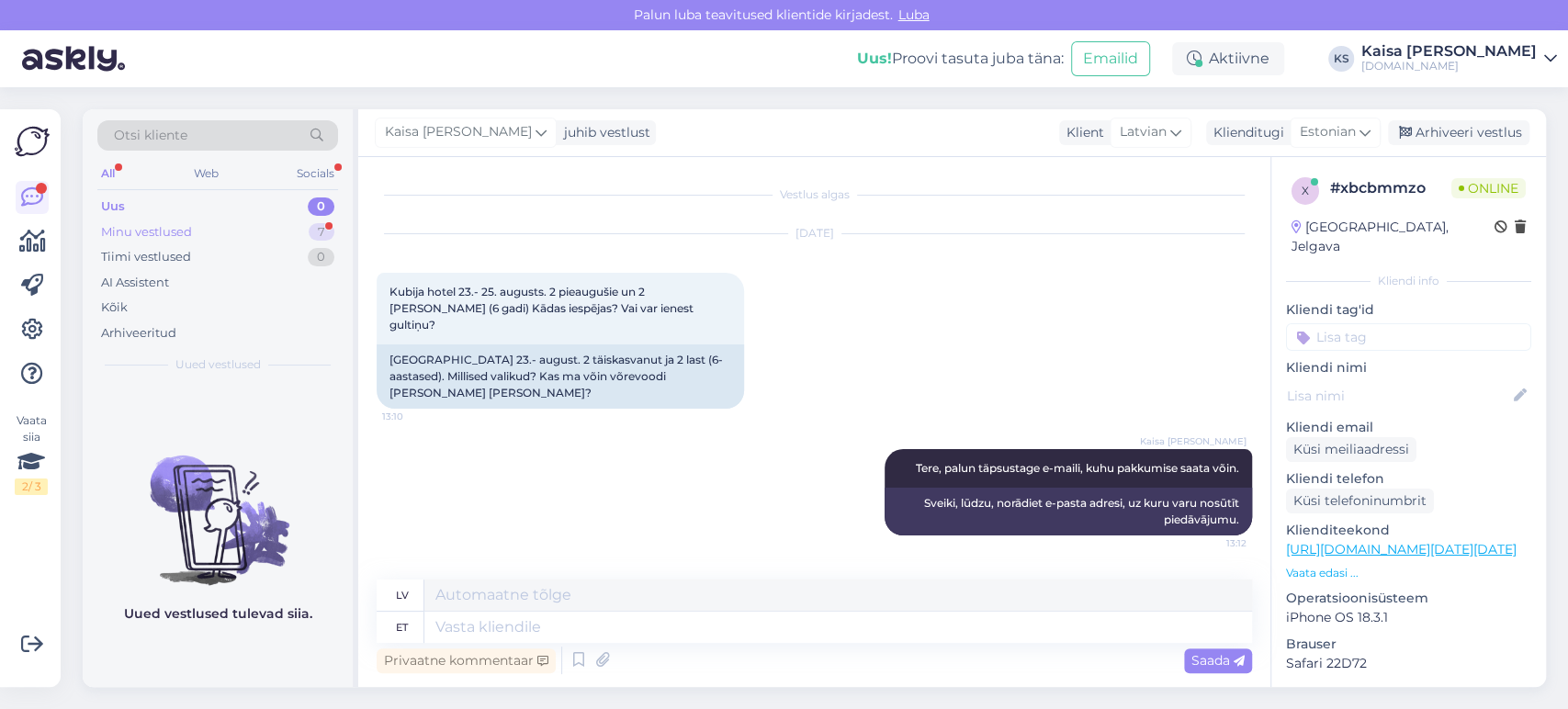
click at [271, 230] on div "Minu vestlused 7" at bounding box center [218, 232] width 241 height 26
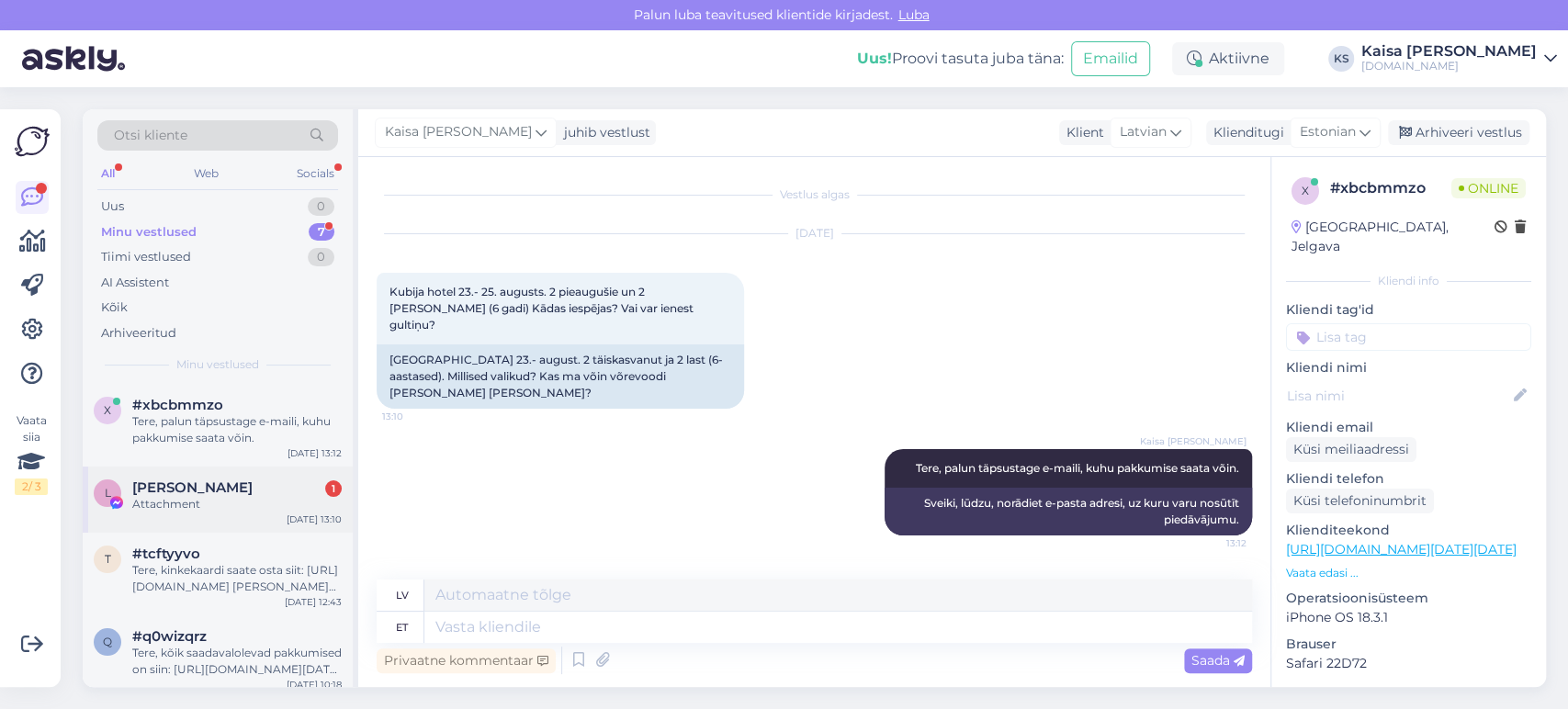
click at [238, 474] on div "L [PERSON_NAME] 1 Attachment [DATE] 13:10" at bounding box center [218, 500] width 270 height 66
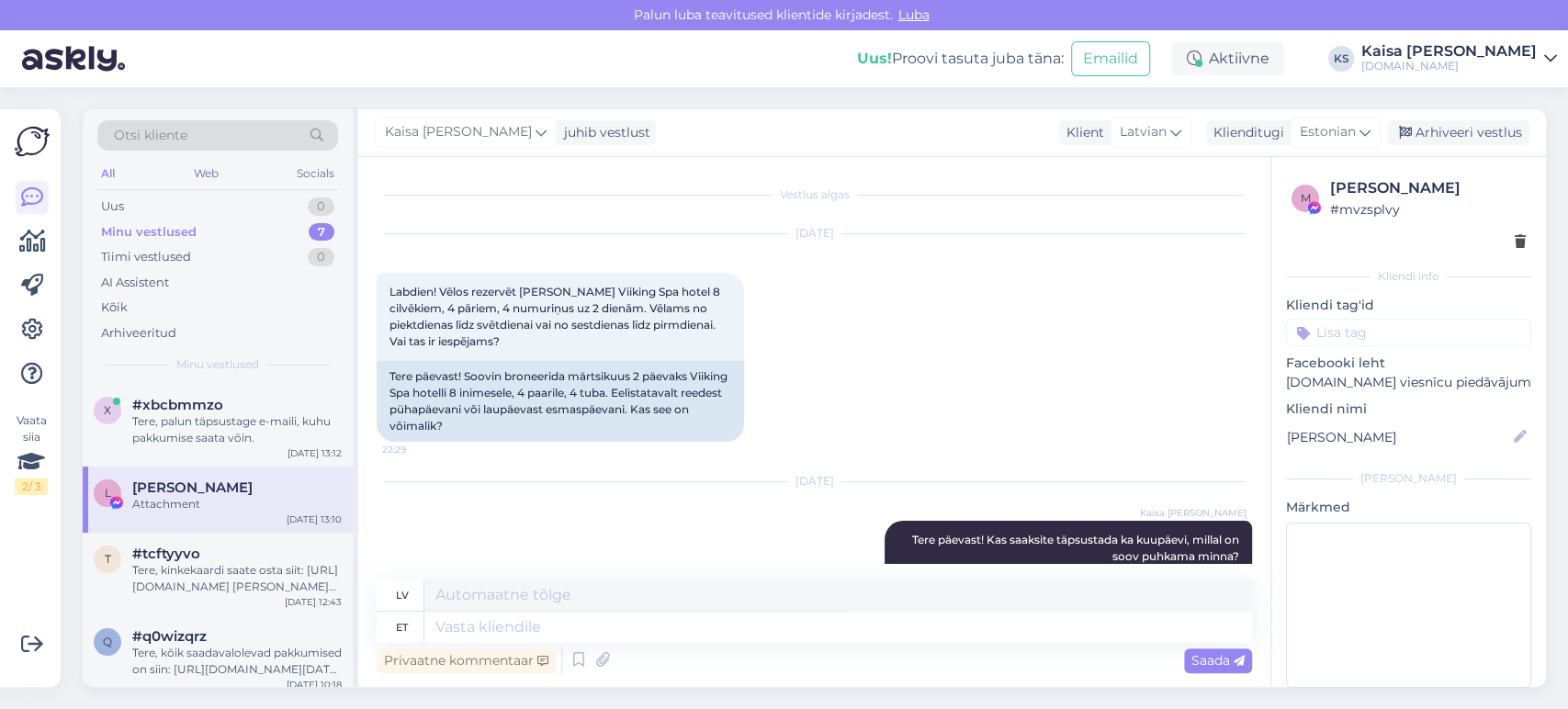
scroll to position [2066, 0]
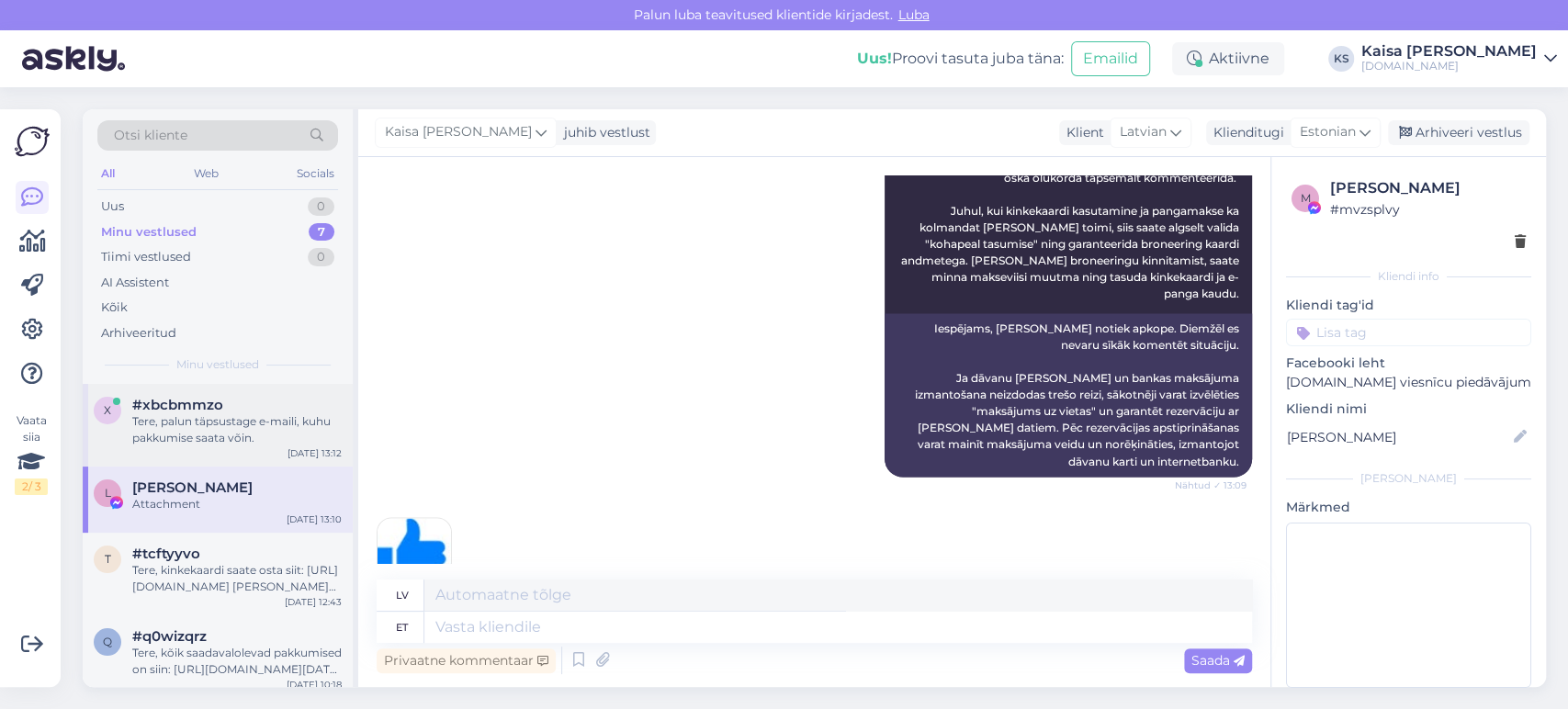
click at [210, 424] on div "Tere, palun täpsustage e-maili, kuhu pakkumise saata võin." at bounding box center [237, 430] width 209 height 33
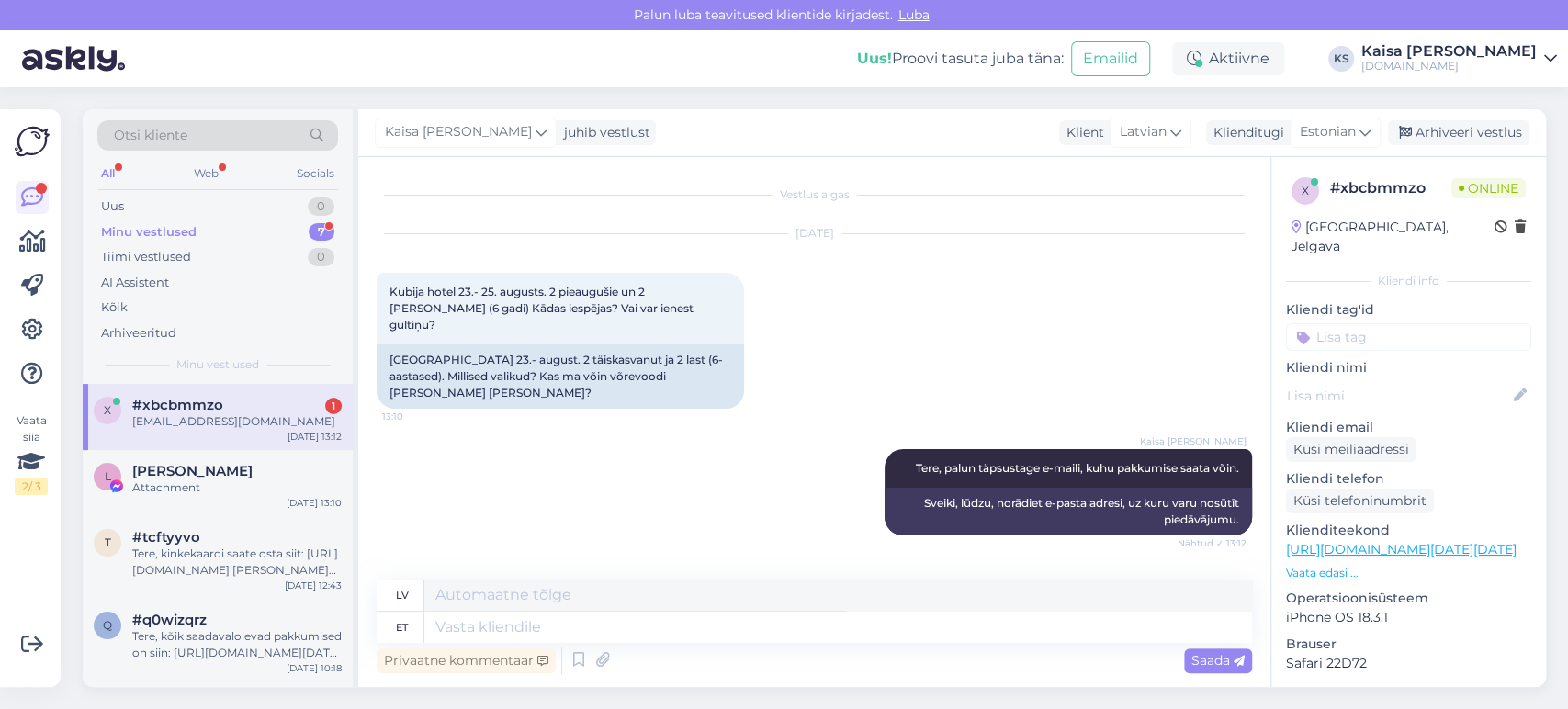
scroll to position [69, 0]
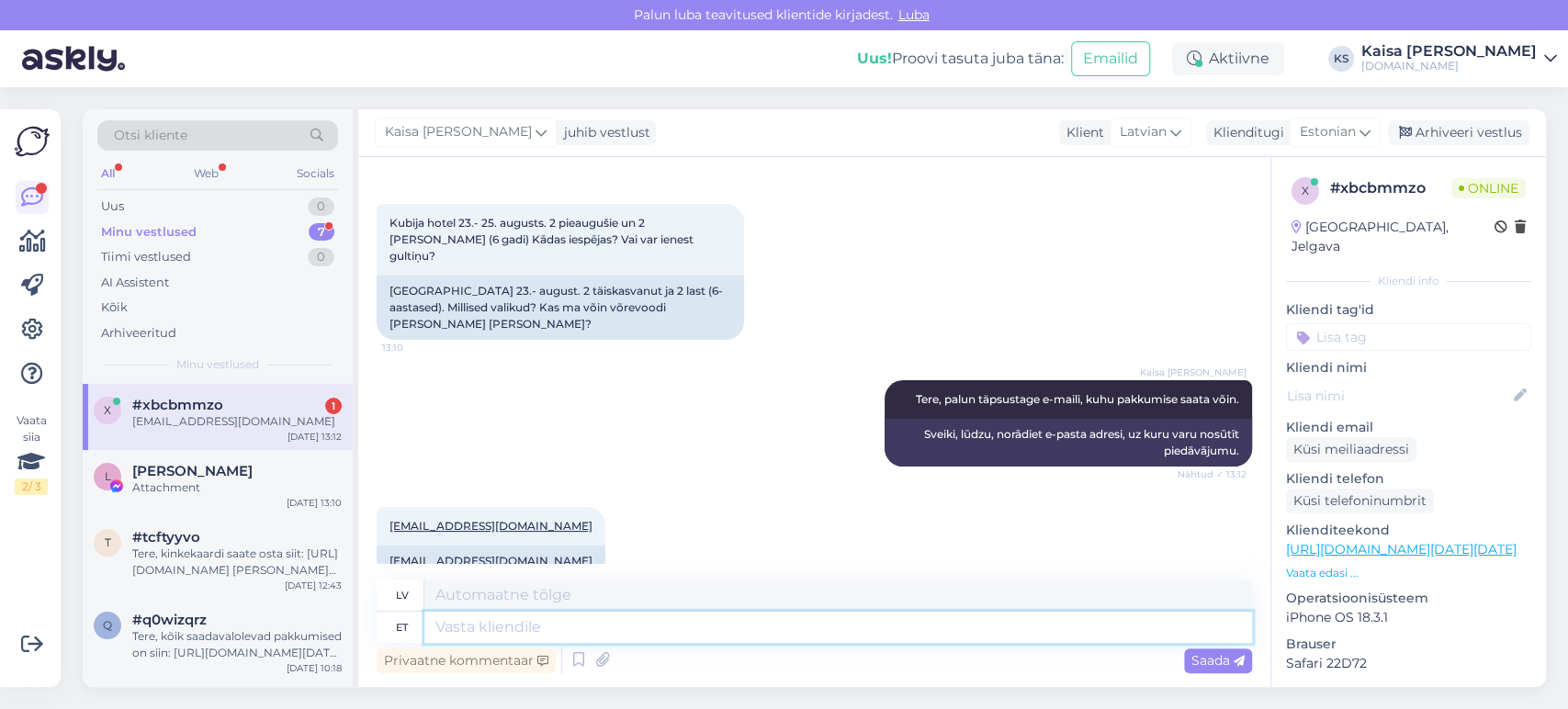
click at [588, 624] on textarea at bounding box center [838, 627] width 828 height 32
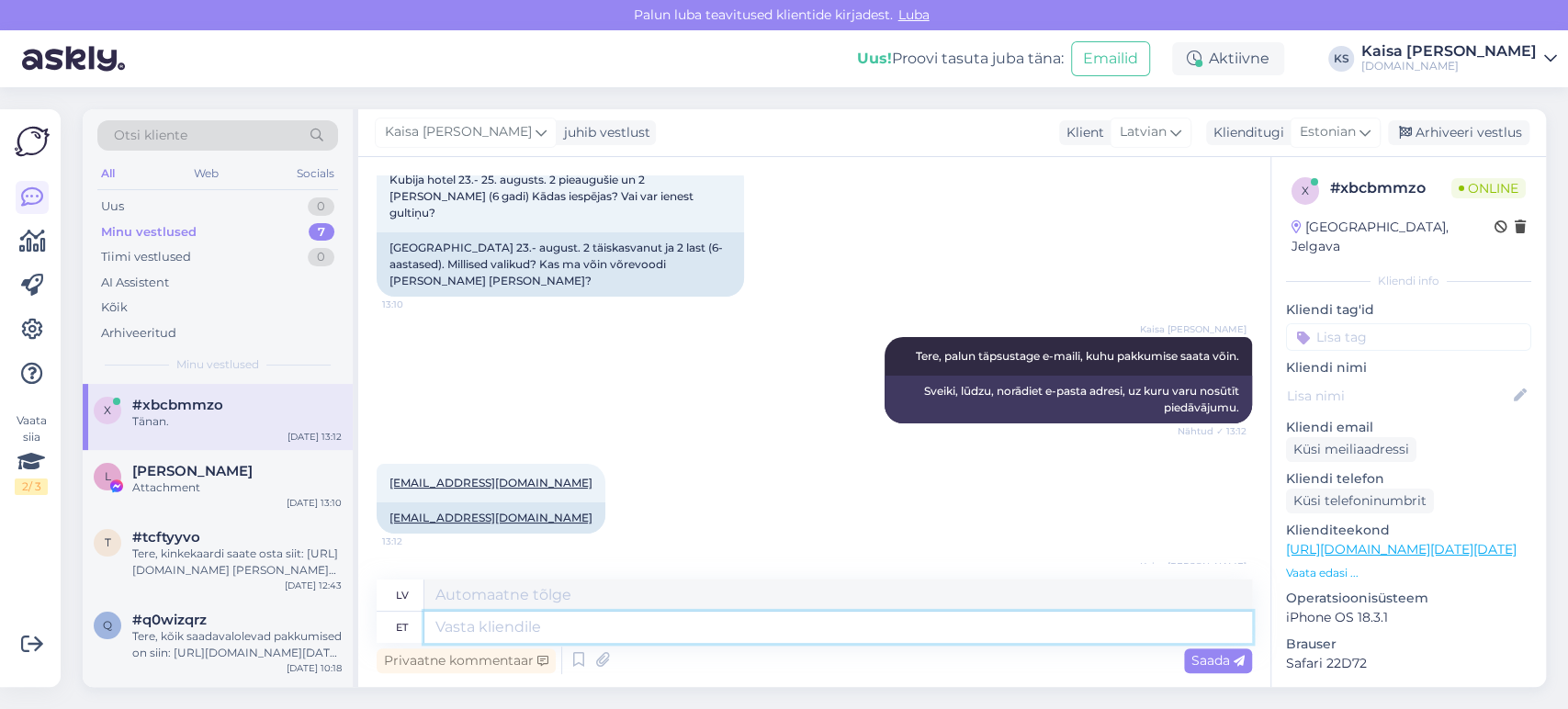
scroll to position [77, 0]
